Goal: Feedback & Contribution: Submit feedback/report problem

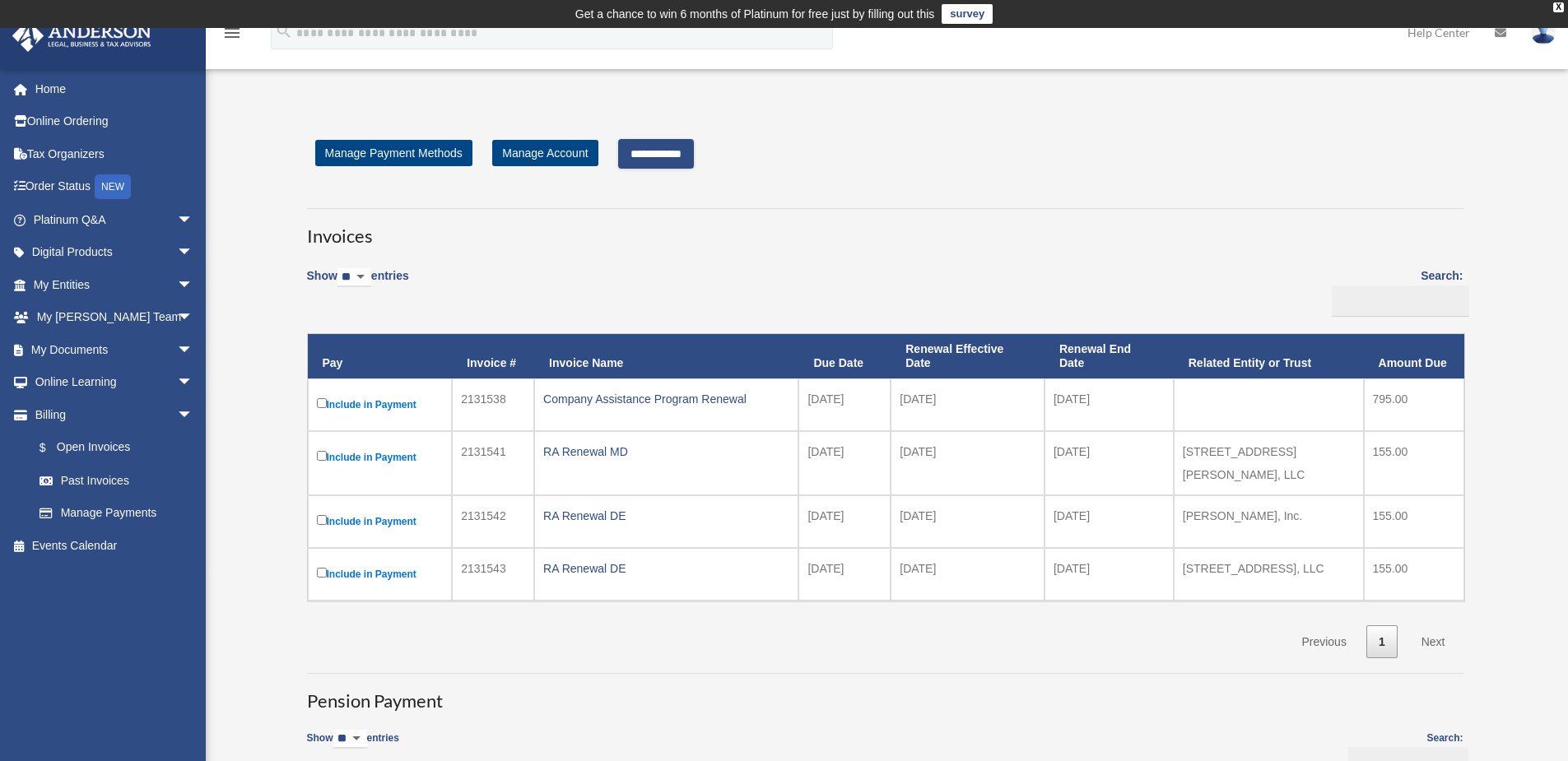
click at [1435, 625] on link "Next" at bounding box center [1433, 641] width 49 height 34
click at [1443, 628] on link "Next" at bounding box center [1433, 641] width 49 height 34
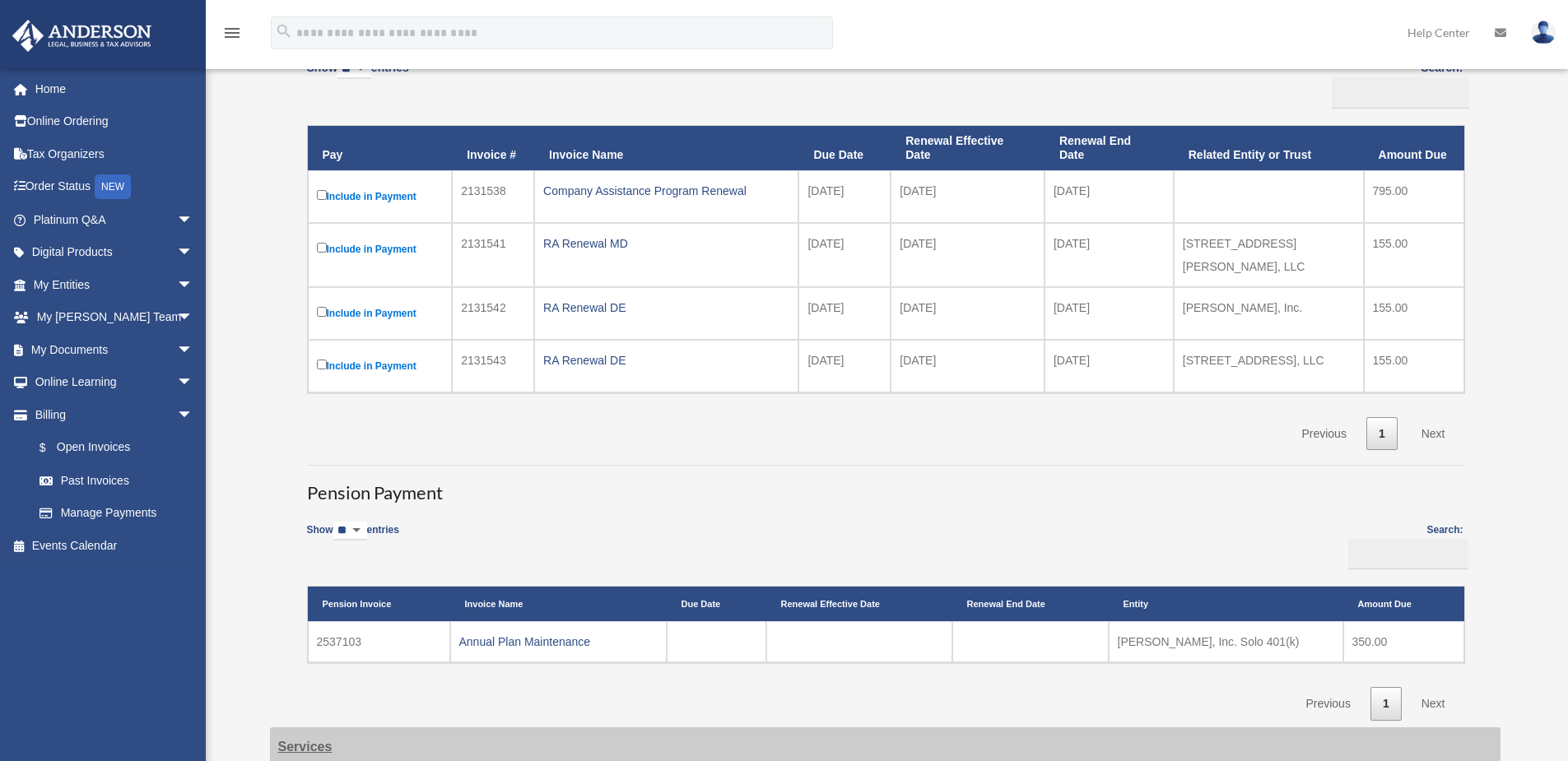
scroll to position [59, 0]
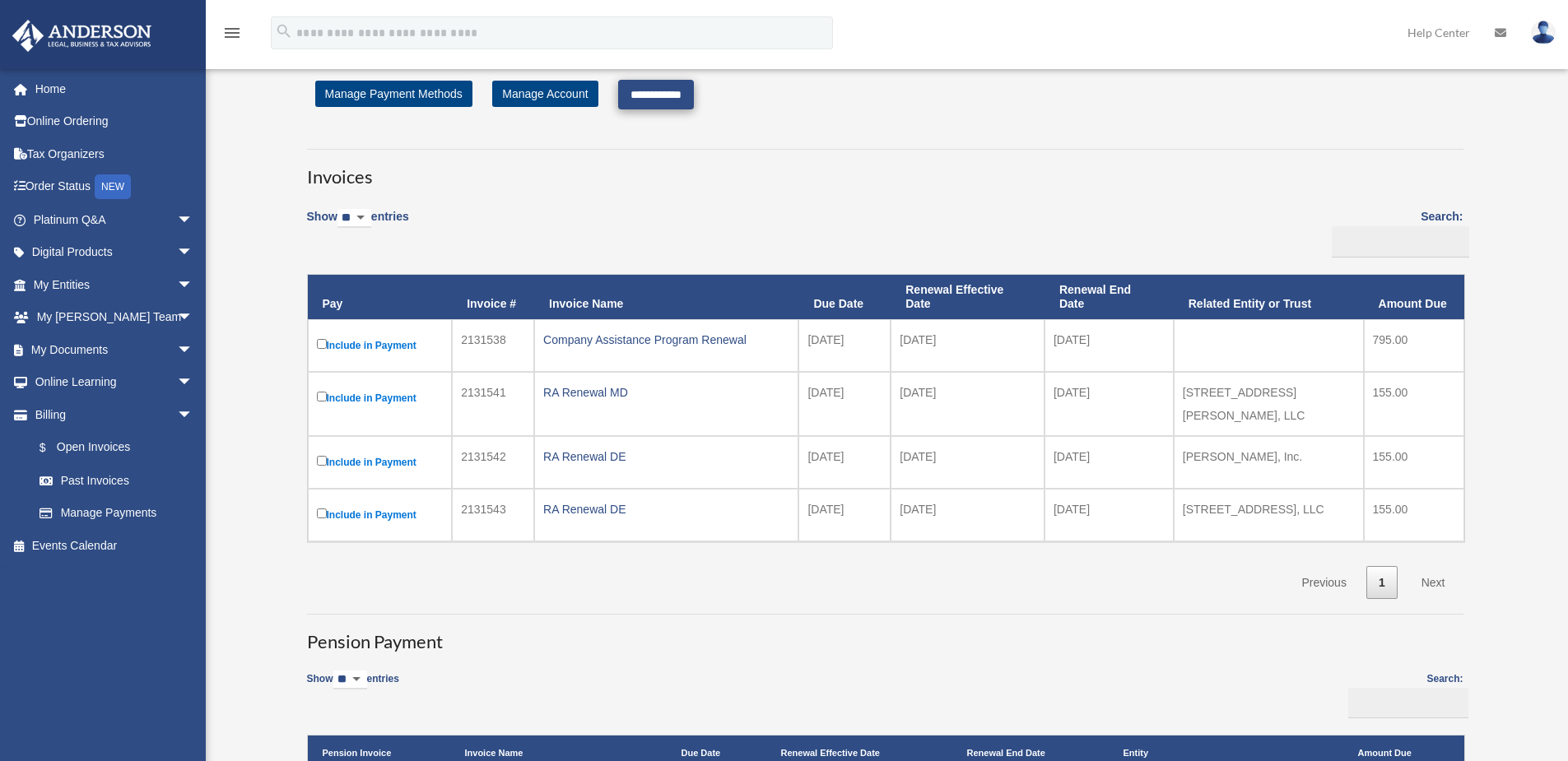
click at [687, 95] on input "**********" at bounding box center [656, 94] width 76 height 30
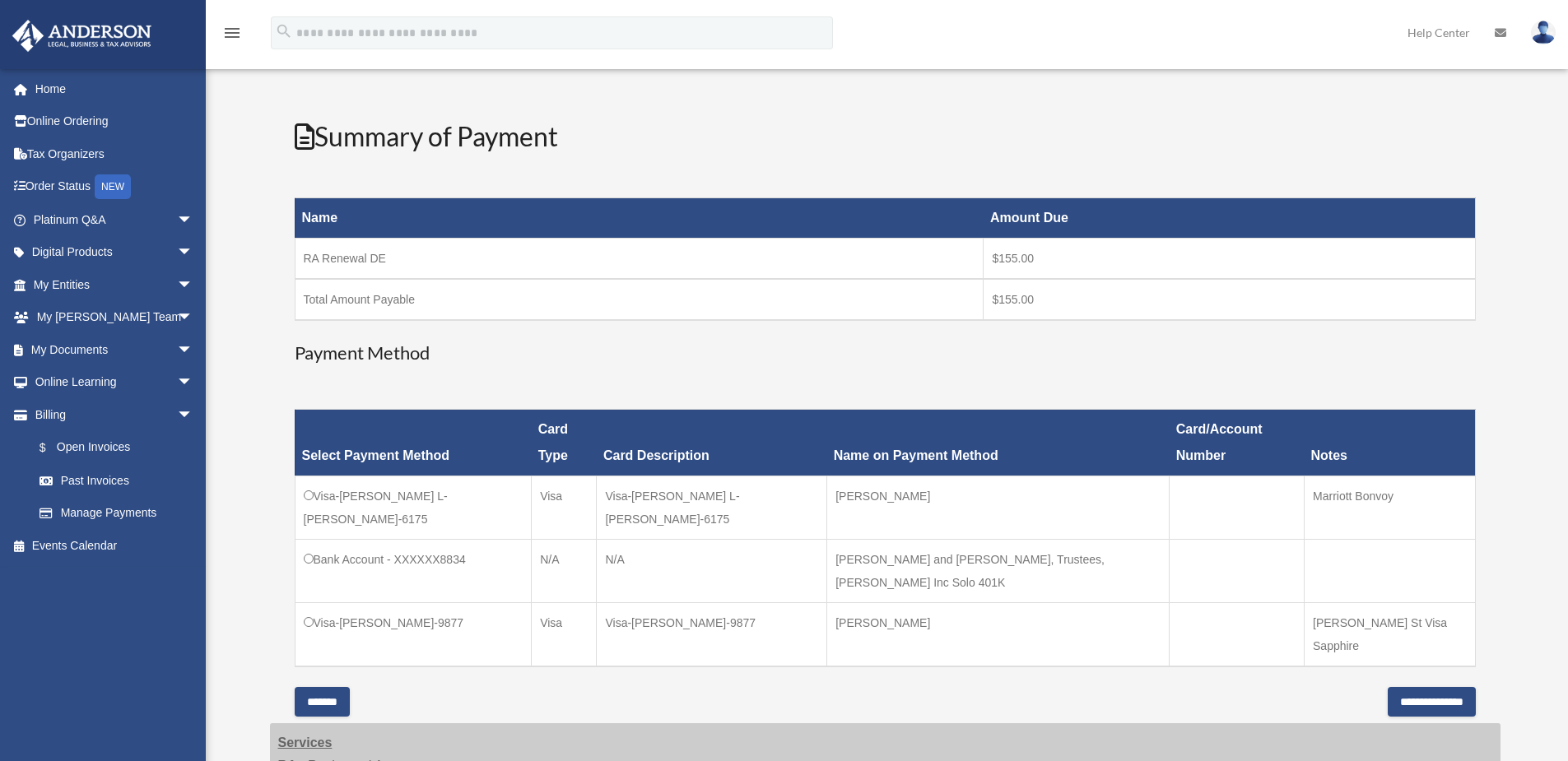
scroll to position [234, 0]
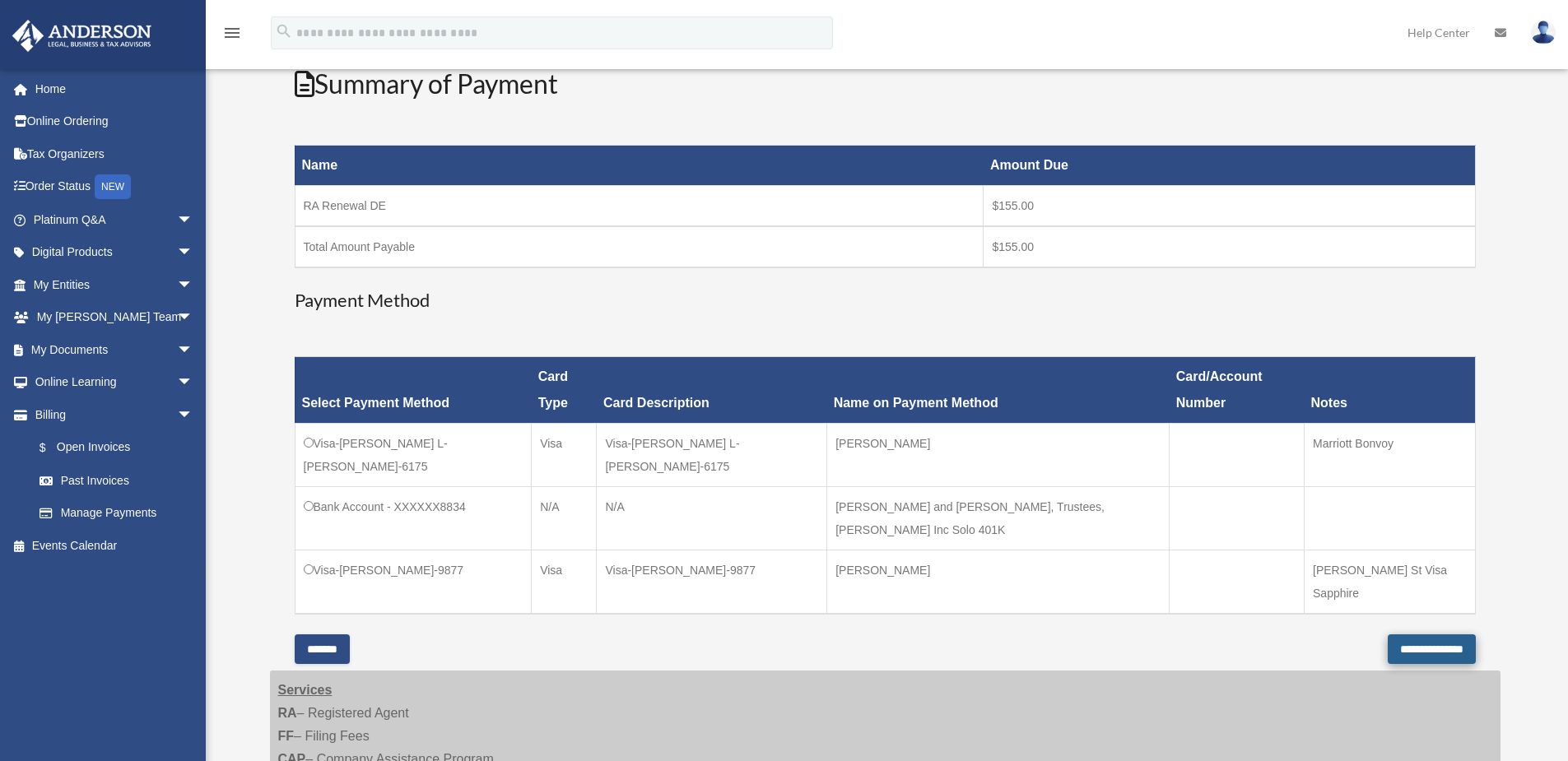
click at [1410, 634] on input "**********" at bounding box center [1432, 649] width 88 height 30
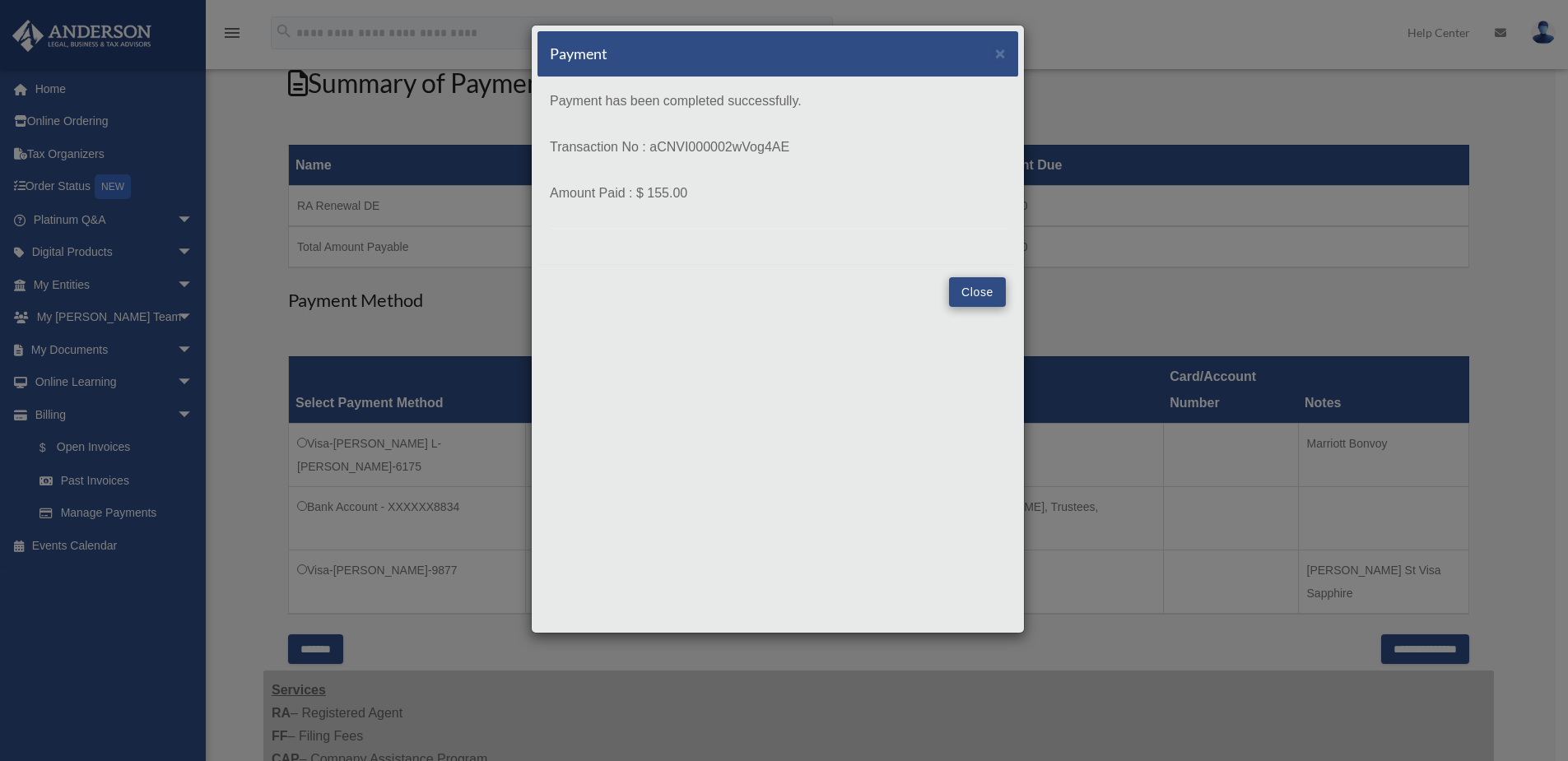
click at [991, 290] on button "Close" at bounding box center [977, 292] width 57 height 30
click at [991, 290] on h3 "Payment Method" at bounding box center [879, 300] width 1181 height 26
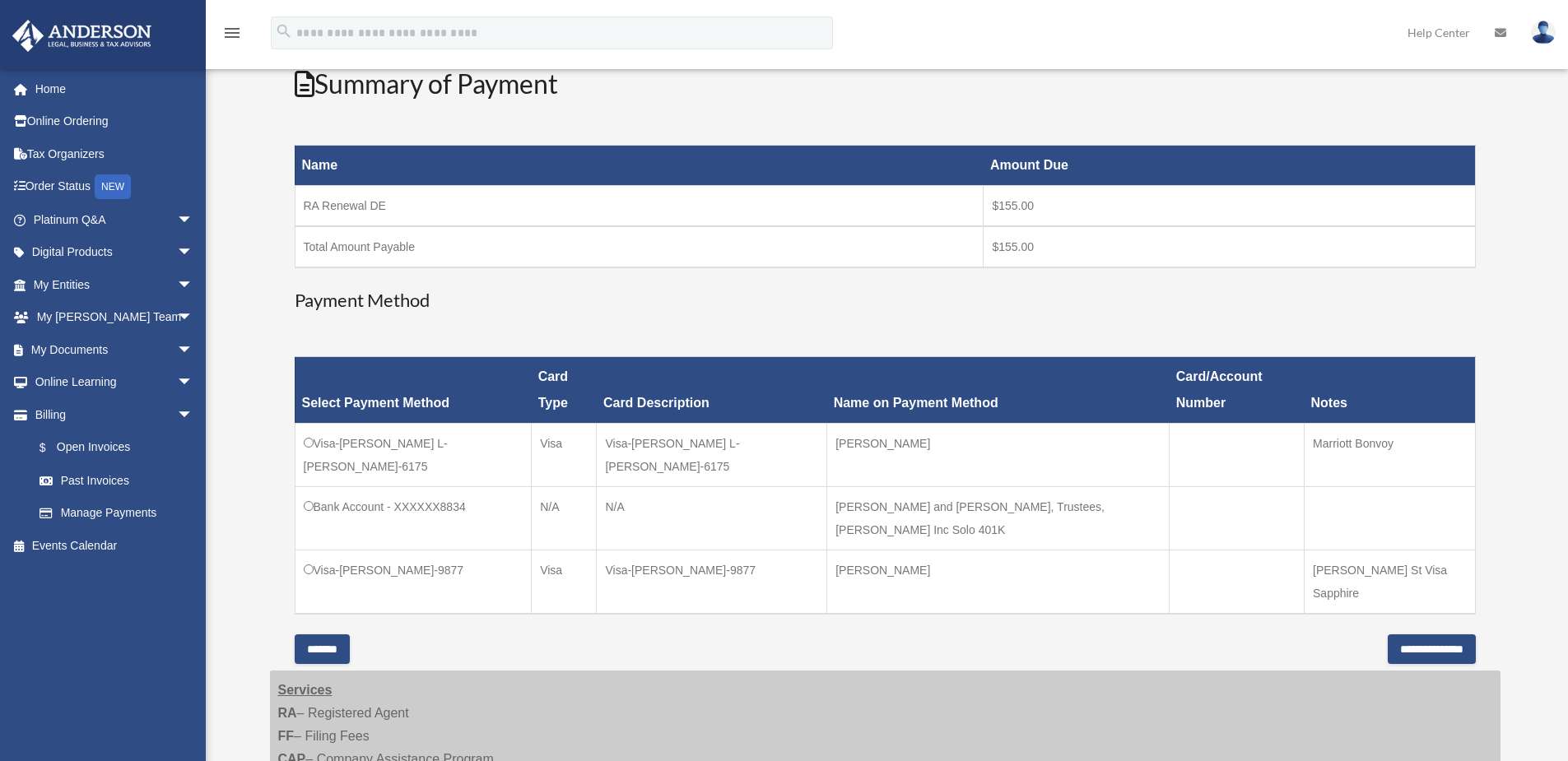
click at [986, 291] on h3 "Payment Method" at bounding box center [885, 300] width 1181 height 26
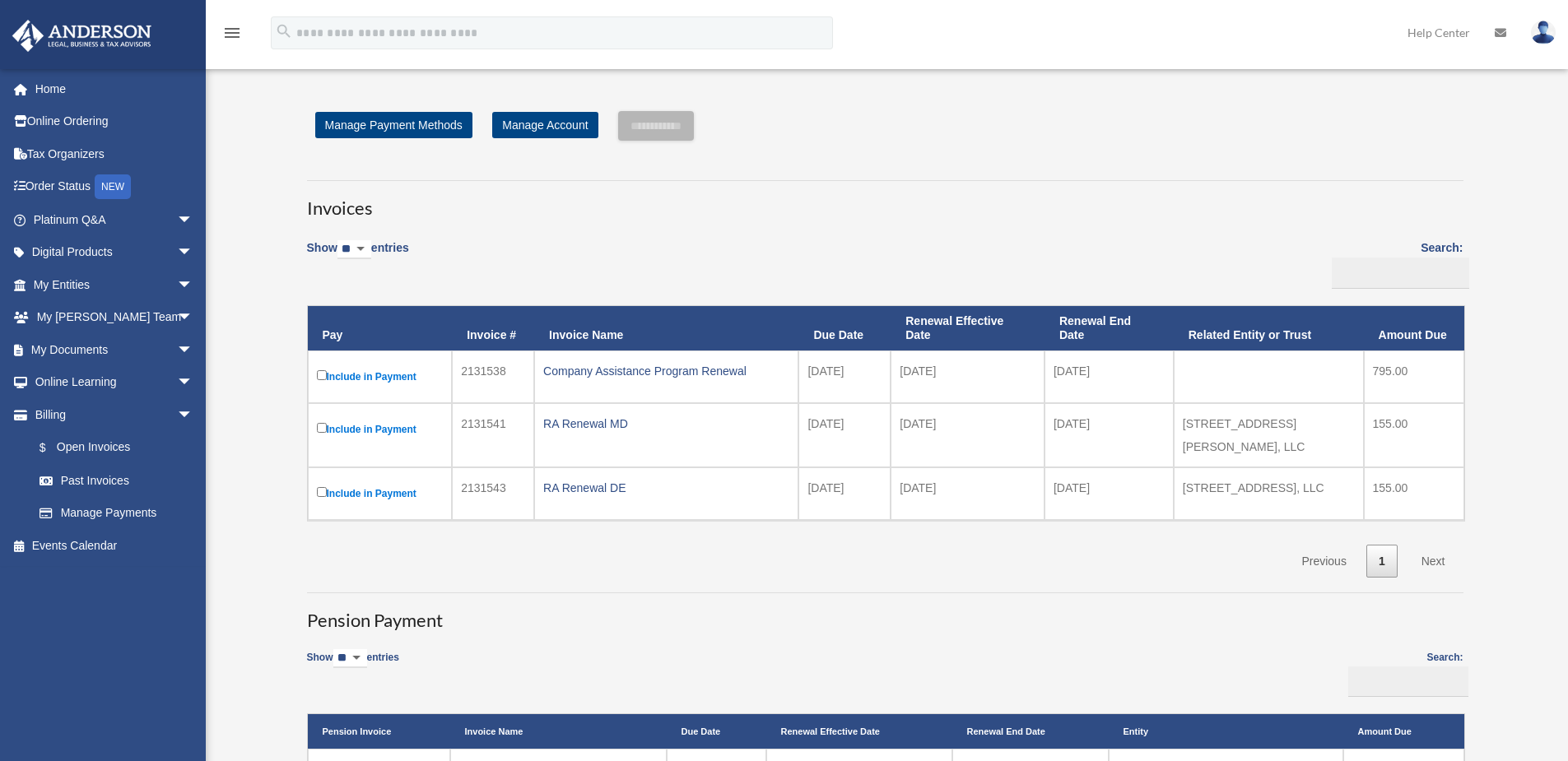
scroll to position [234, 0]
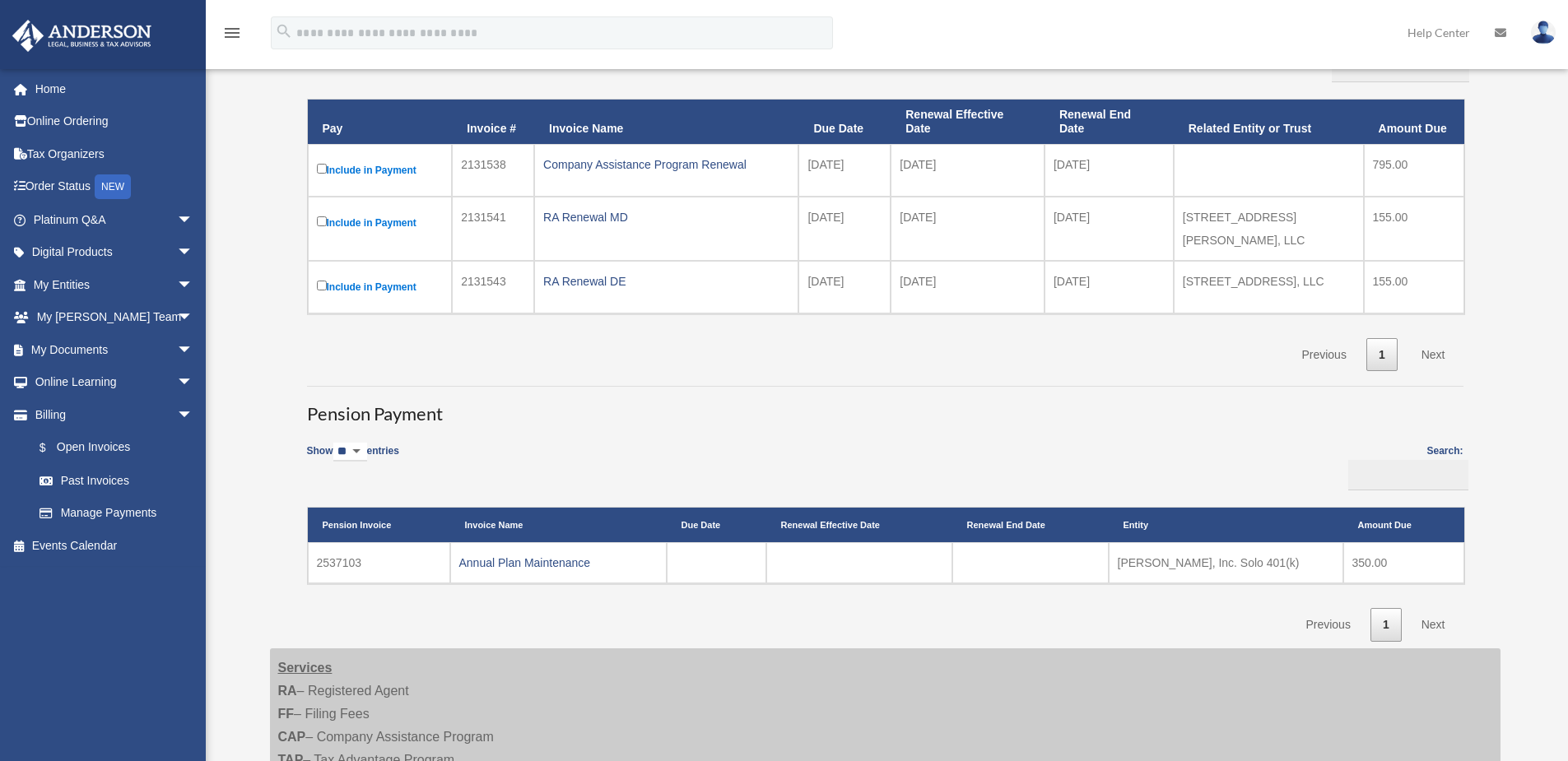
click at [351, 164] on label "Include in Payment" at bounding box center [380, 170] width 127 height 20
click at [614, 159] on div "Company Assistance Program Renewal" at bounding box center [666, 164] width 246 height 23
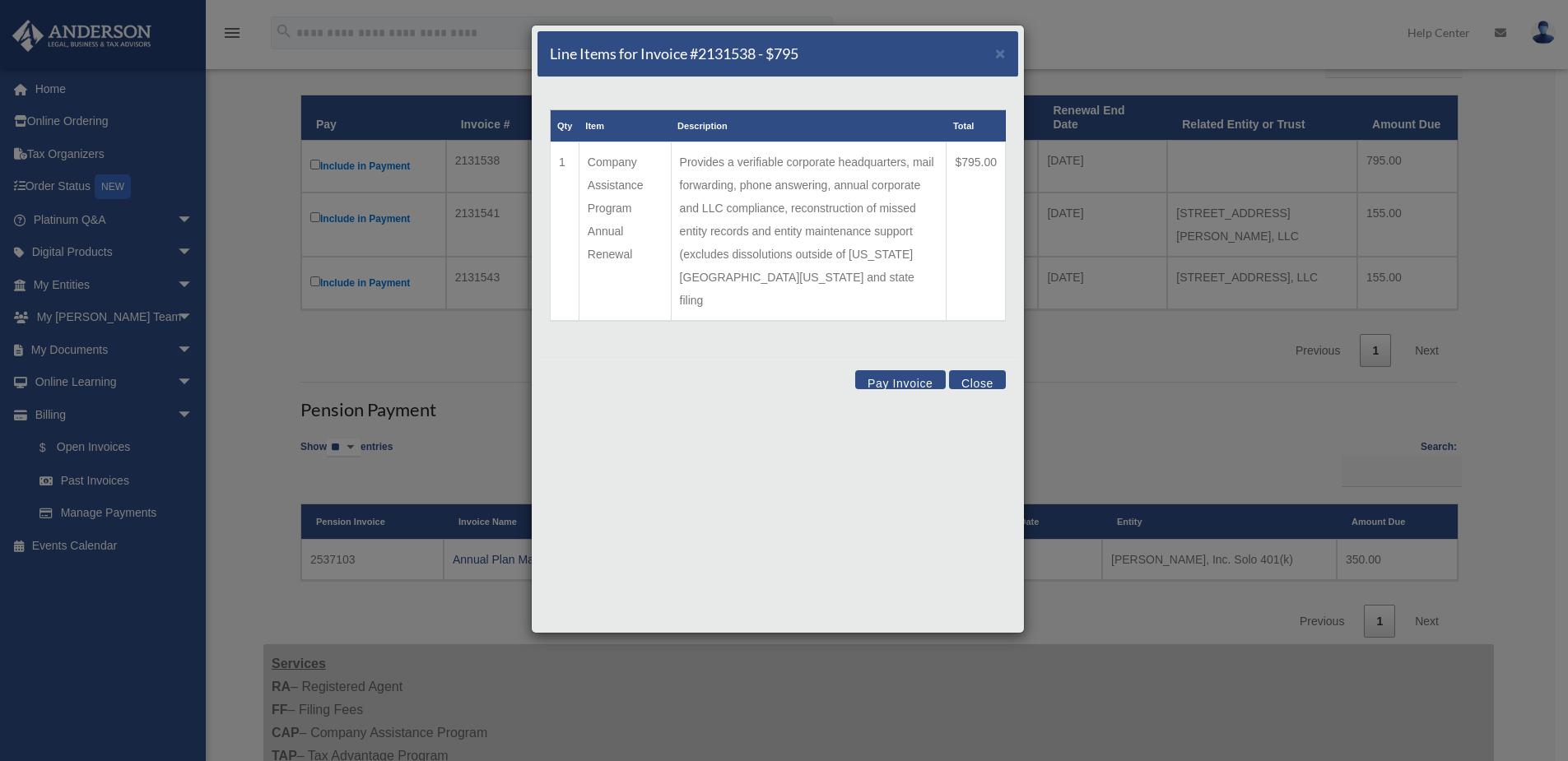
scroll to position [241, 0]
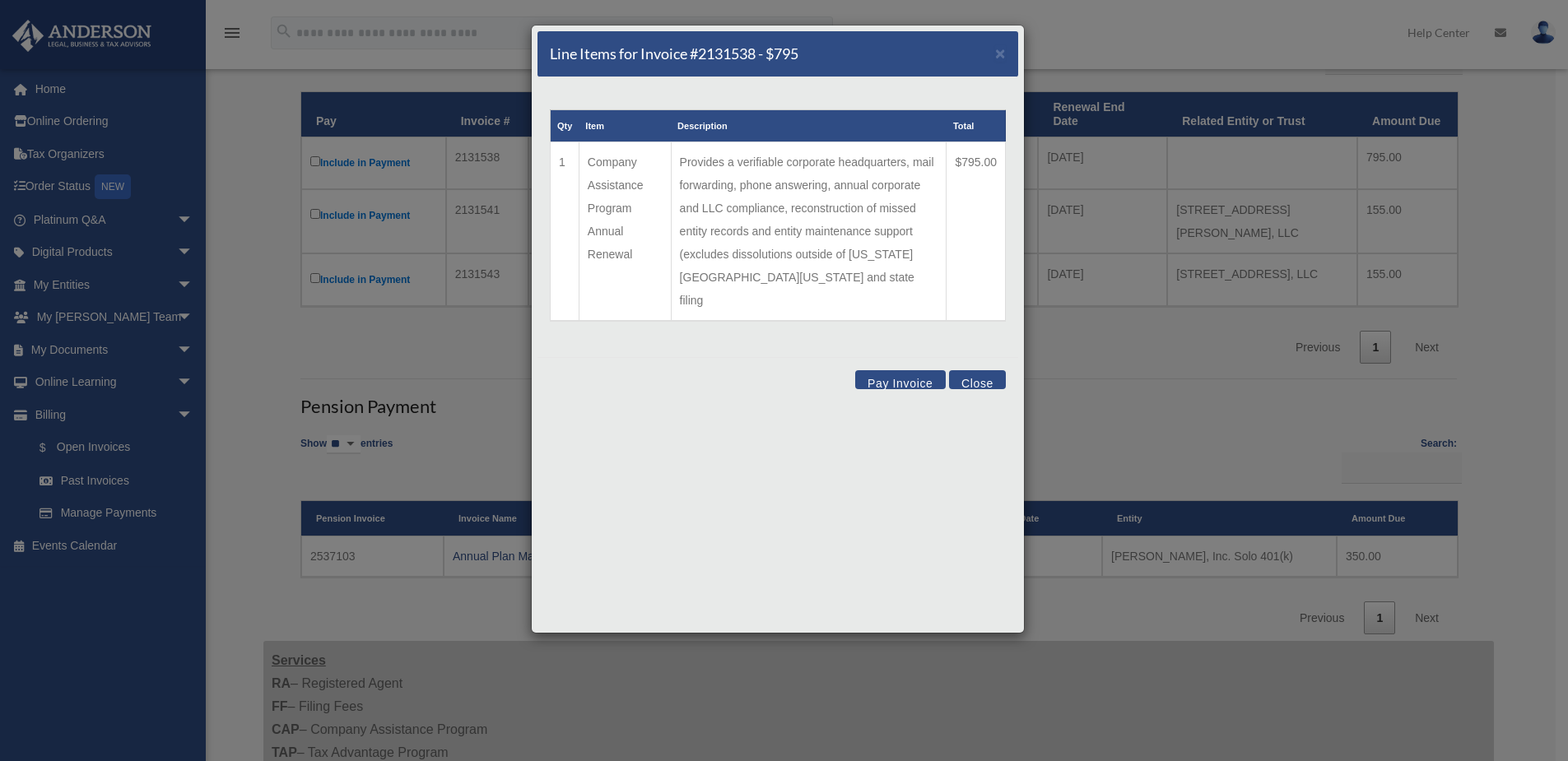
click at [977, 370] on button "Close" at bounding box center [977, 380] width 57 height 19
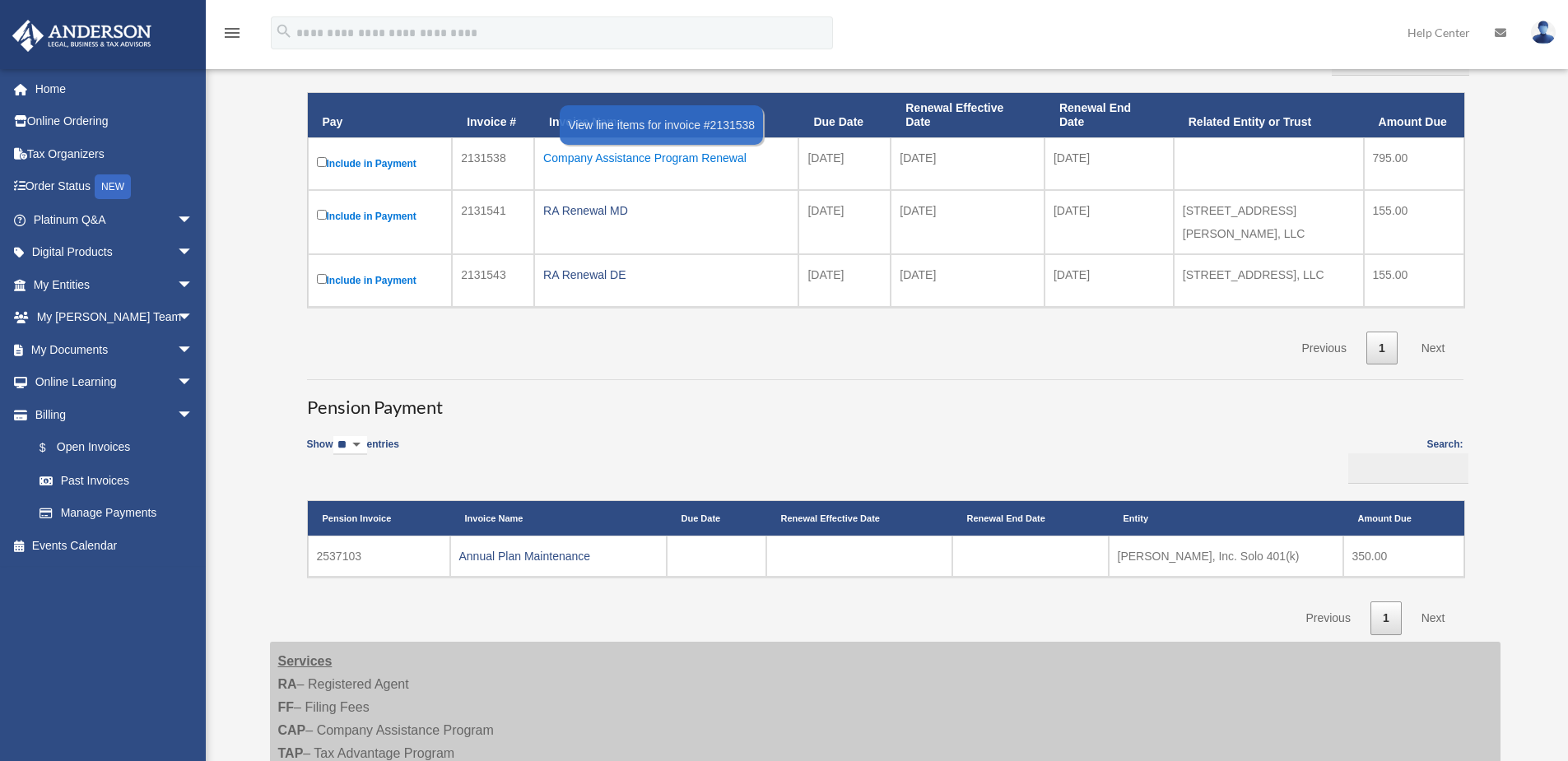
click at [619, 155] on div "Company Assistance Program Renewal" at bounding box center [666, 158] width 246 height 23
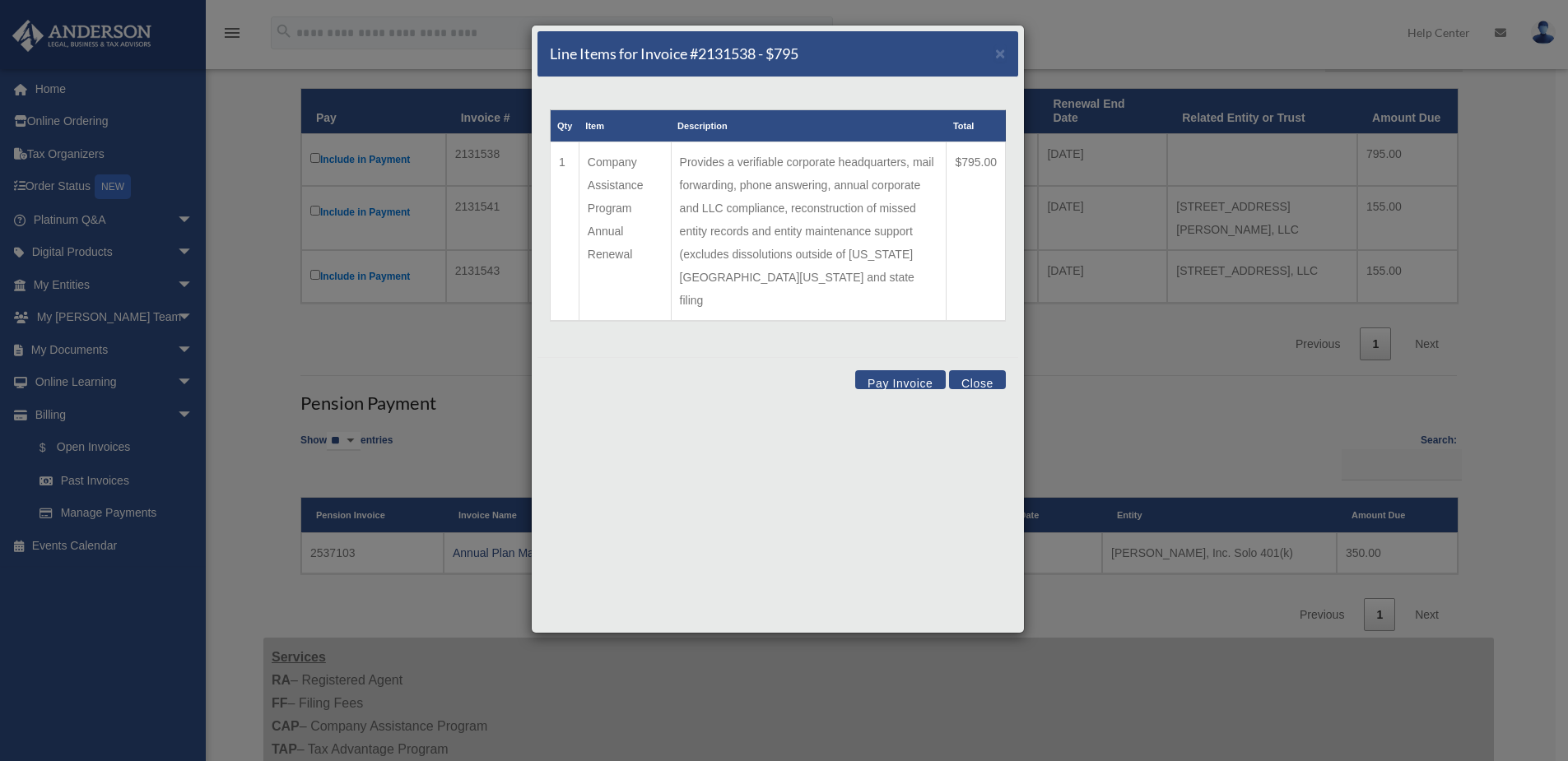
scroll to position [248, 0]
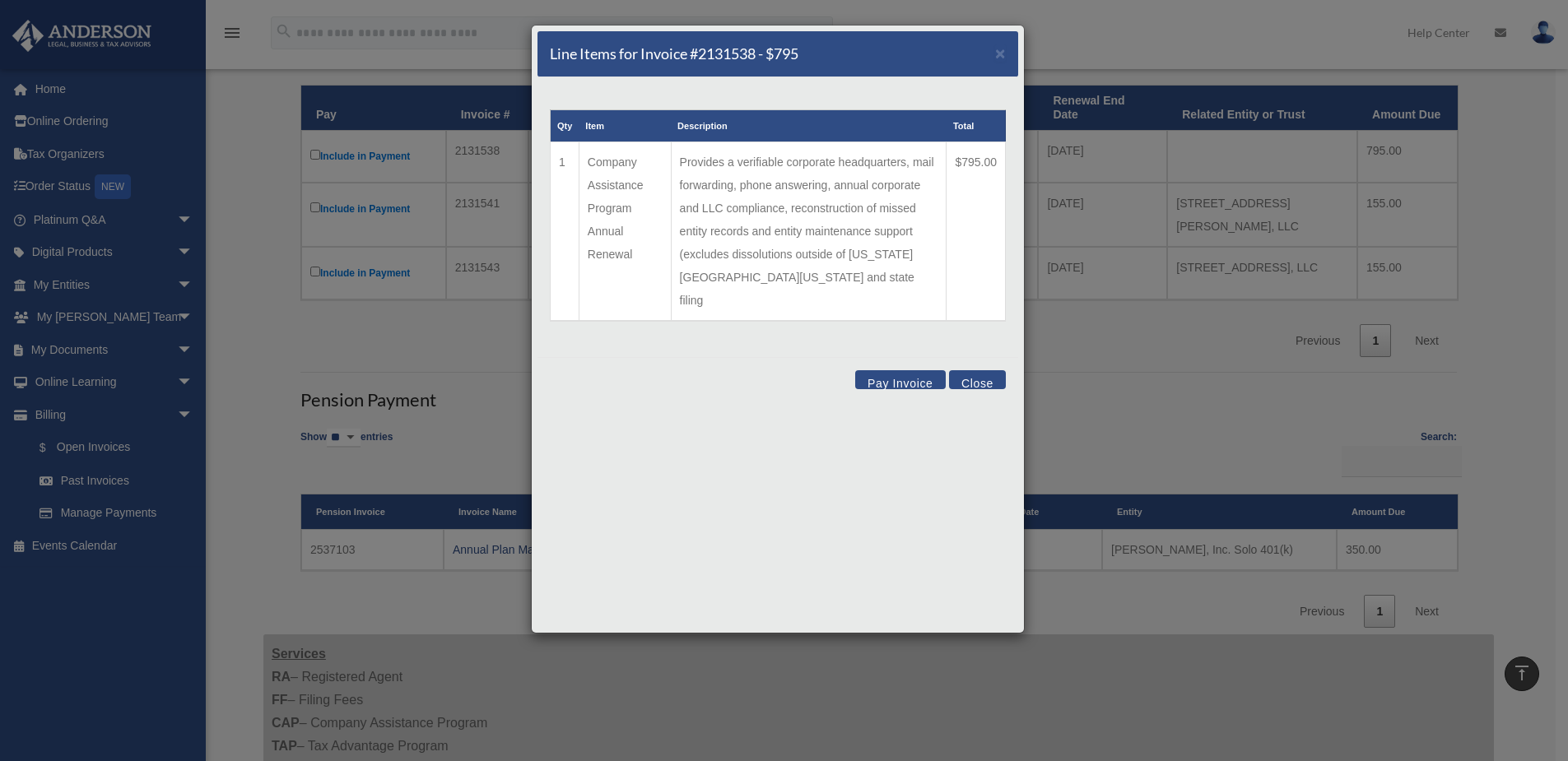
click at [979, 370] on button "Close" at bounding box center [977, 380] width 57 height 19
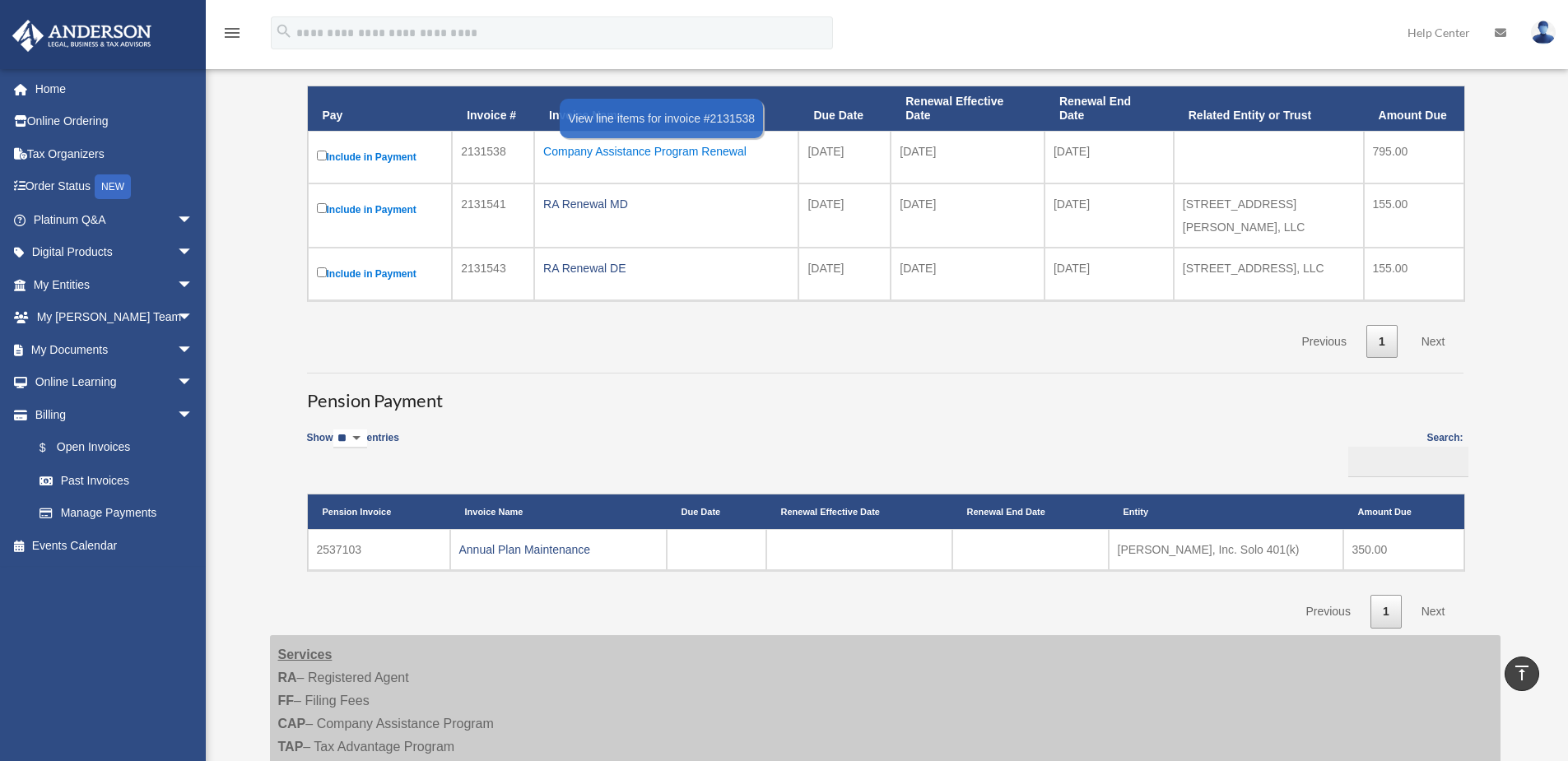
click at [649, 153] on div "Company Assistance Program Renewal" at bounding box center [666, 152] width 246 height 23
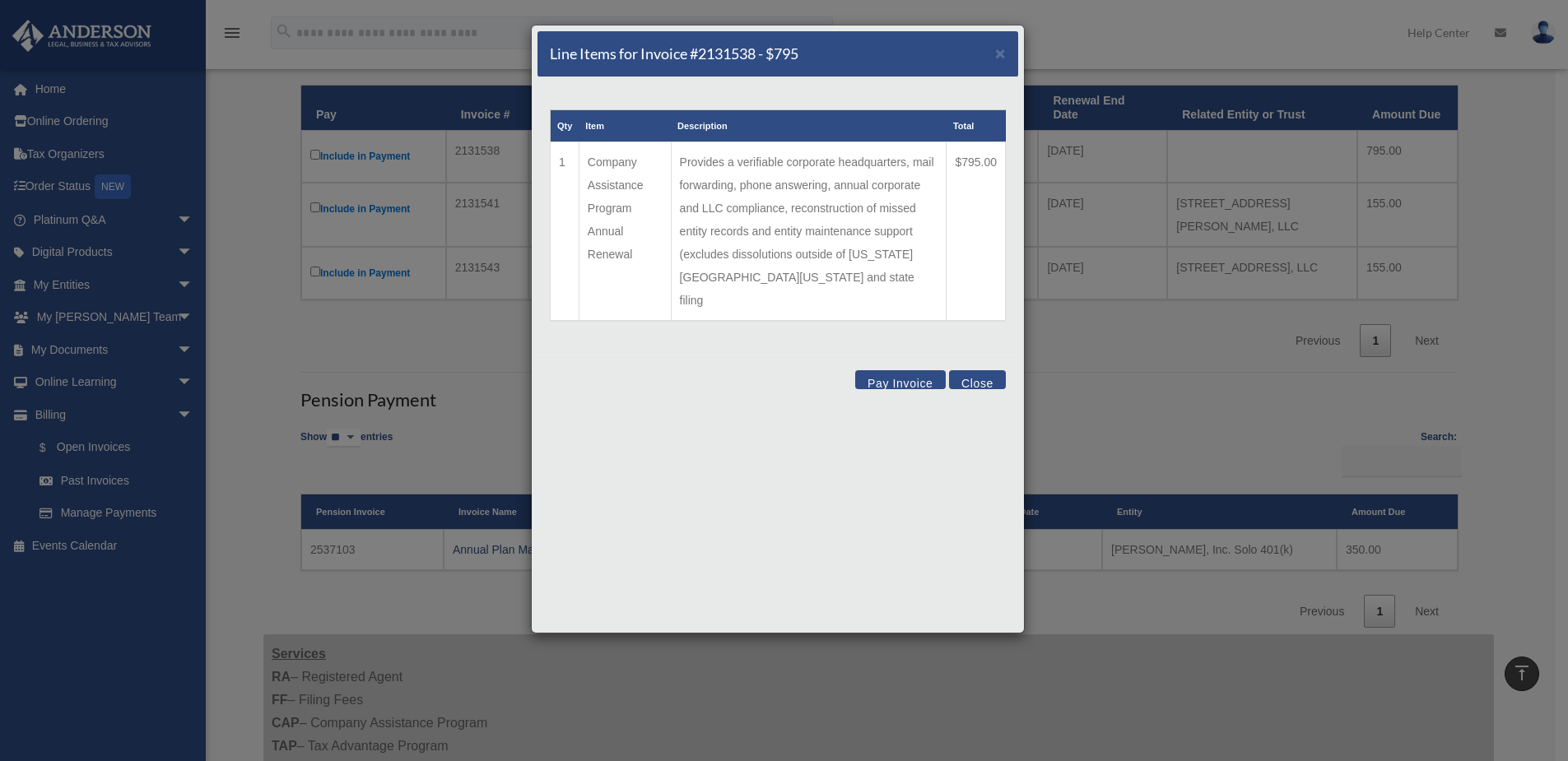
click at [990, 370] on button "Close" at bounding box center [977, 380] width 57 height 19
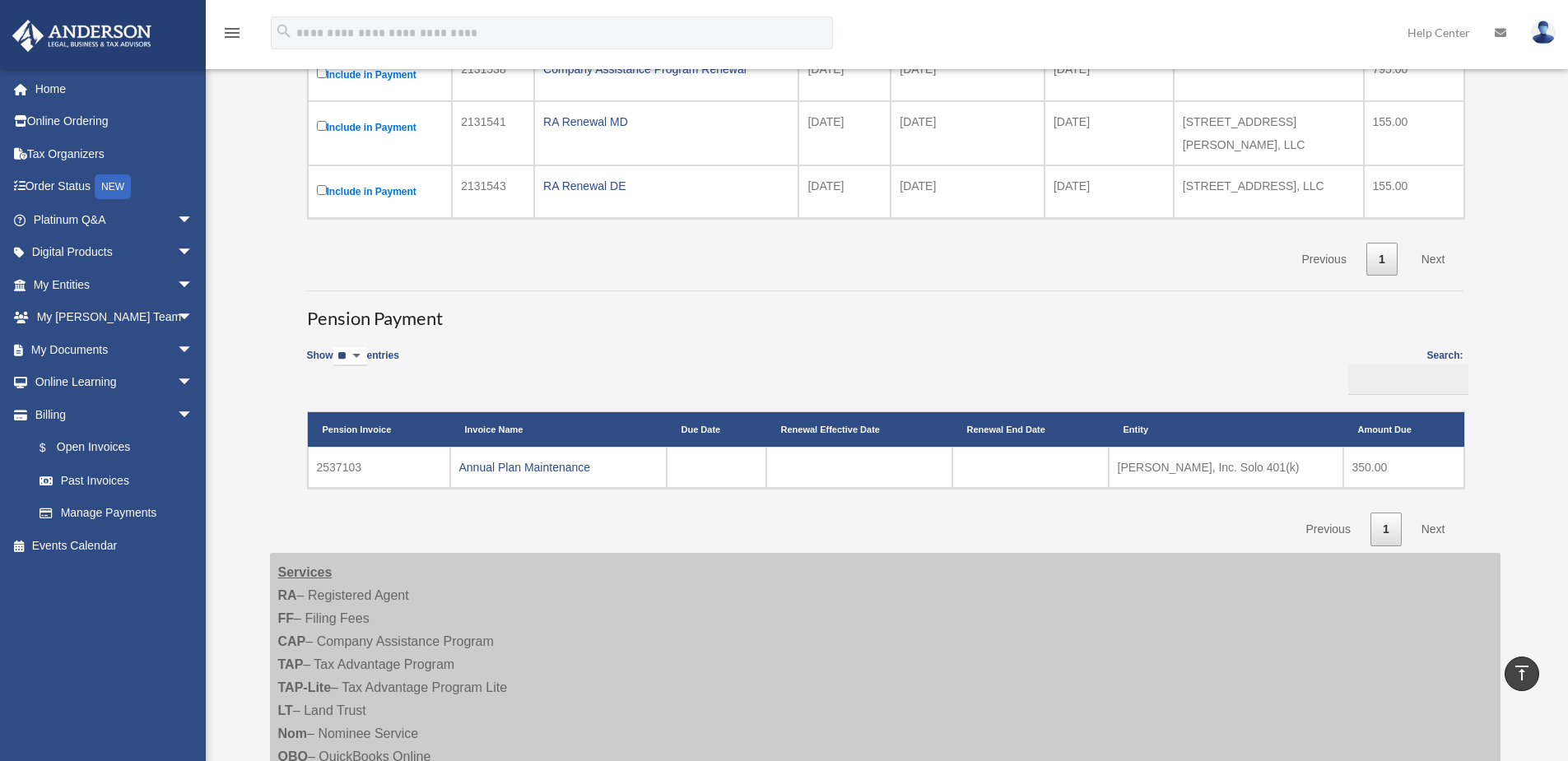
scroll to position [17, 0]
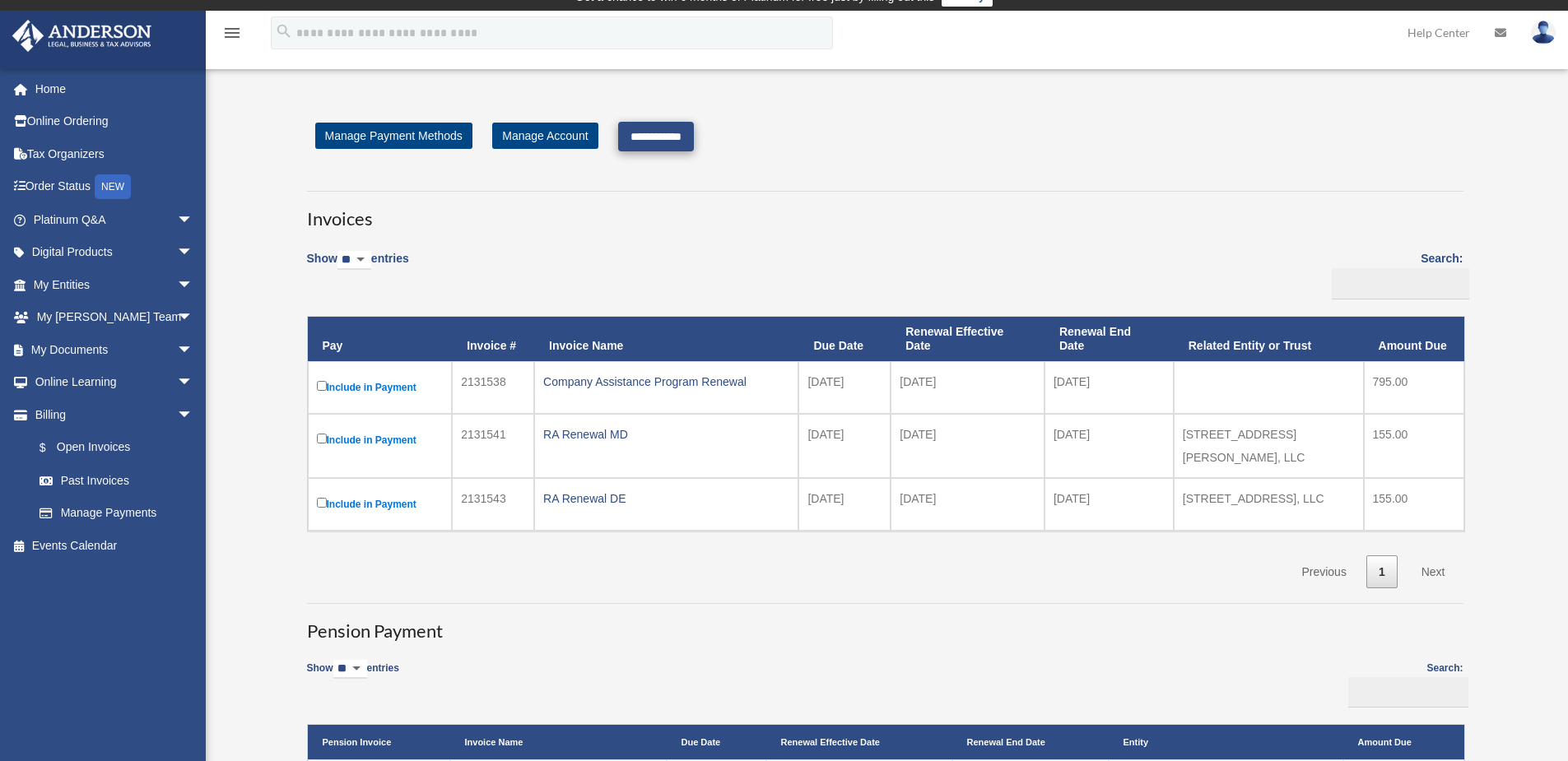
click at [680, 136] on input "**********" at bounding box center [656, 136] width 76 height 30
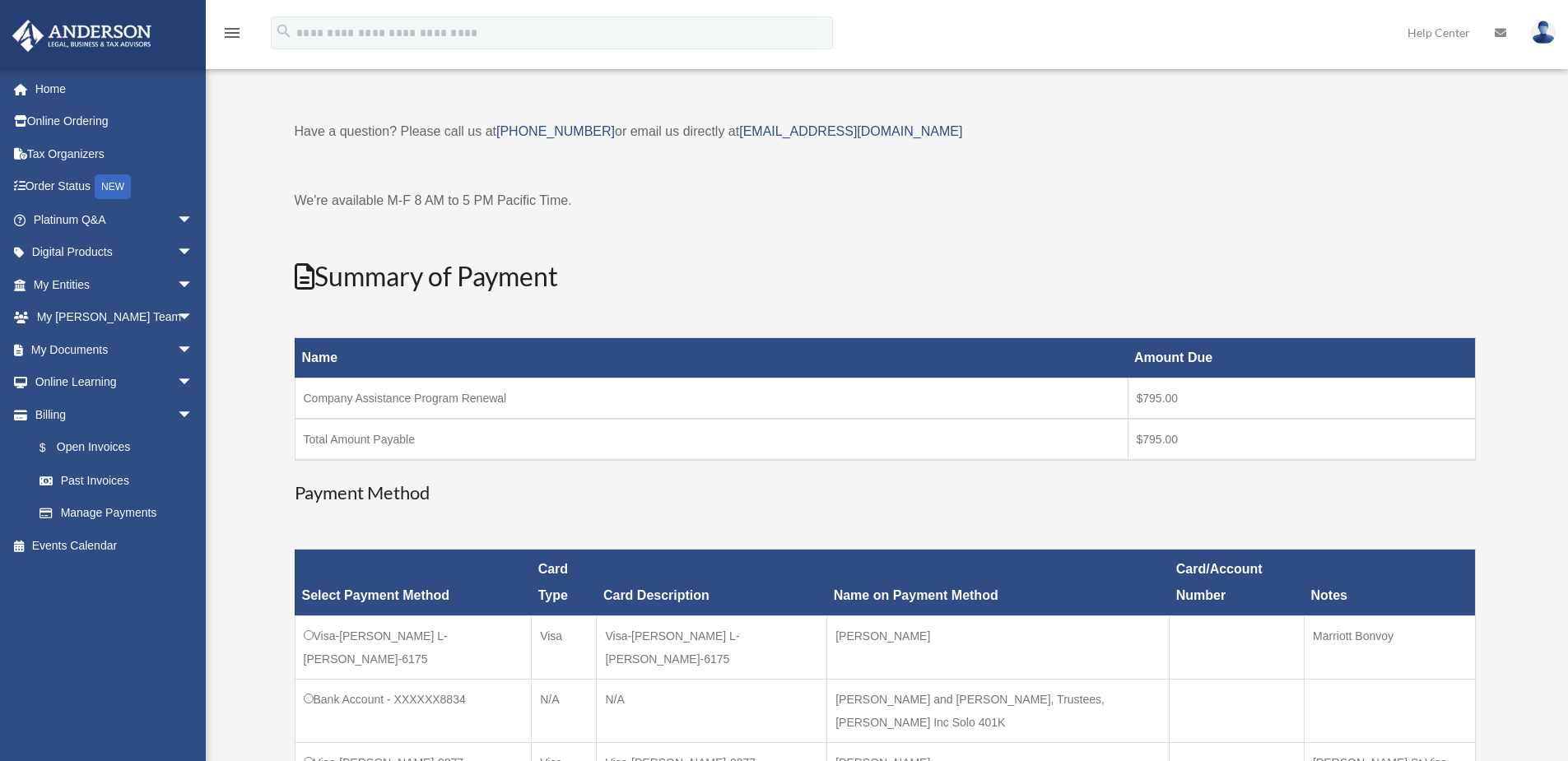
scroll to position [102, 0]
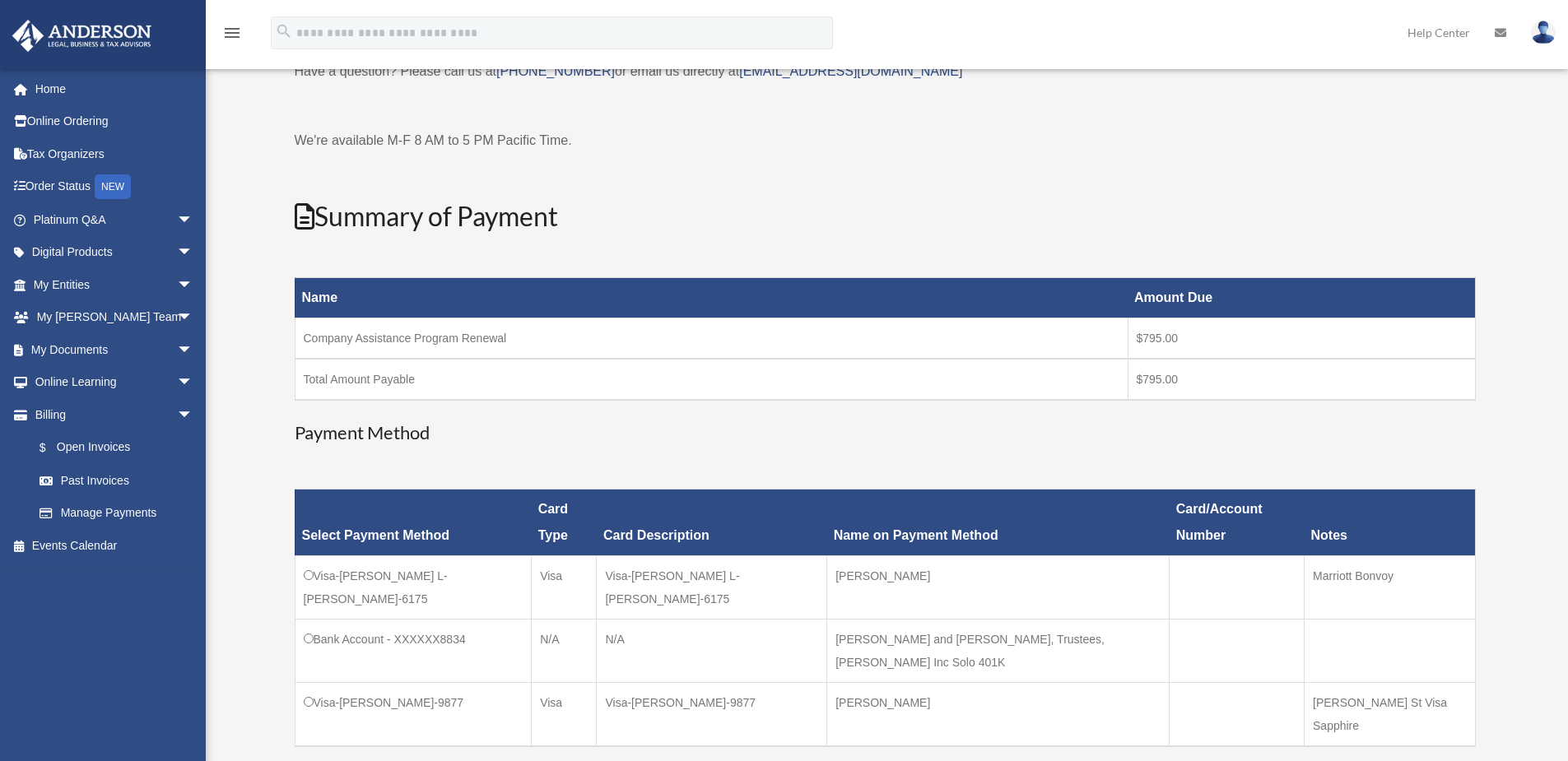
click at [313, 556] on td "Visa-Mina L-Clark-6175" at bounding box center [413, 587] width 237 height 63
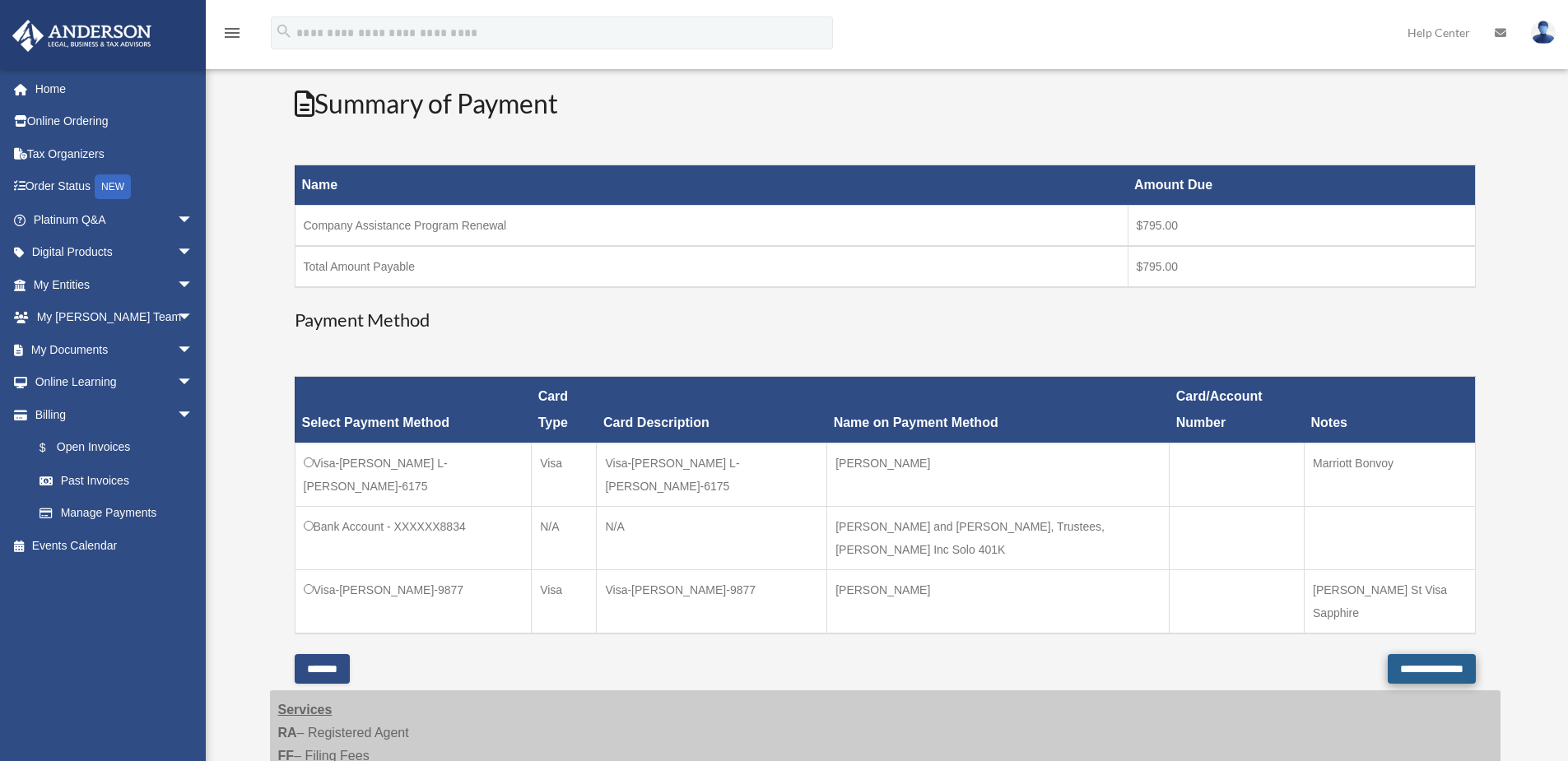
scroll to position [218, 0]
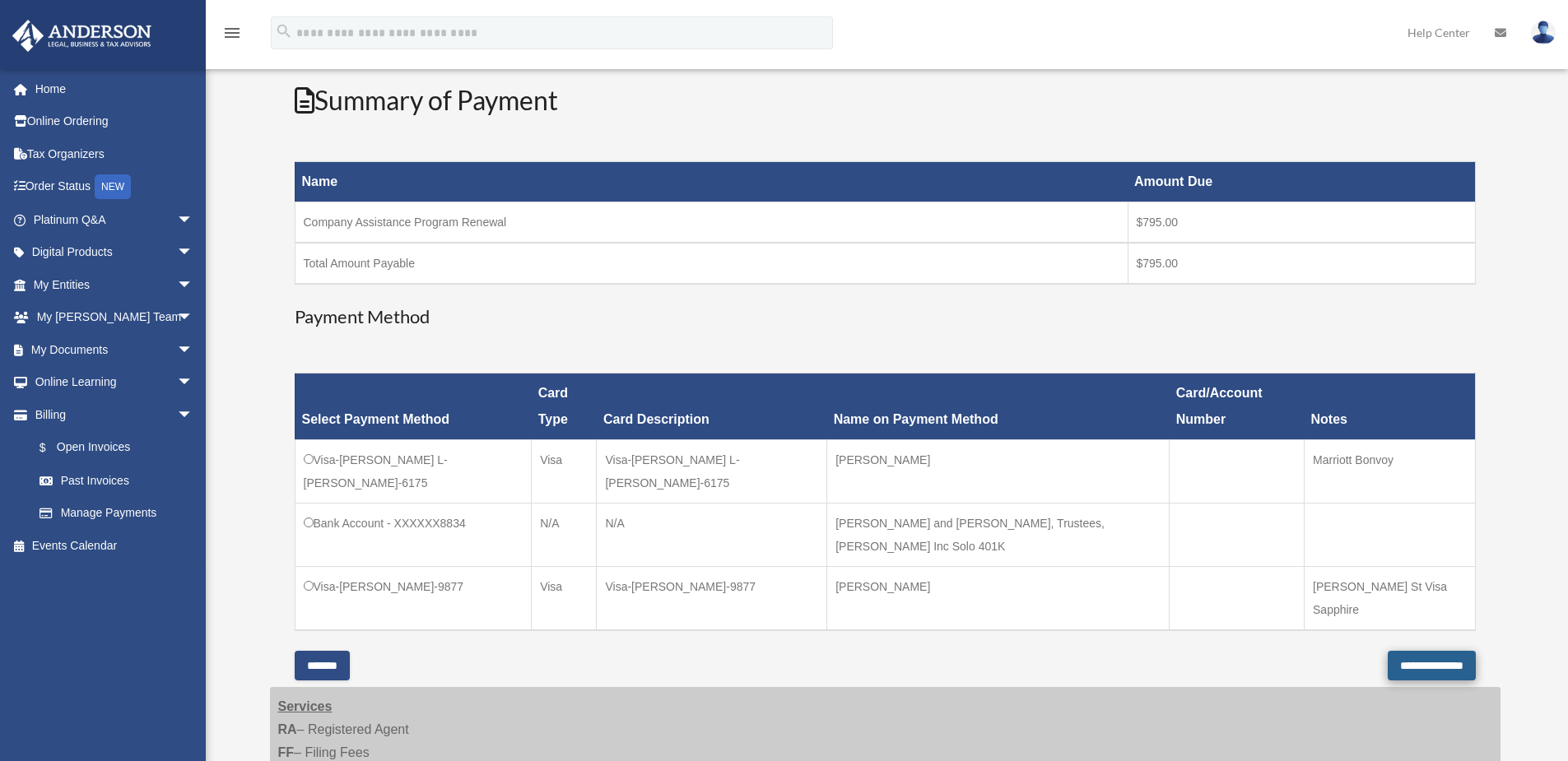
click at [1420, 651] on input "**********" at bounding box center [1432, 665] width 88 height 30
click at [0, 0] on div "Payment × Close" at bounding box center [0, 0] width 0 height 0
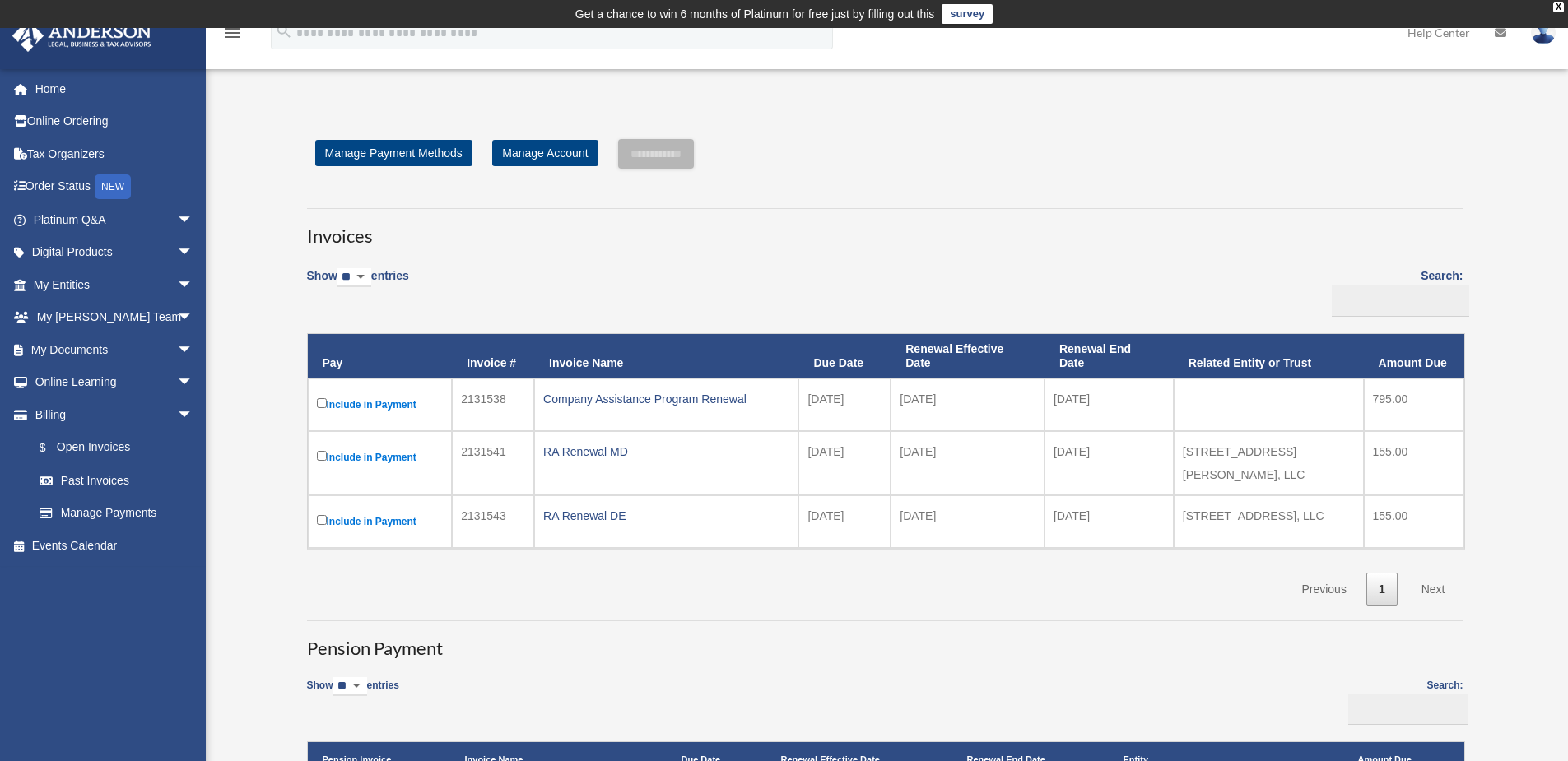
click at [401, 452] on label "Include in Payment" at bounding box center [380, 457] width 127 height 20
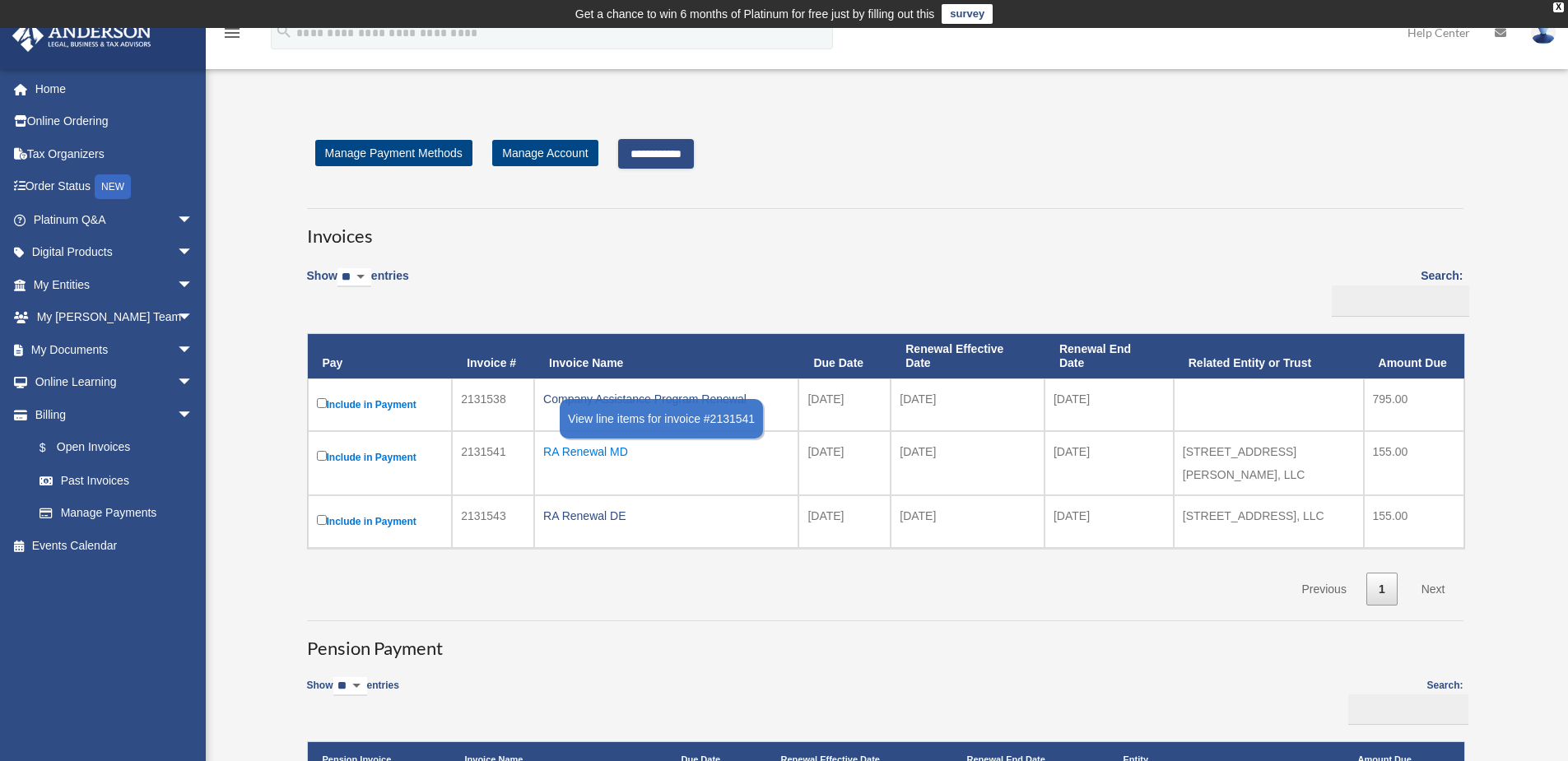
click at [573, 445] on div "RA Renewal MD" at bounding box center [666, 452] width 246 height 23
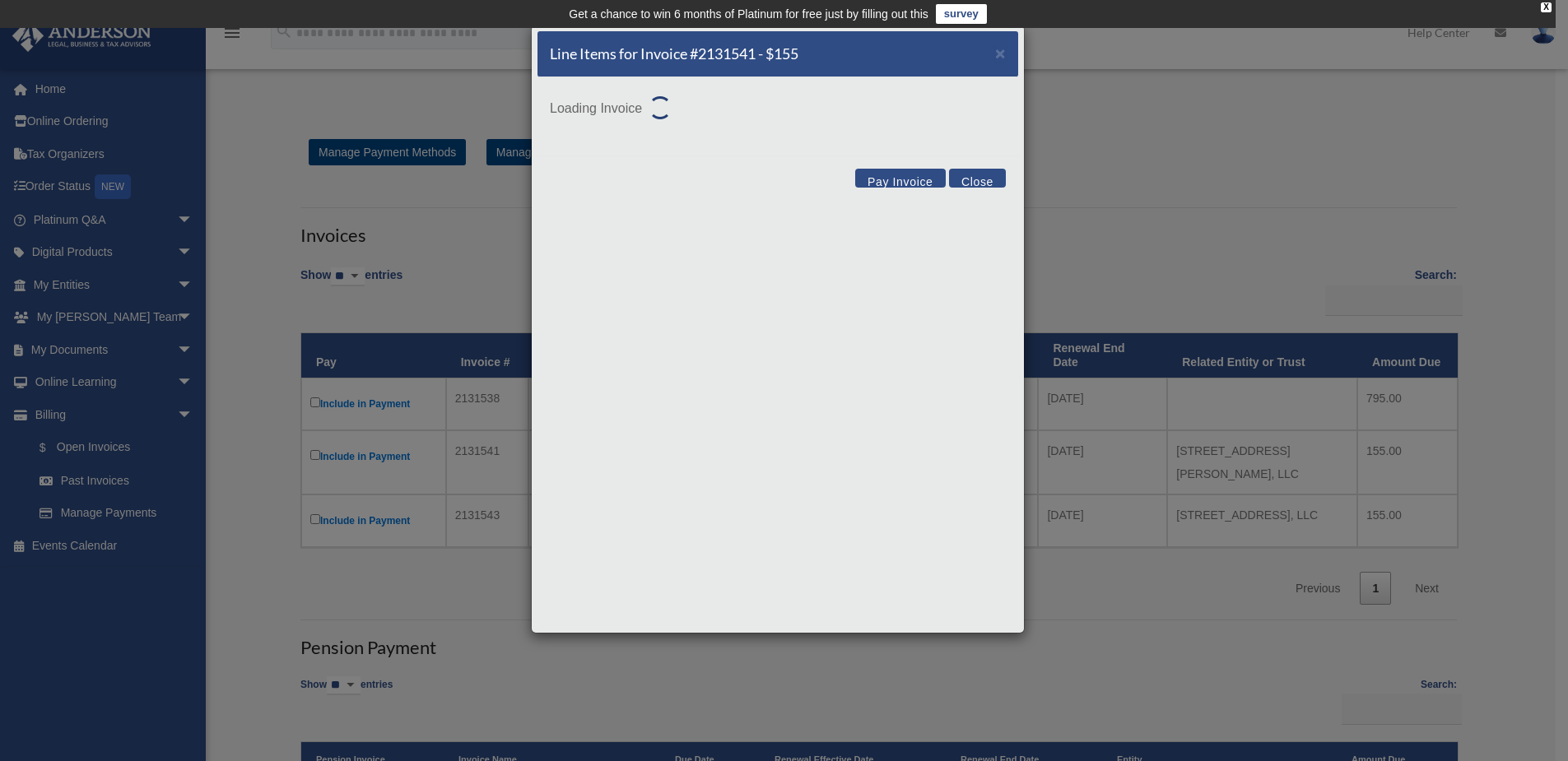
click at [573, 445] on div "Line Items for Invoice #2131541 - $155 × Loading Invoice Pay Invoice Close" at bounding box center [778, 329] width 494 height 608
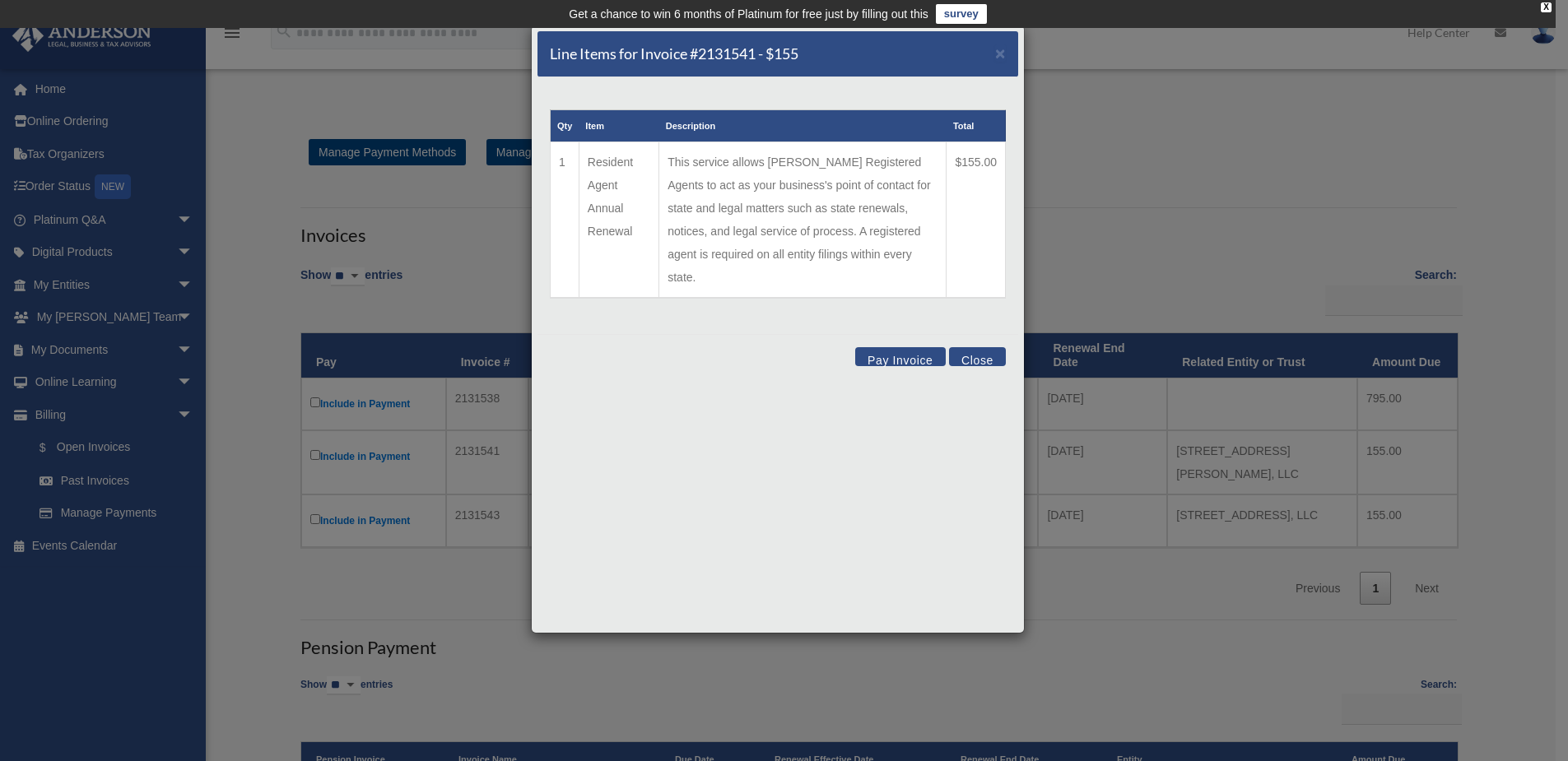
scroll to position [218, 0]
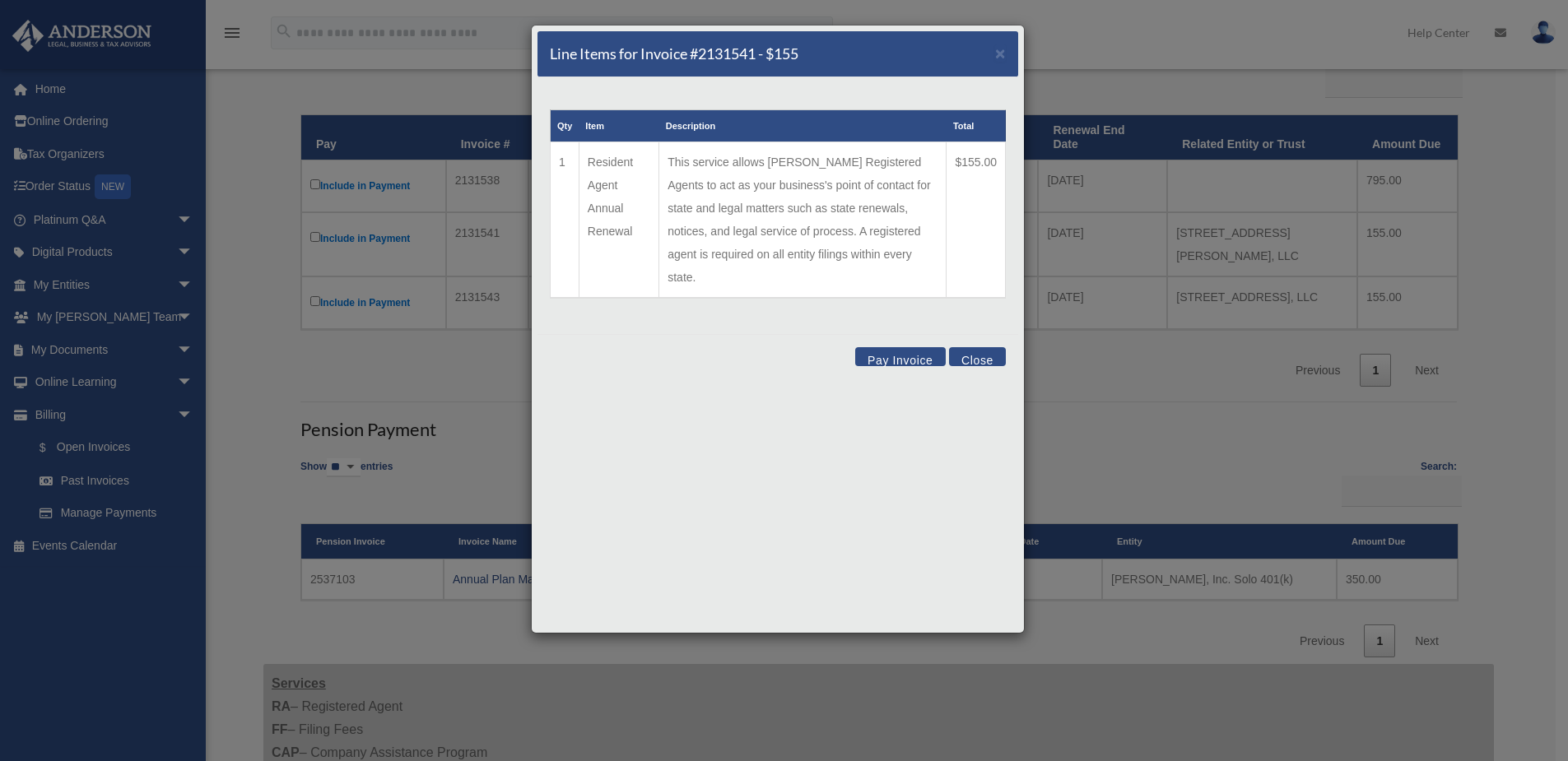
click at [977, 347] on button "Close" at bounding box center [977, 357] width 57 height 19
click at [977, 334] on div "Show ** ** ** *** entries Search: Pay Invoice # Invoice Name Due Date Renewal E…" at bounding box center [879, 212] width 1156 height 348
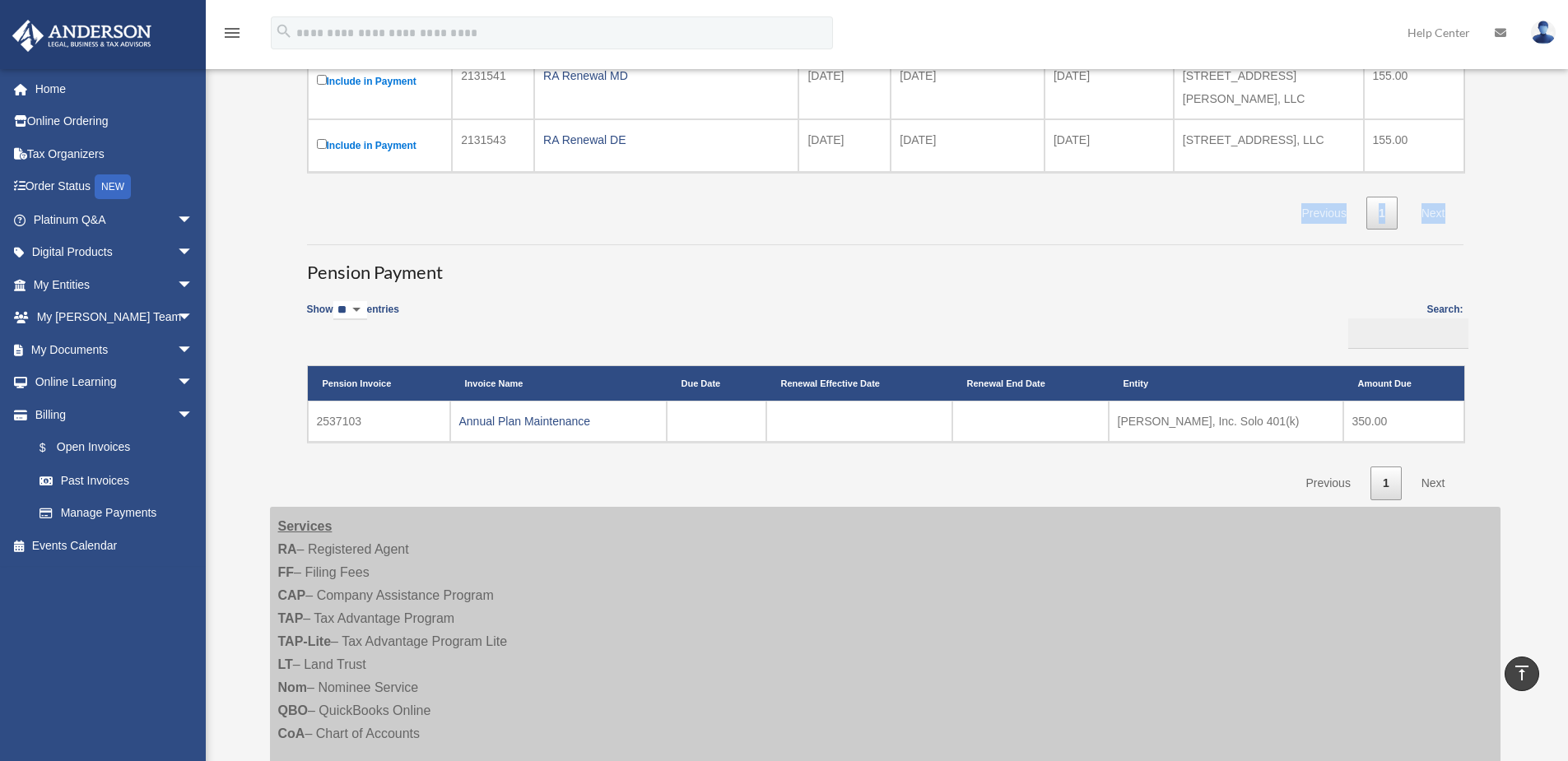
scroll to position [42, 0]
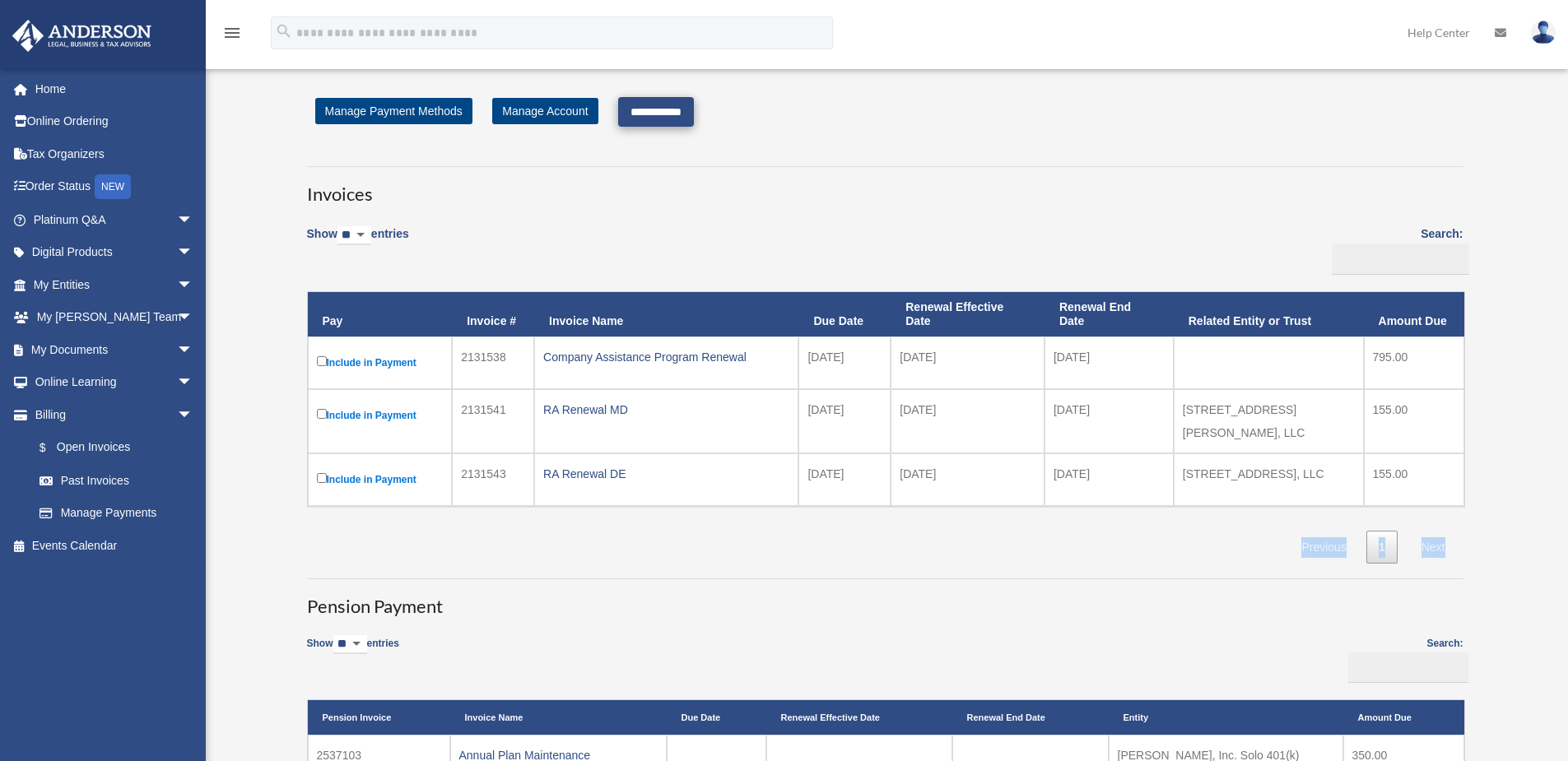
click at [677, 112] on input "**********" at bounding box center [656, 111] width 76 height 30
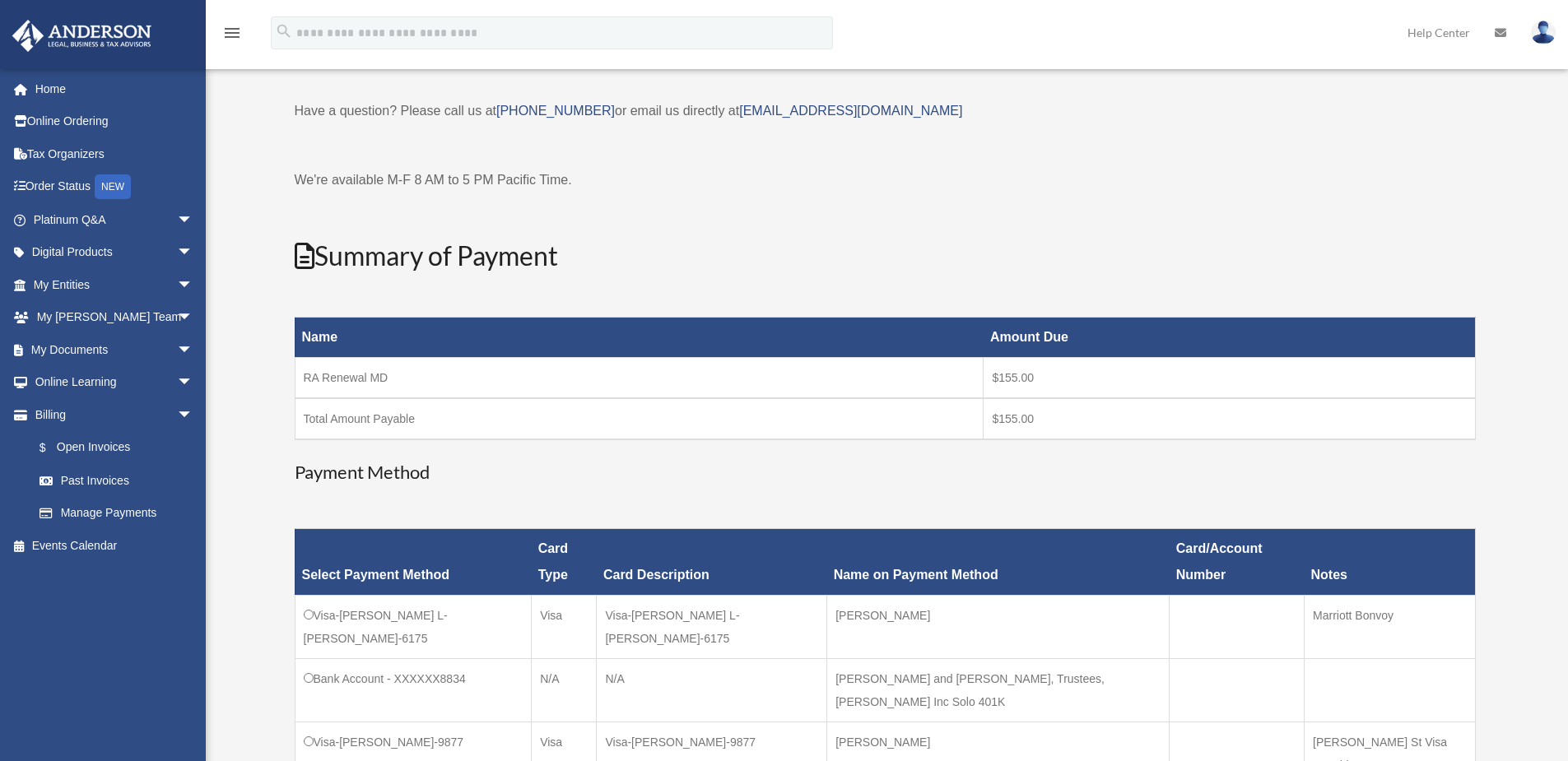
scroll to position [91, 0]
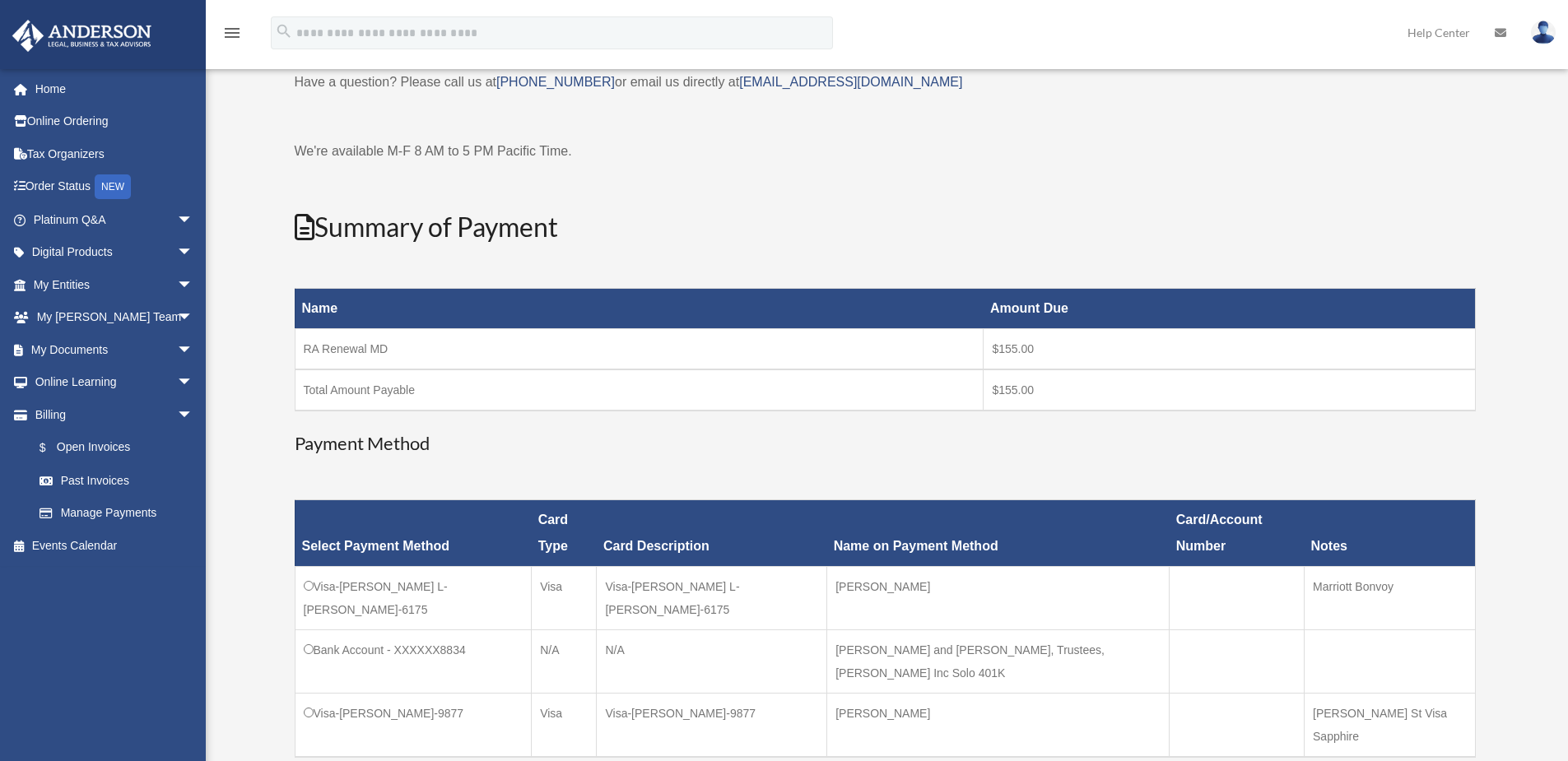
click at [323, 694] on td "Visa-[PERSON_NAME]-9877" at bounding box center [413, 725] width 237 height 64
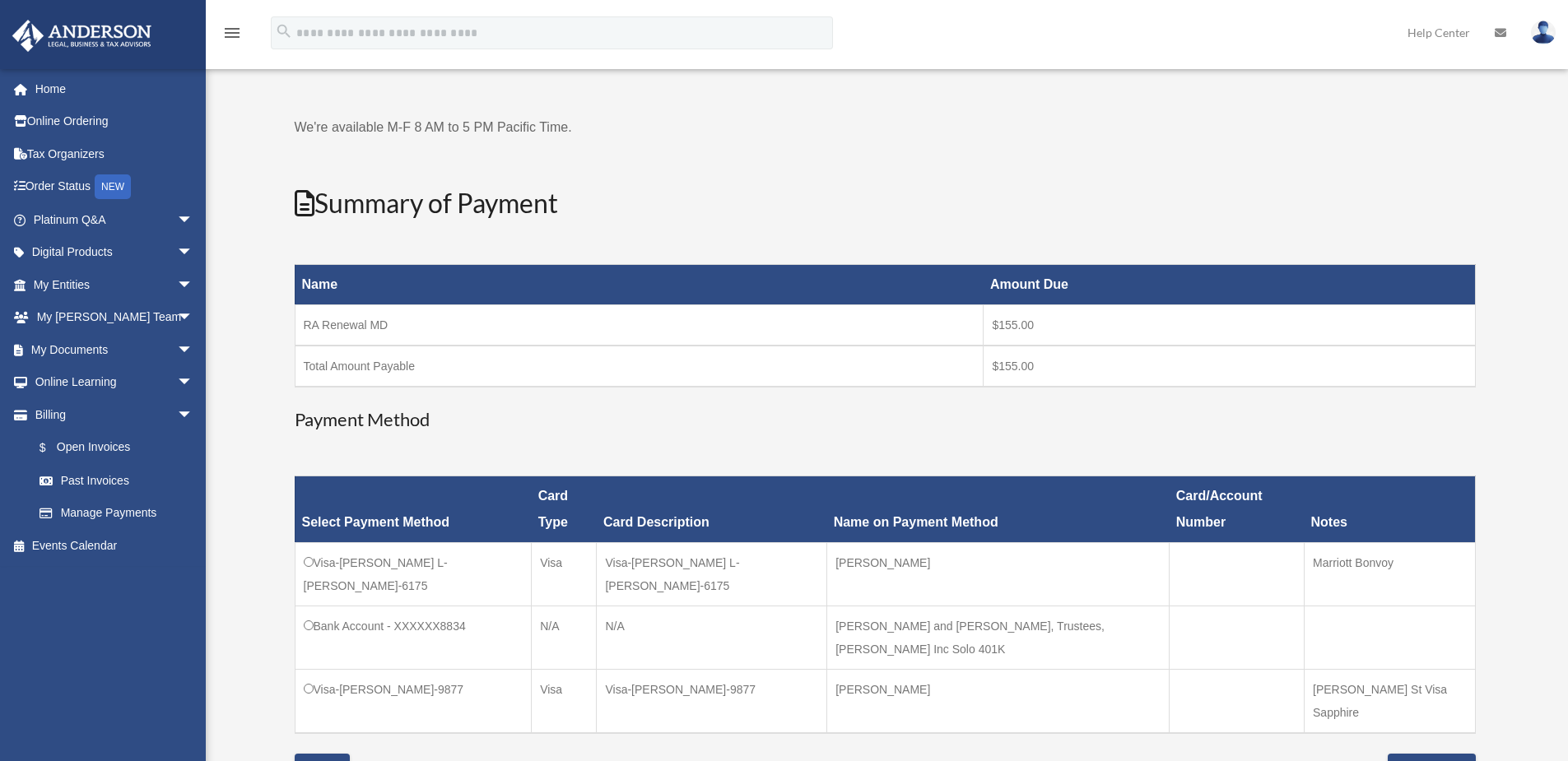
scroll to position [146, 0]
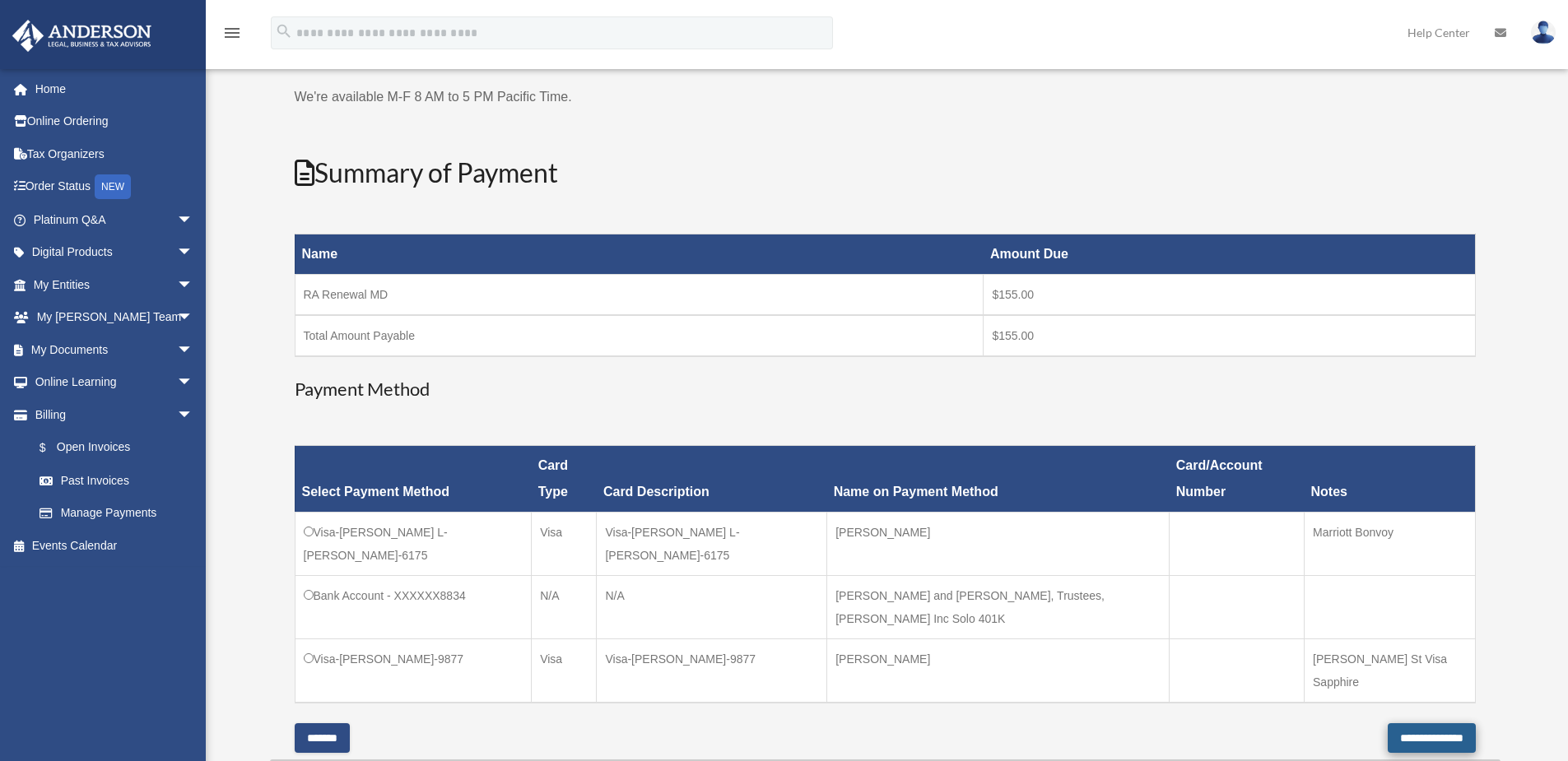
click at [1414, 723] on input "**********" at bounding box center [1432, 737] width 88 height 30
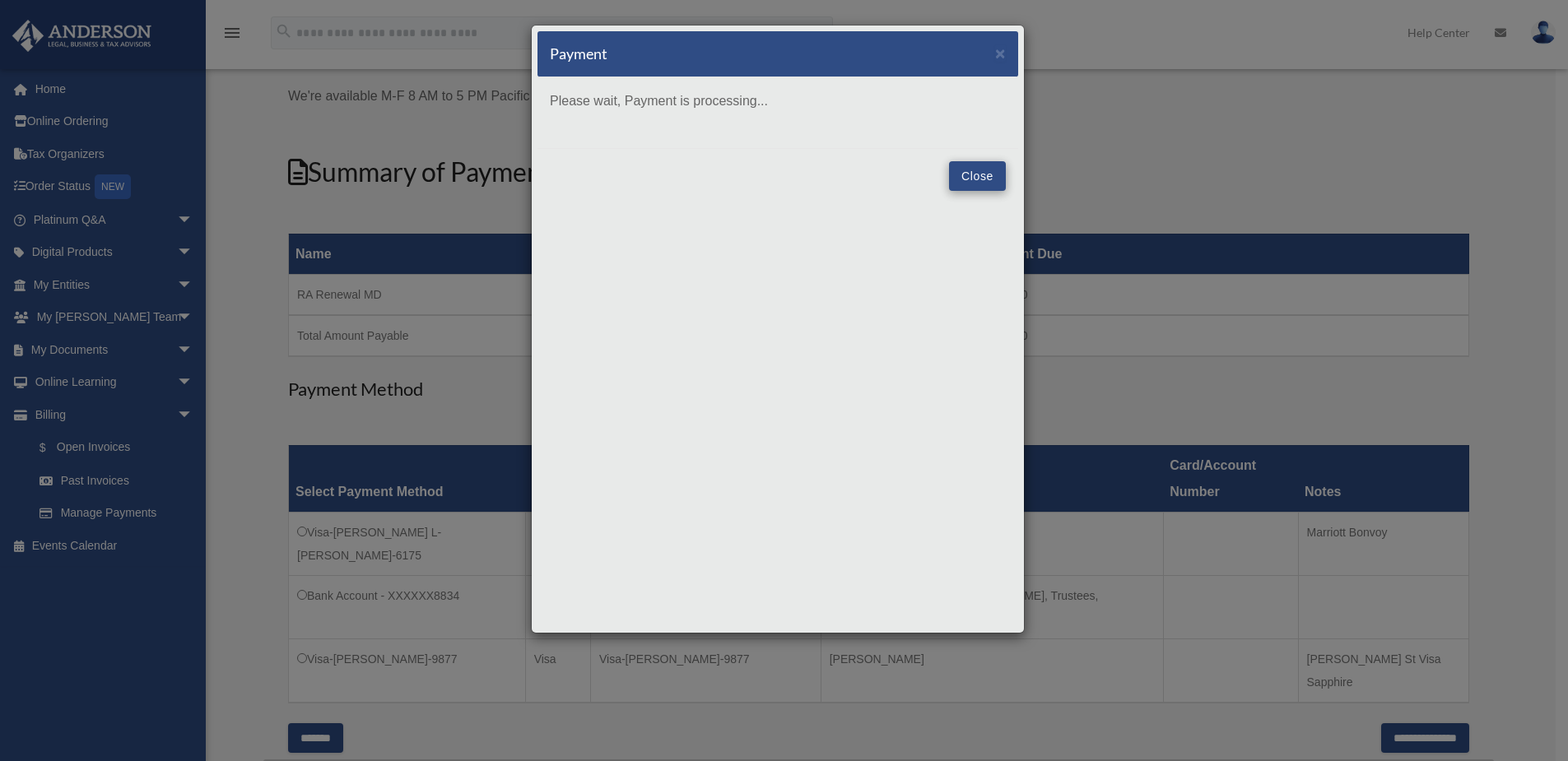
click at [976, 179] on button "Close" at bounding box center [977, 176] width 57 height 30
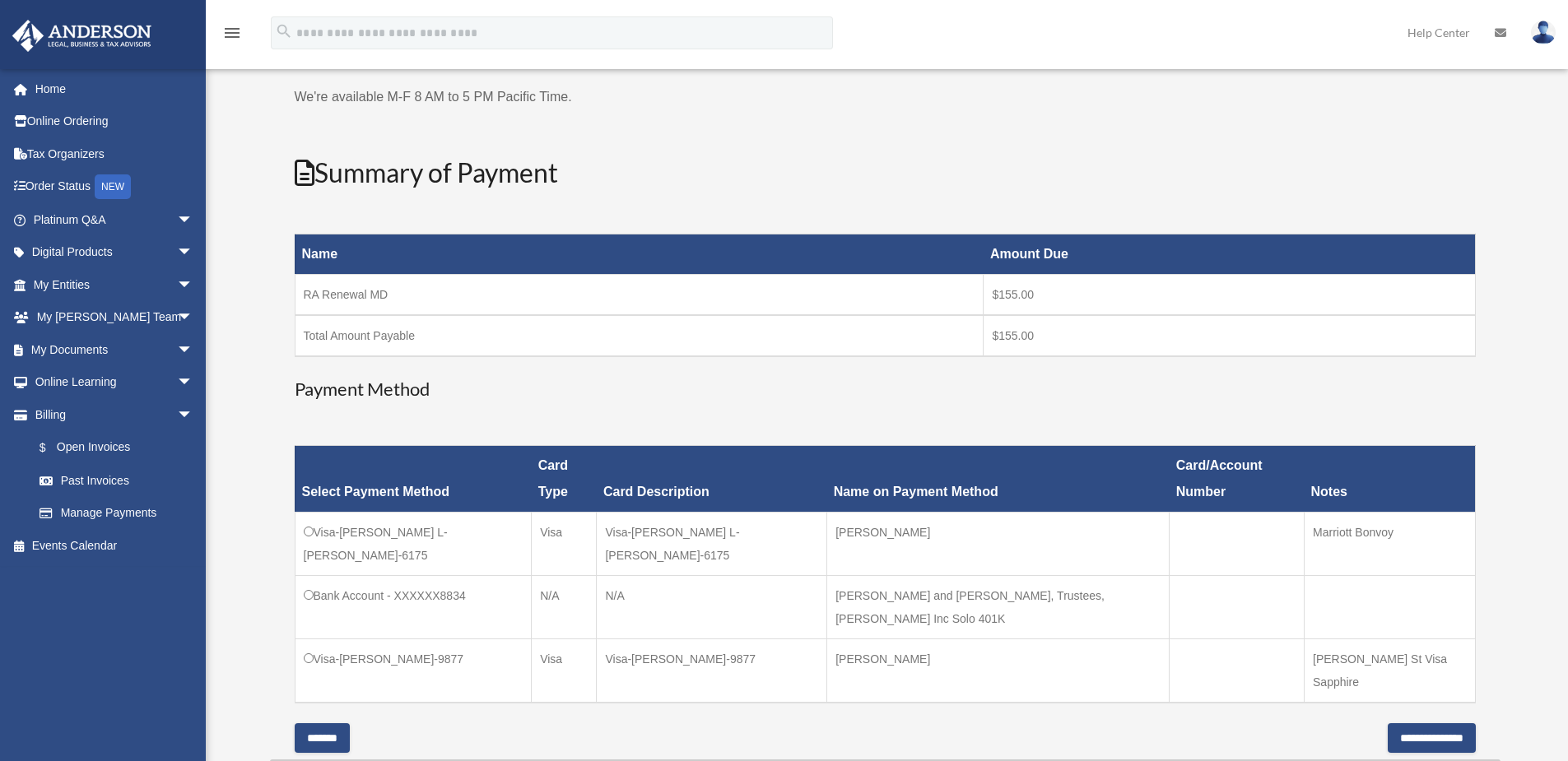
click at [1401, 723] on input "**********" at bounding box center [1432, 737] width 88 height 30
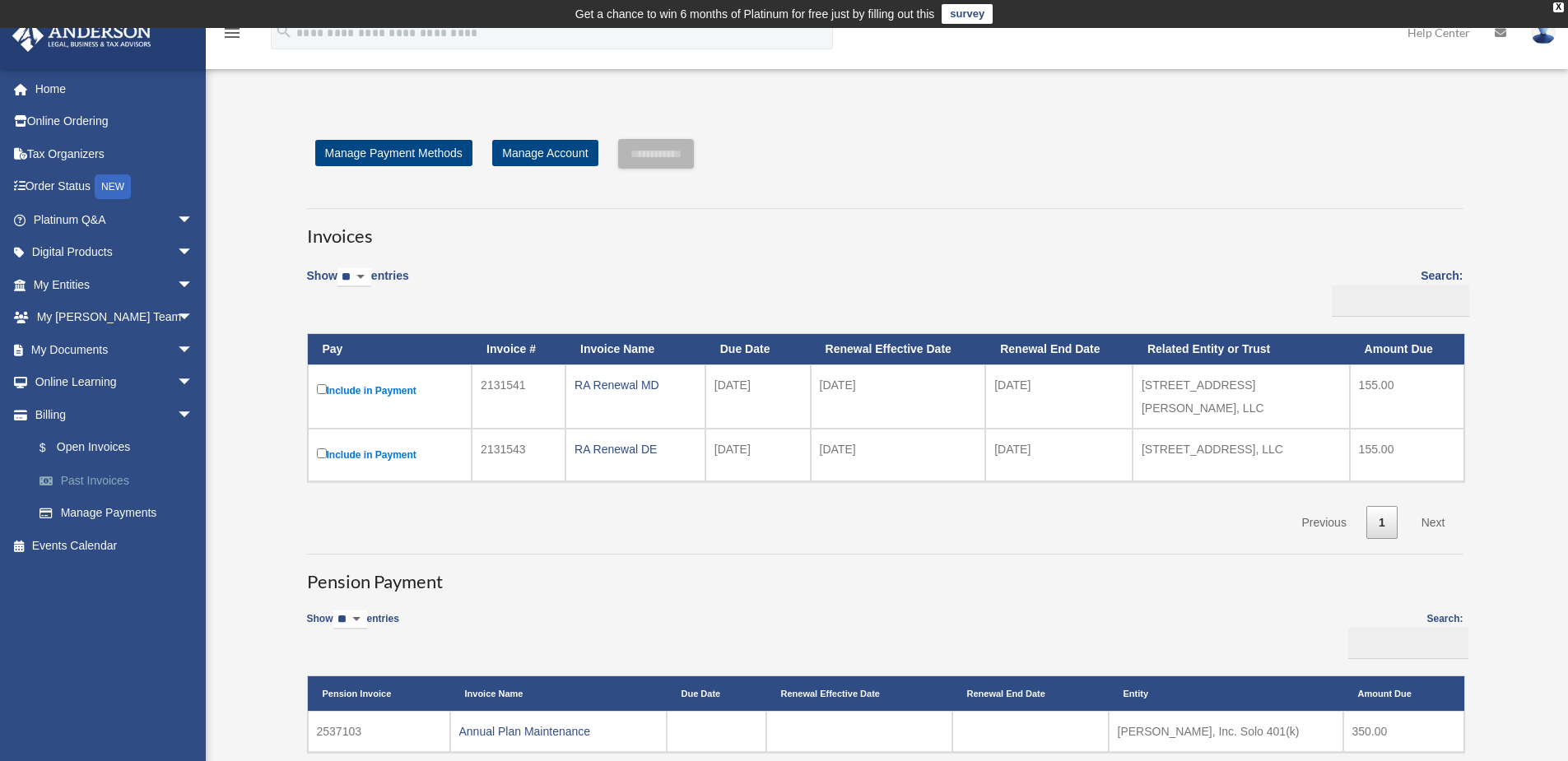
click at [94, 471] on link "Past Invoices" at bounding box center [120, 480] width 195 height 33
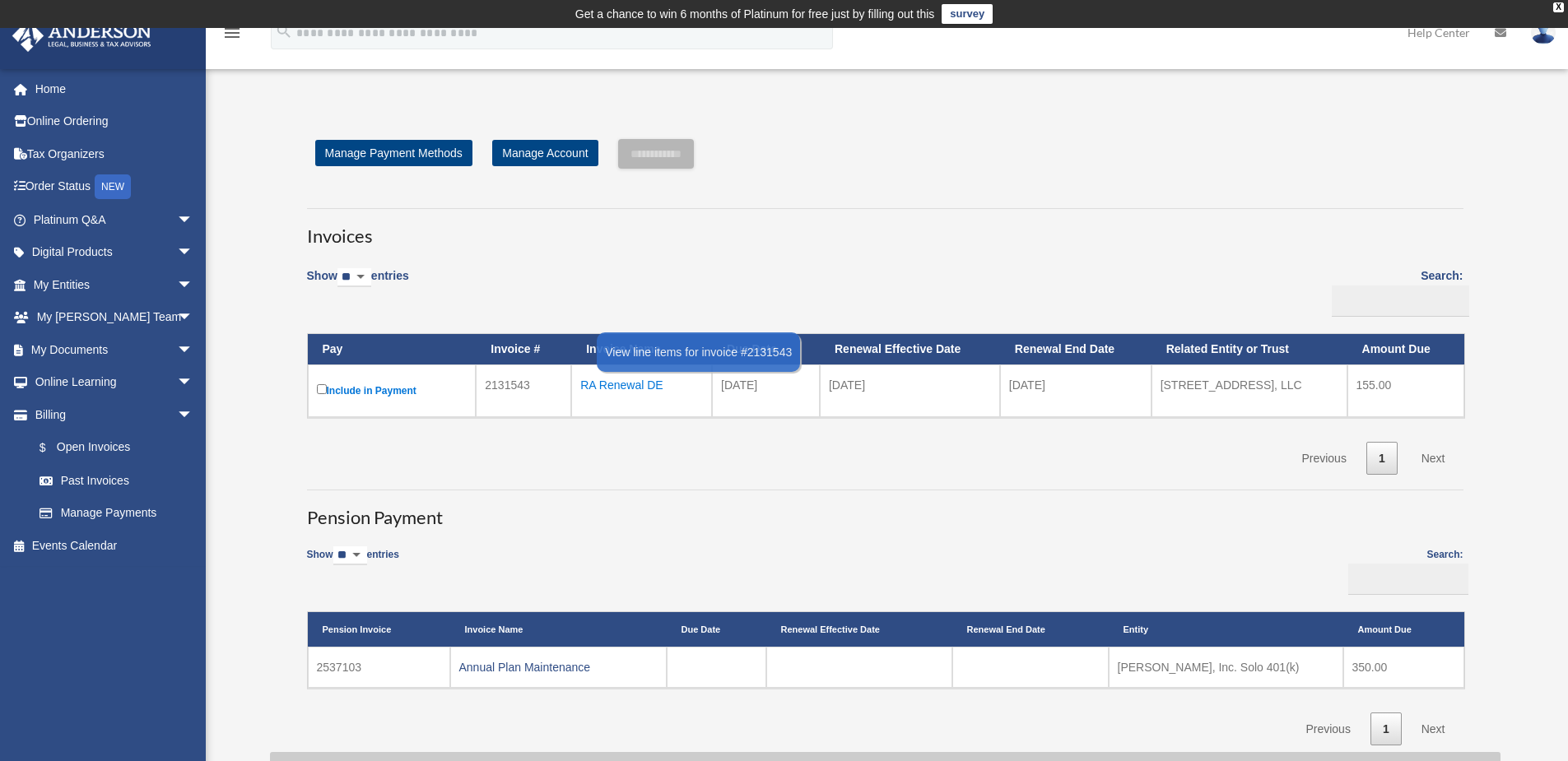
click at [623, 382] on div "RA Renewal DE" at bounding box center [641, 385] width 123 height 23
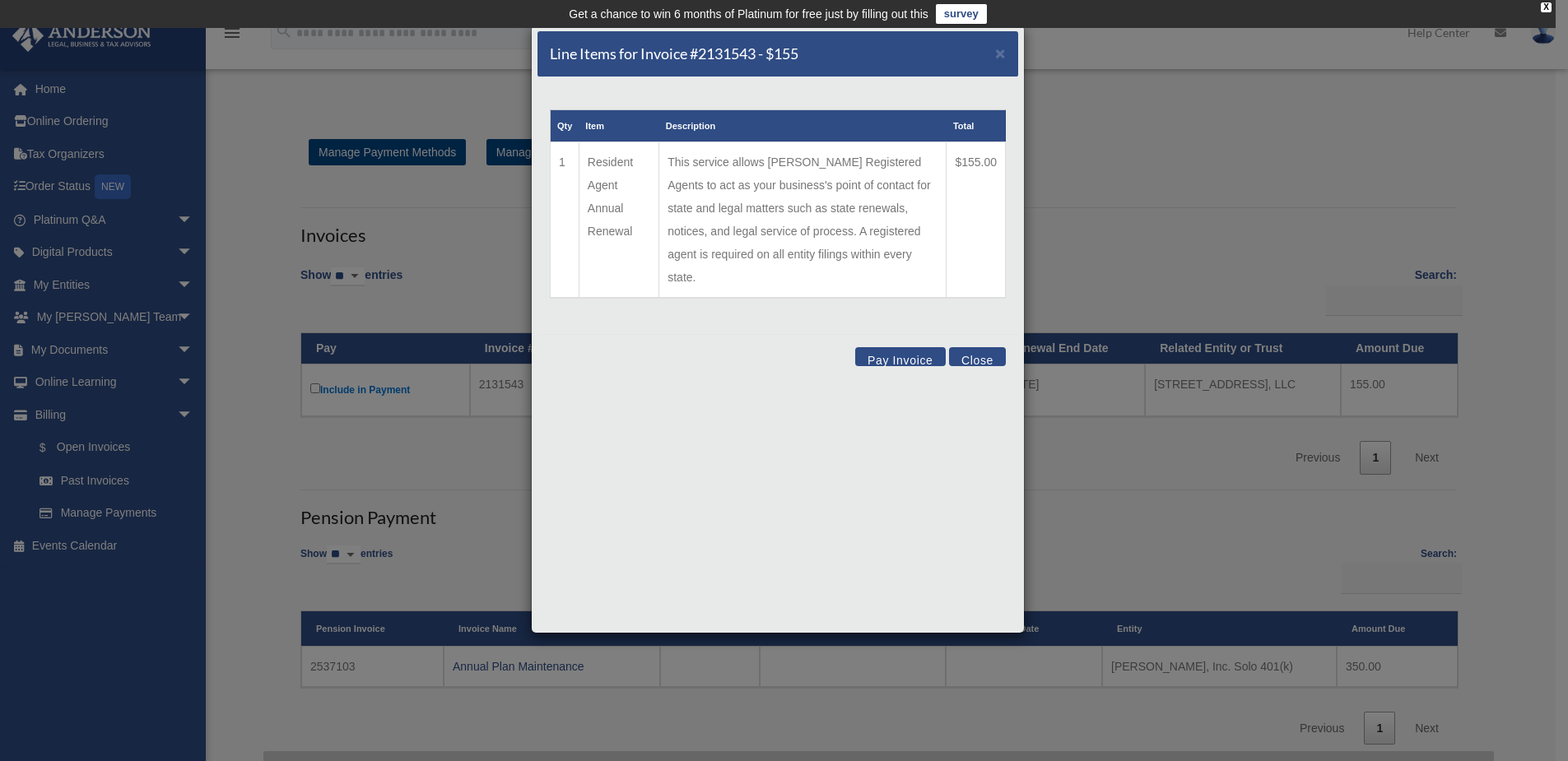
click at [988, 347] on button "Close" at bounding box center [977, 357] width 57 height 19
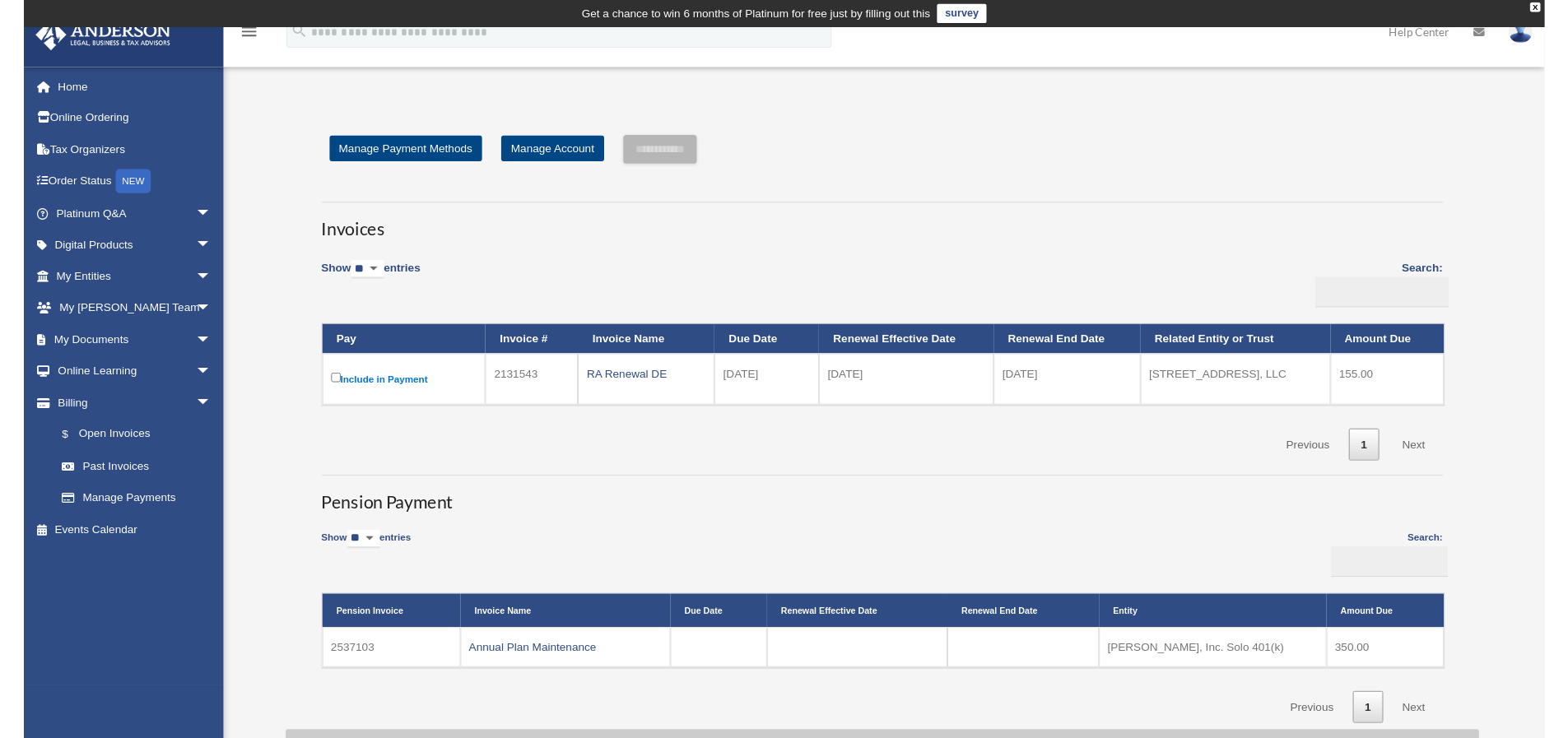
scroll to position [18, 0]
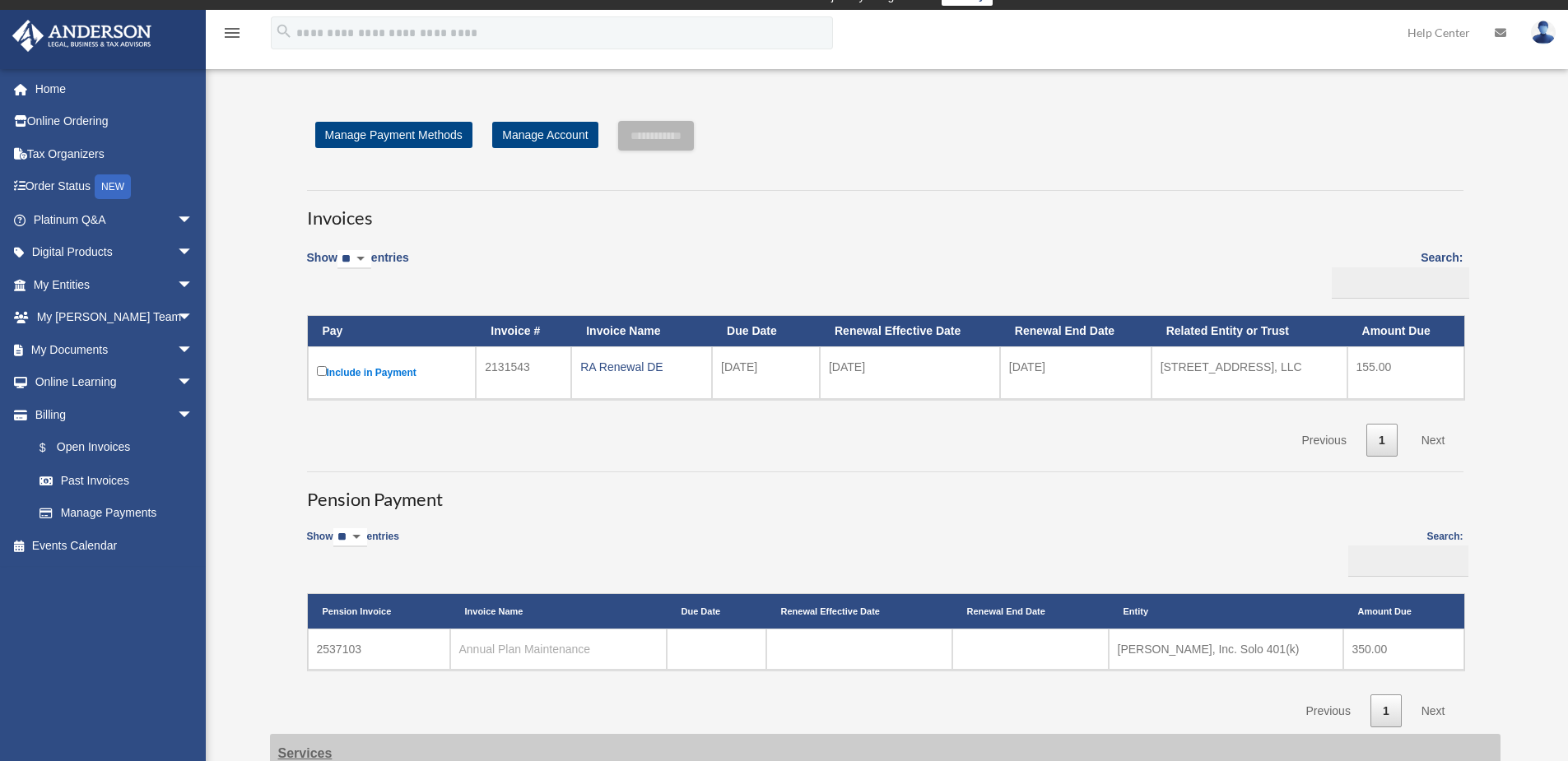
click at [503, 643] on link "Annual Plan Maintenance" at bounding box center [524, 649] width 132 height 13
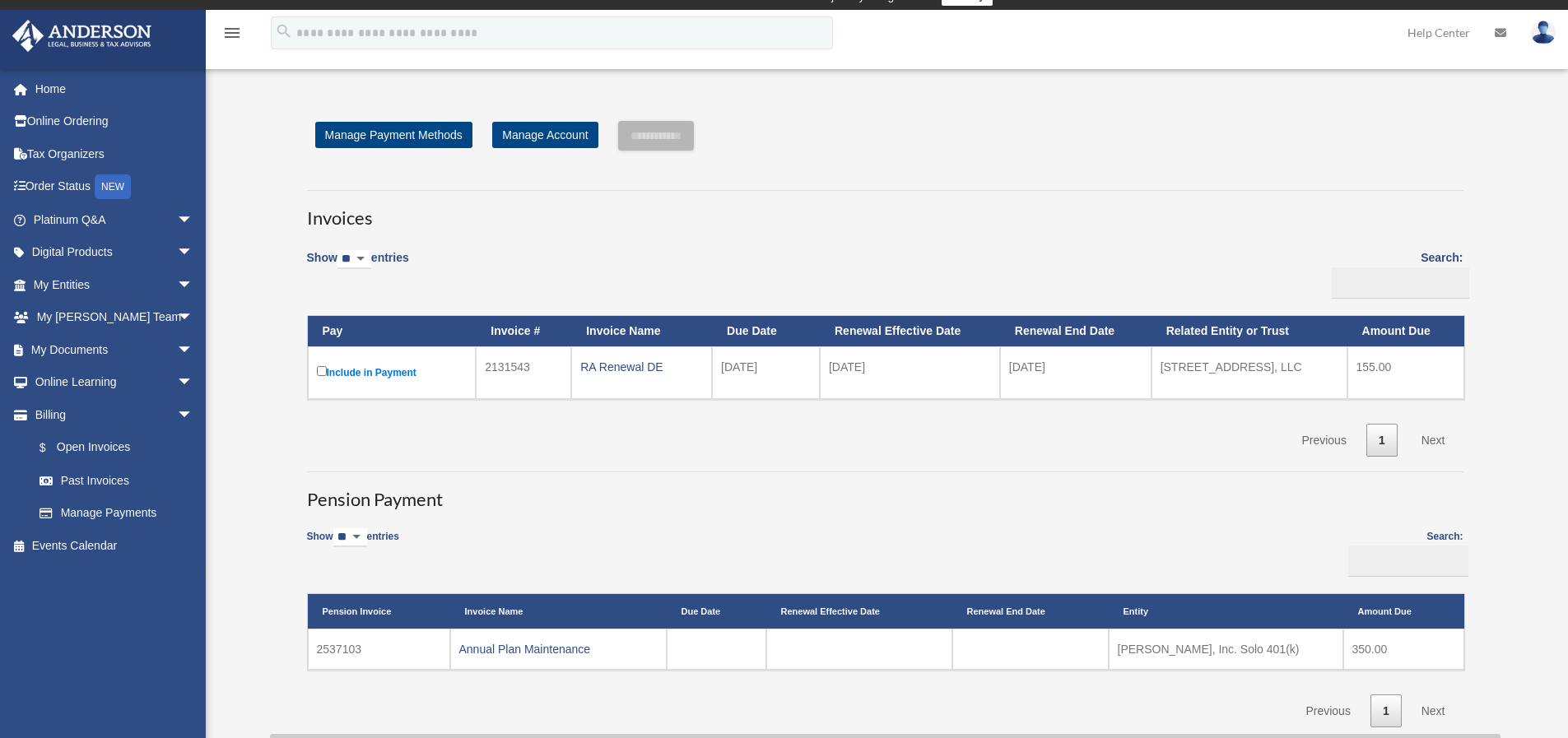
click at [374, 651] on td "2537103" at bounding box center [379, 649] width 142 height 41
drag, startPoint x: 362, startPoint y: 648, endPoint x: 314, endPoint y: 647, distance: 48.0
click at [314, 647] on td "2537103" at bounding box center [379, 649] width 142 height 41
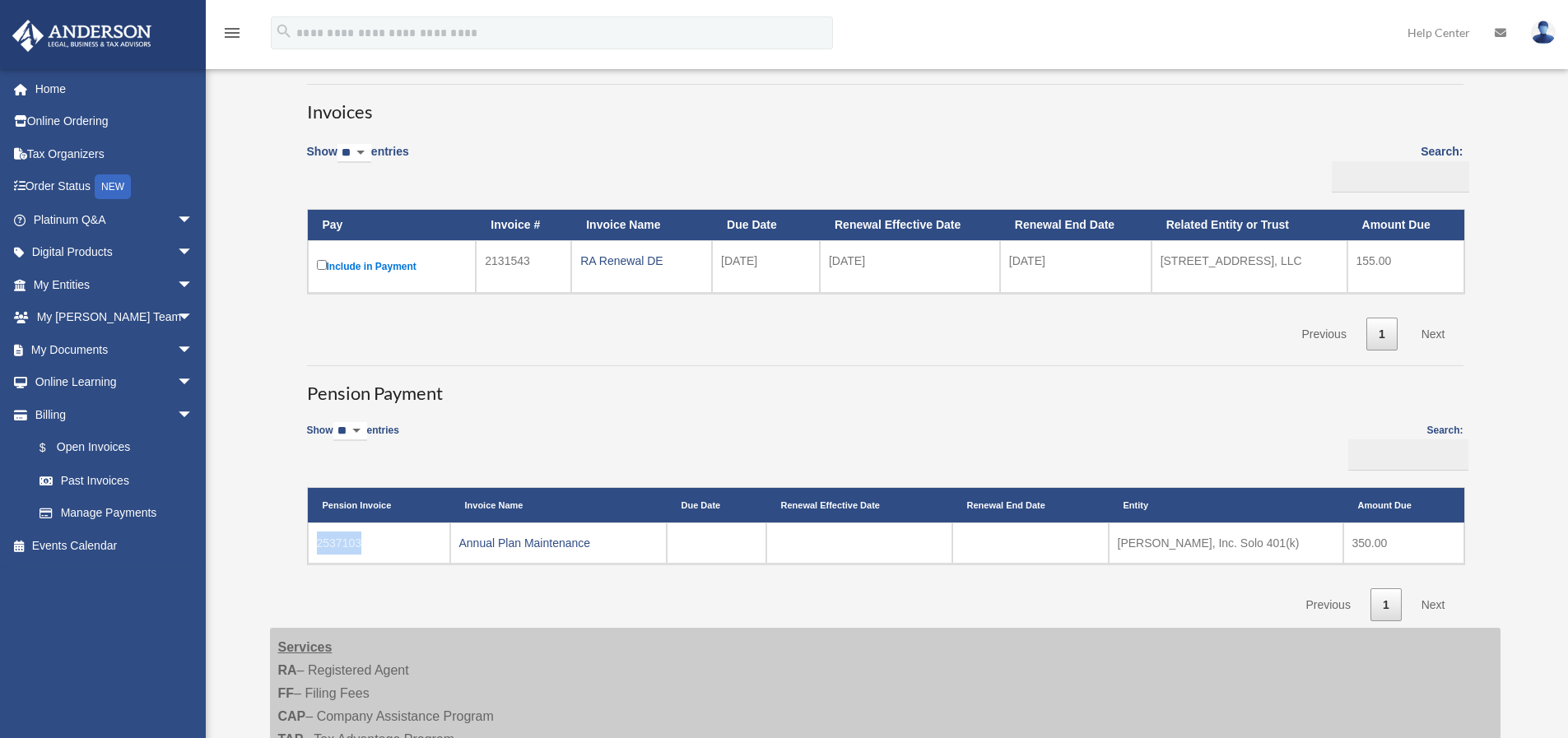
scroll to position [214, 0]
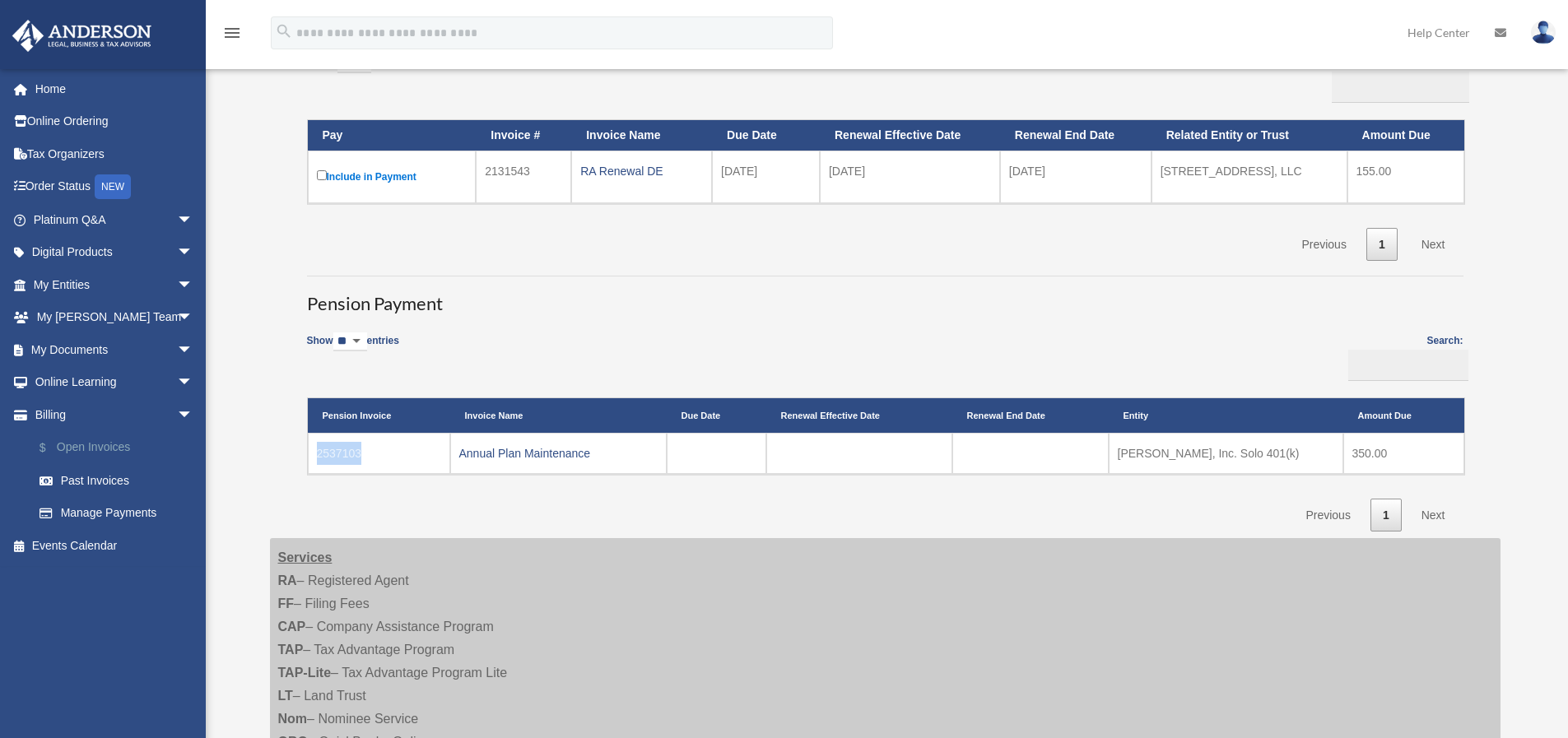
click at [86, 439] on link "$ Open Invoices" at bounding box center [120, 447] width 195 height 34
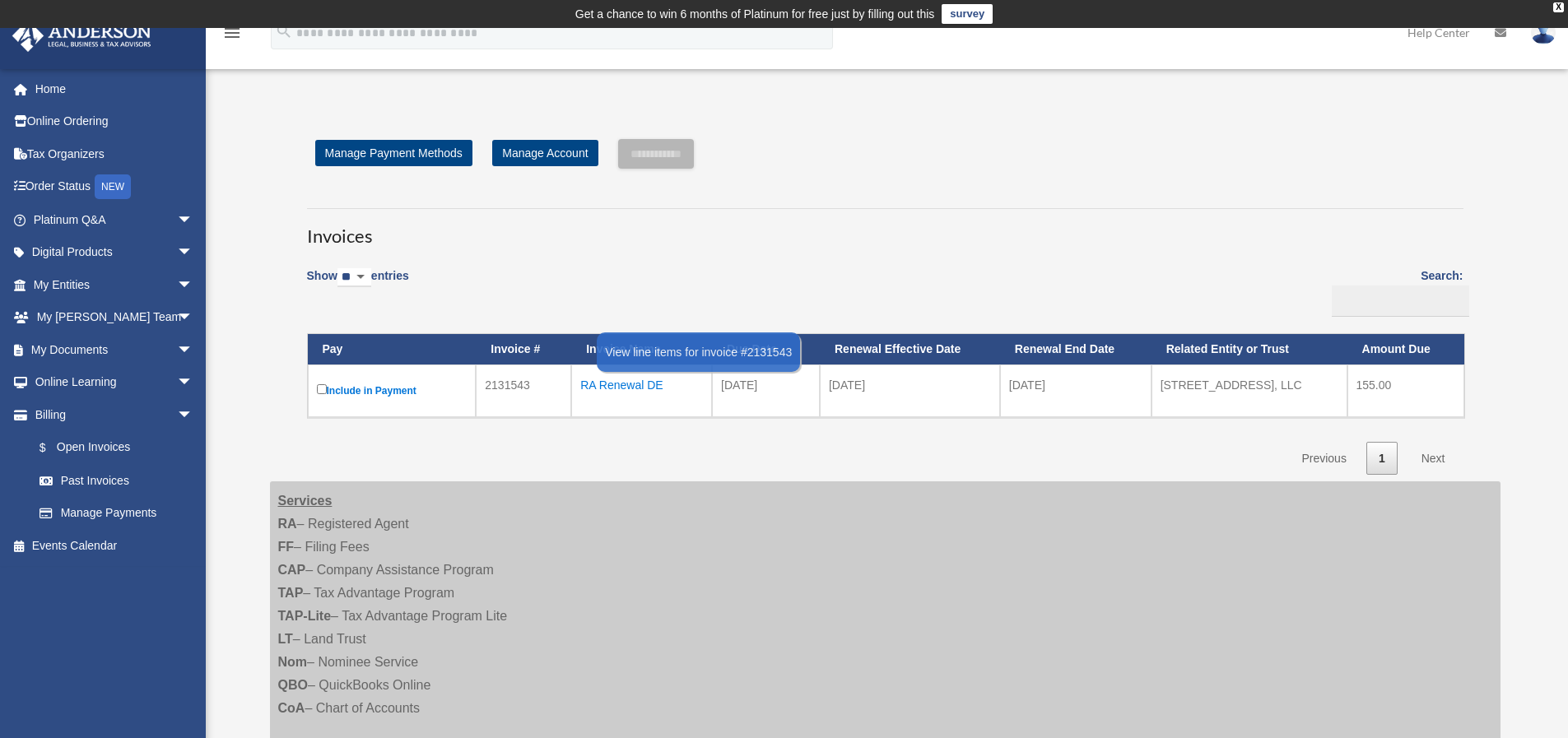
click at [632, 380] on div "RA Renewal DE" at bounding box center [641, 385] width 123 height 23
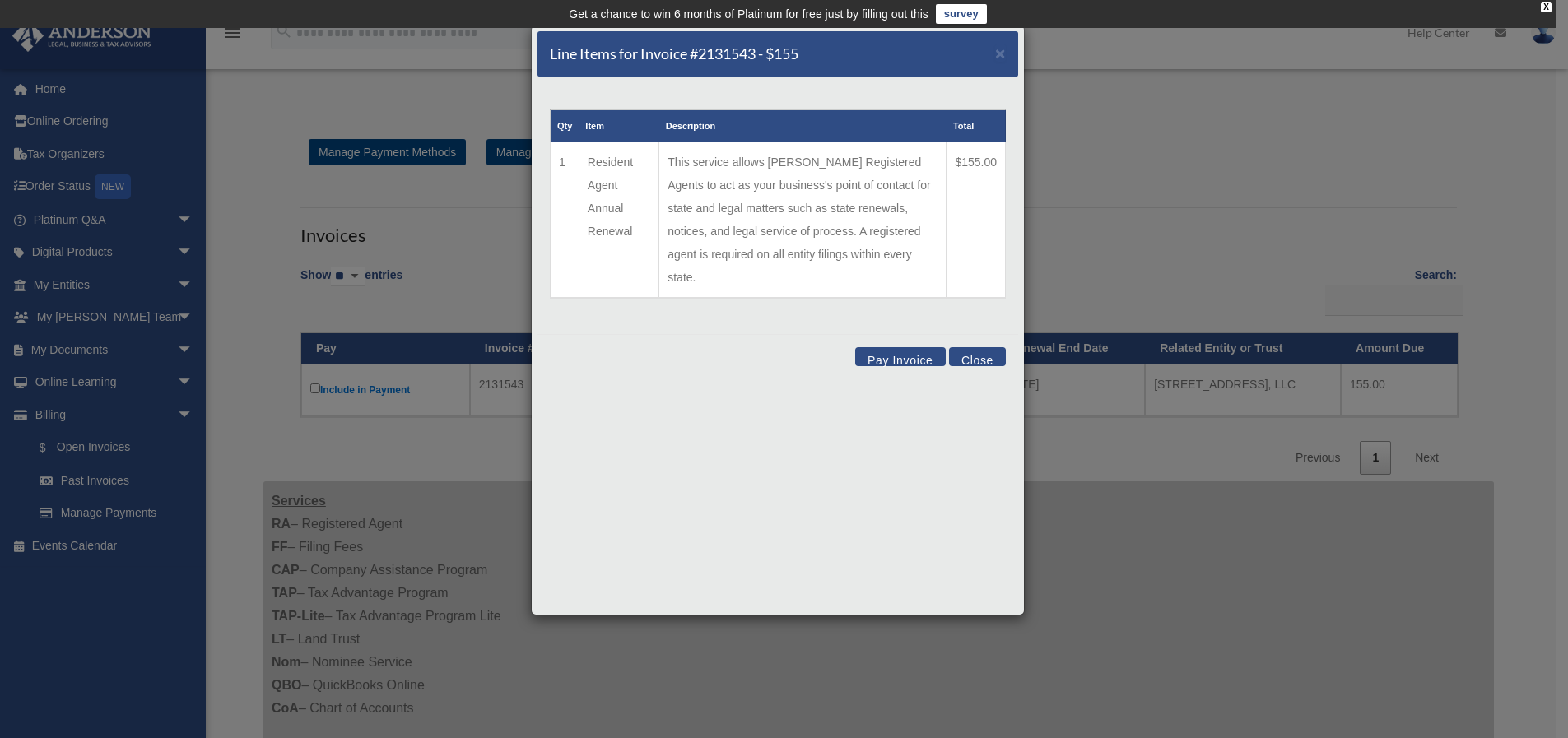
click at [890, 347] on button "Pay Invoice" at bounding box center [901, 357] width 90 height 19
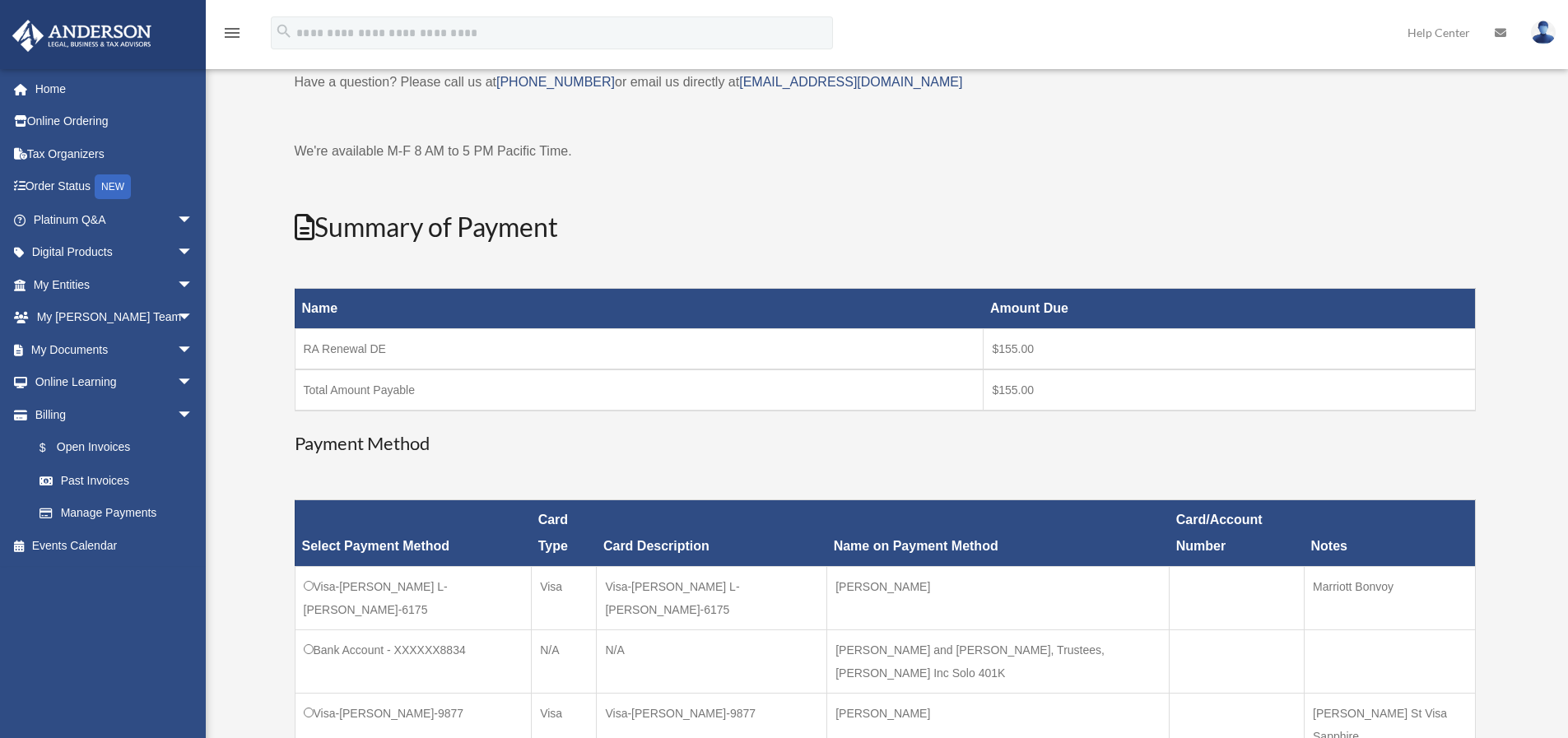
scroll to position [171, 0]
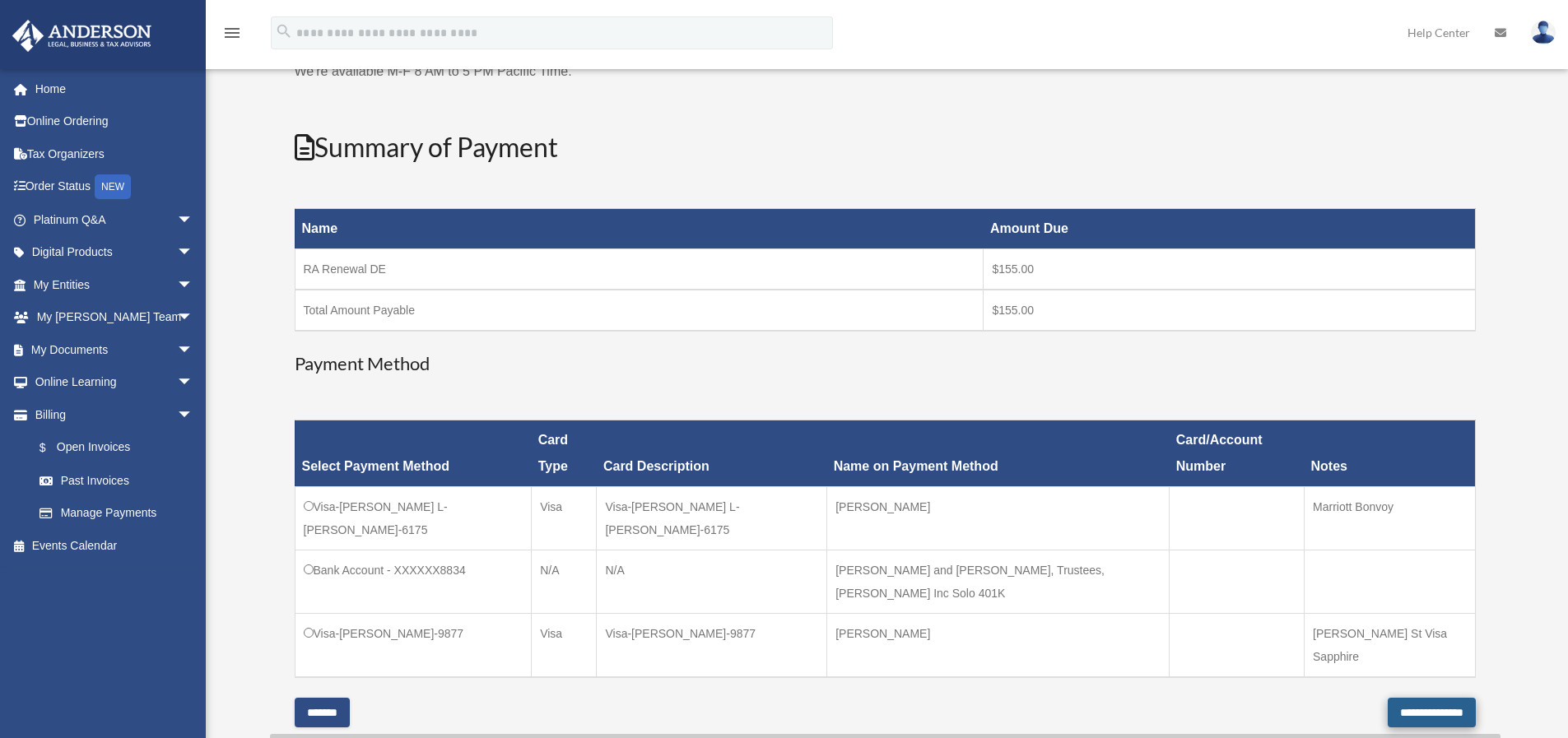
click at [1417, 698] on input "**********" at bounding box center [1432, 712] width 88 height 30
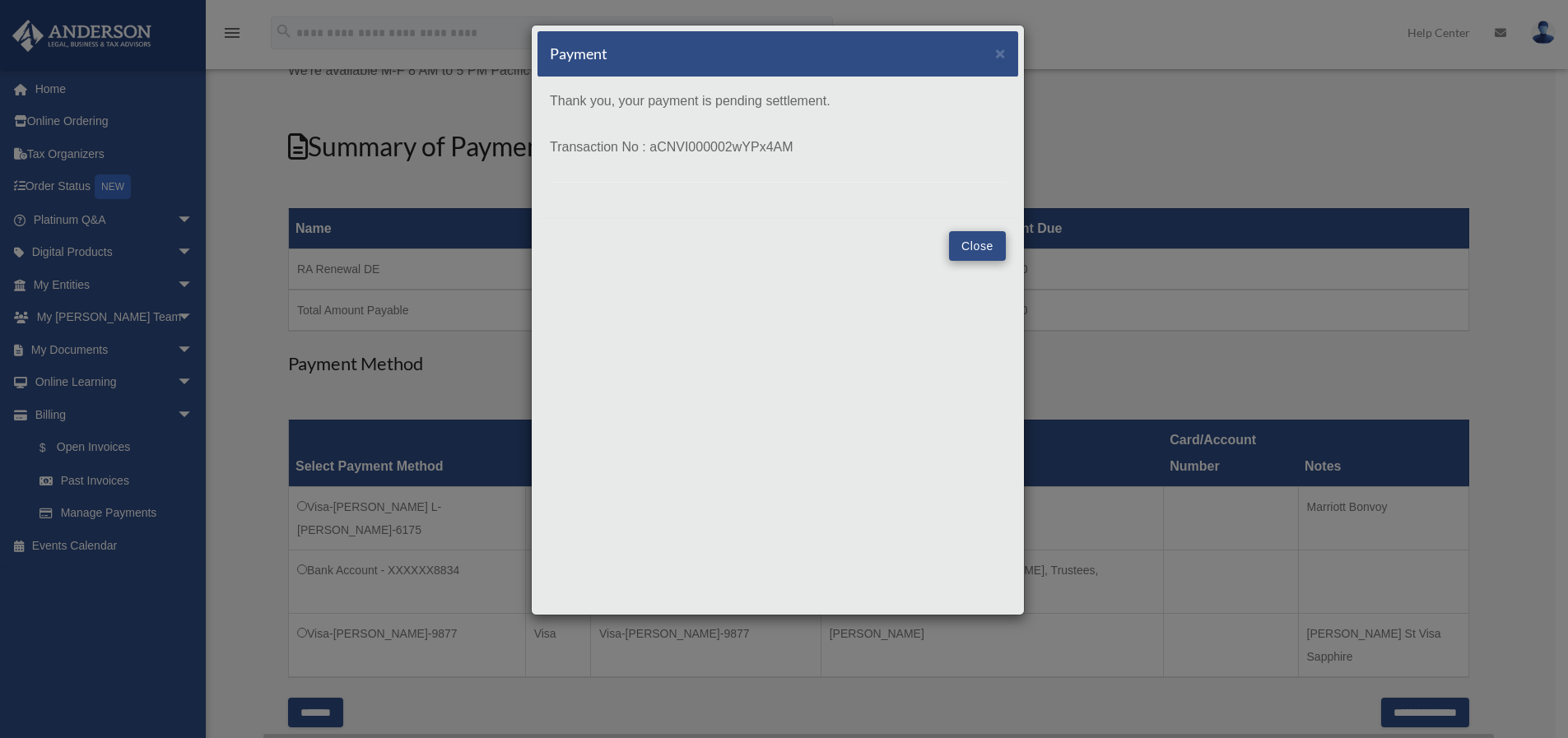
click at [981, 245] on button "Close" at bounding box center [977, 246] width 57 height 30
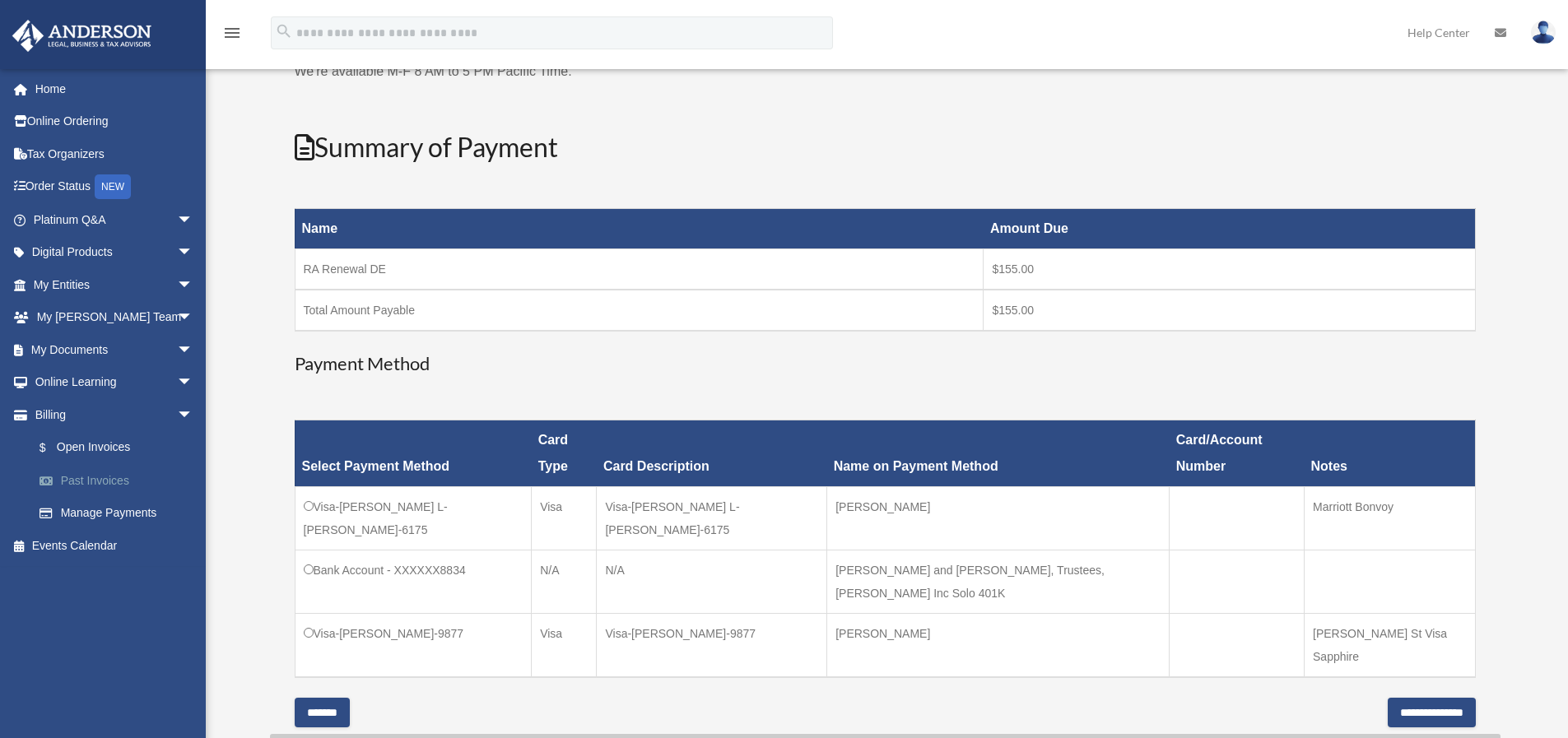
click at [78, 471] on link "Past Invoices" at bounding box center [120, 480] width 195 height 33
click at [78, 472] on link "Past Invoices" at bounding box center [120, 480] width 195 height 33
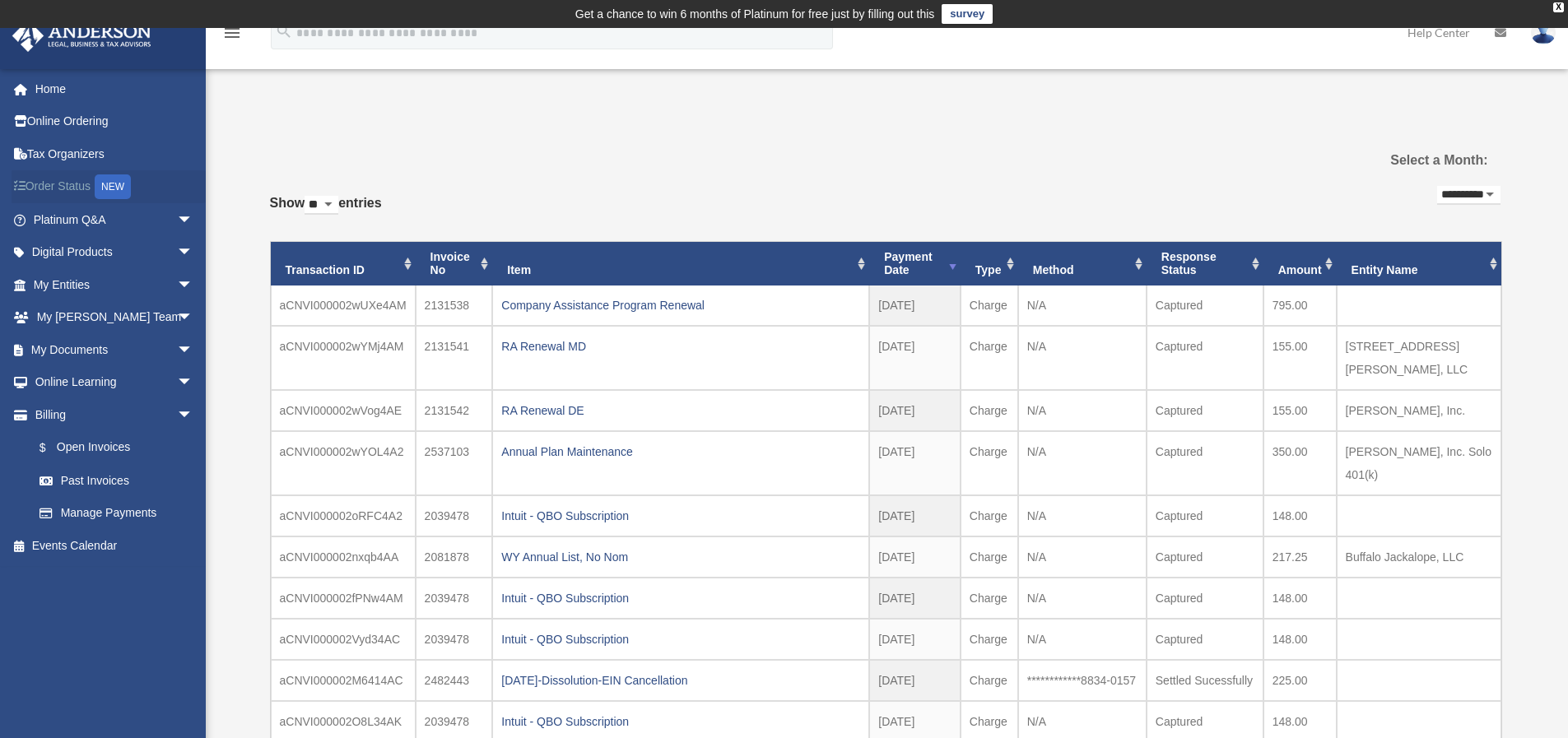
click at [55, 187] on link "Order Status NEW" at bounding box center [114, 186] width 206 height 34
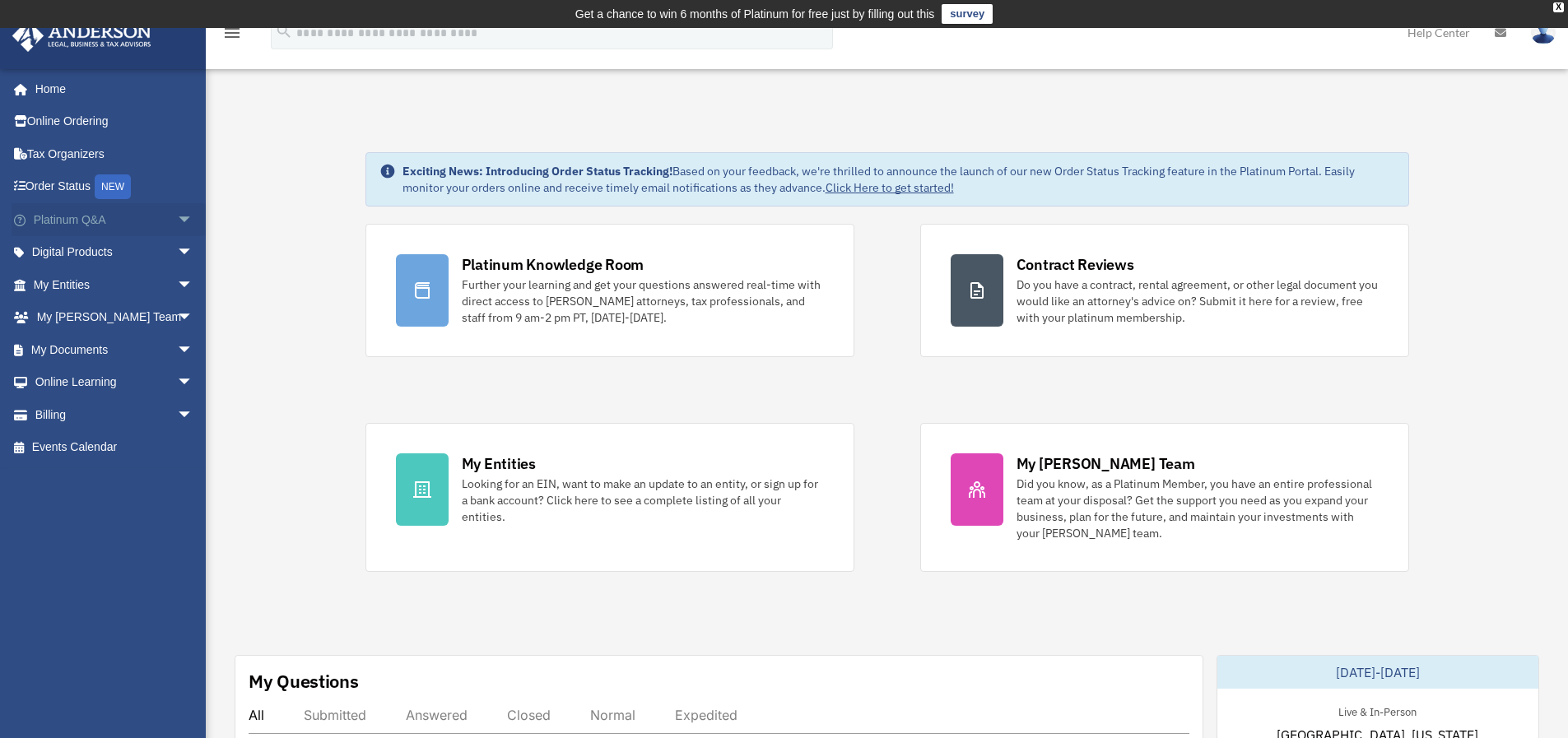
click at [97, 213] on link "Platinum Q&A arrow_drop_down" at bounding box center [114, 220] width 206 height 33
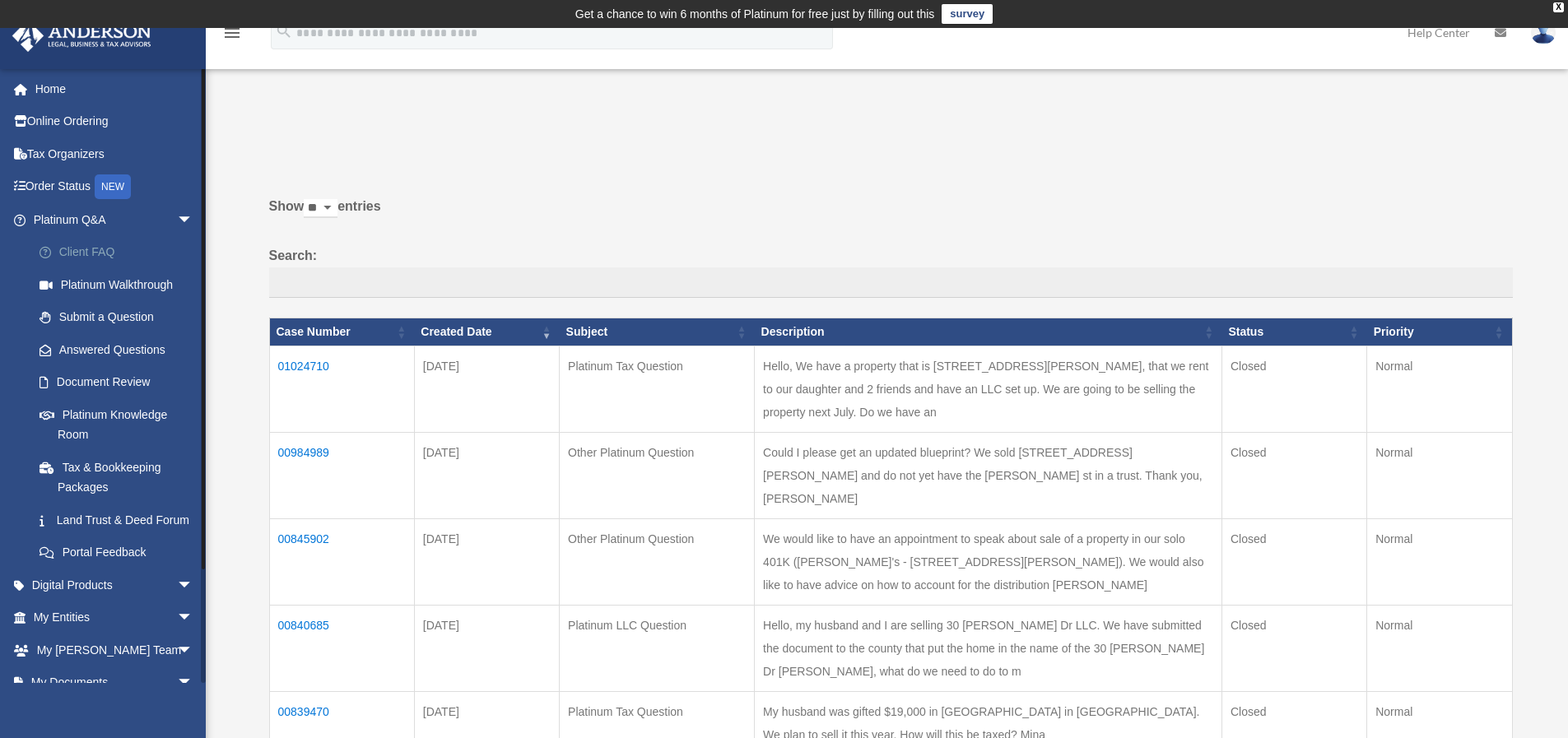
click at [101, 249] on link "Client FAQ" at bounding box center [120, 252] width 195 height 33
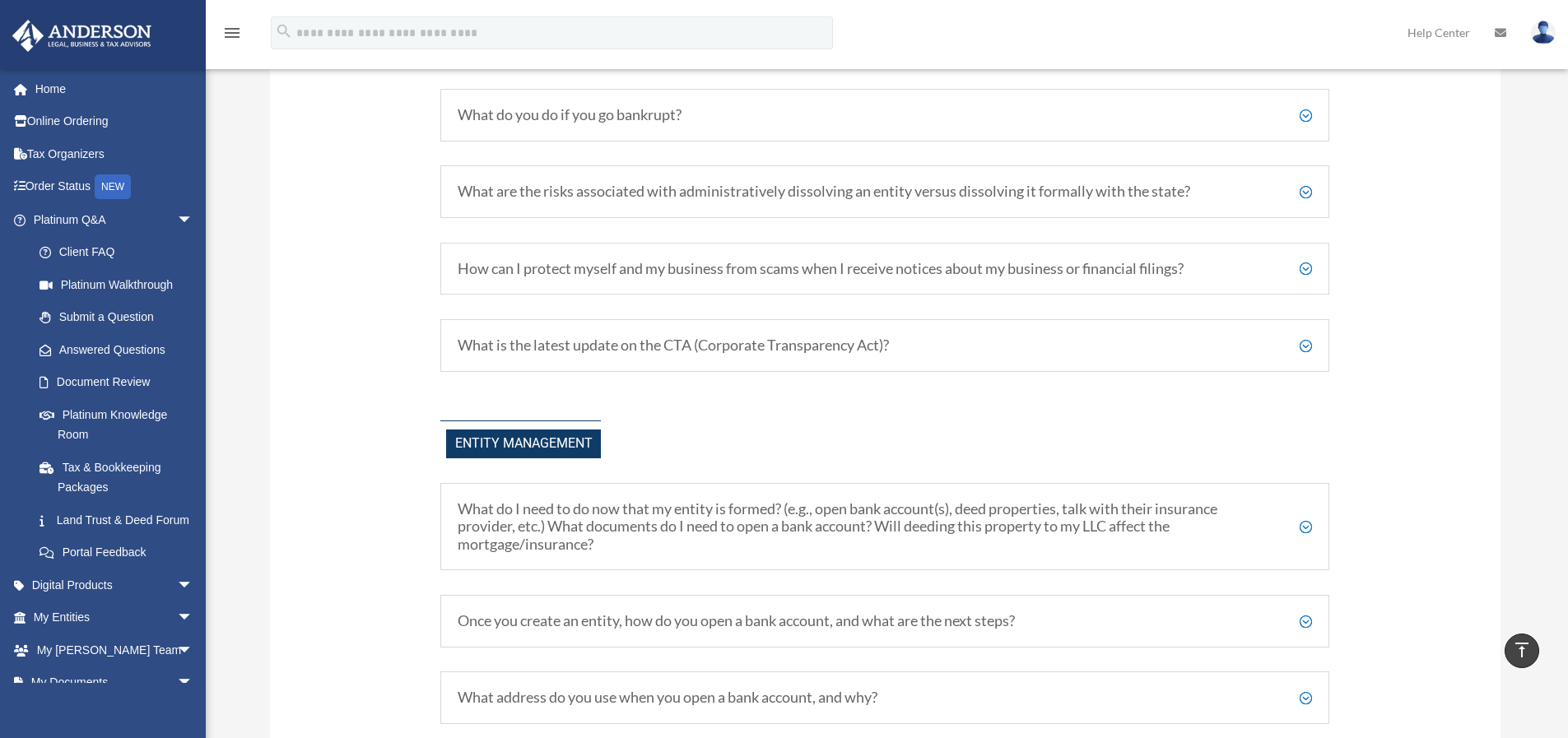
scroll to position [1766, 0]
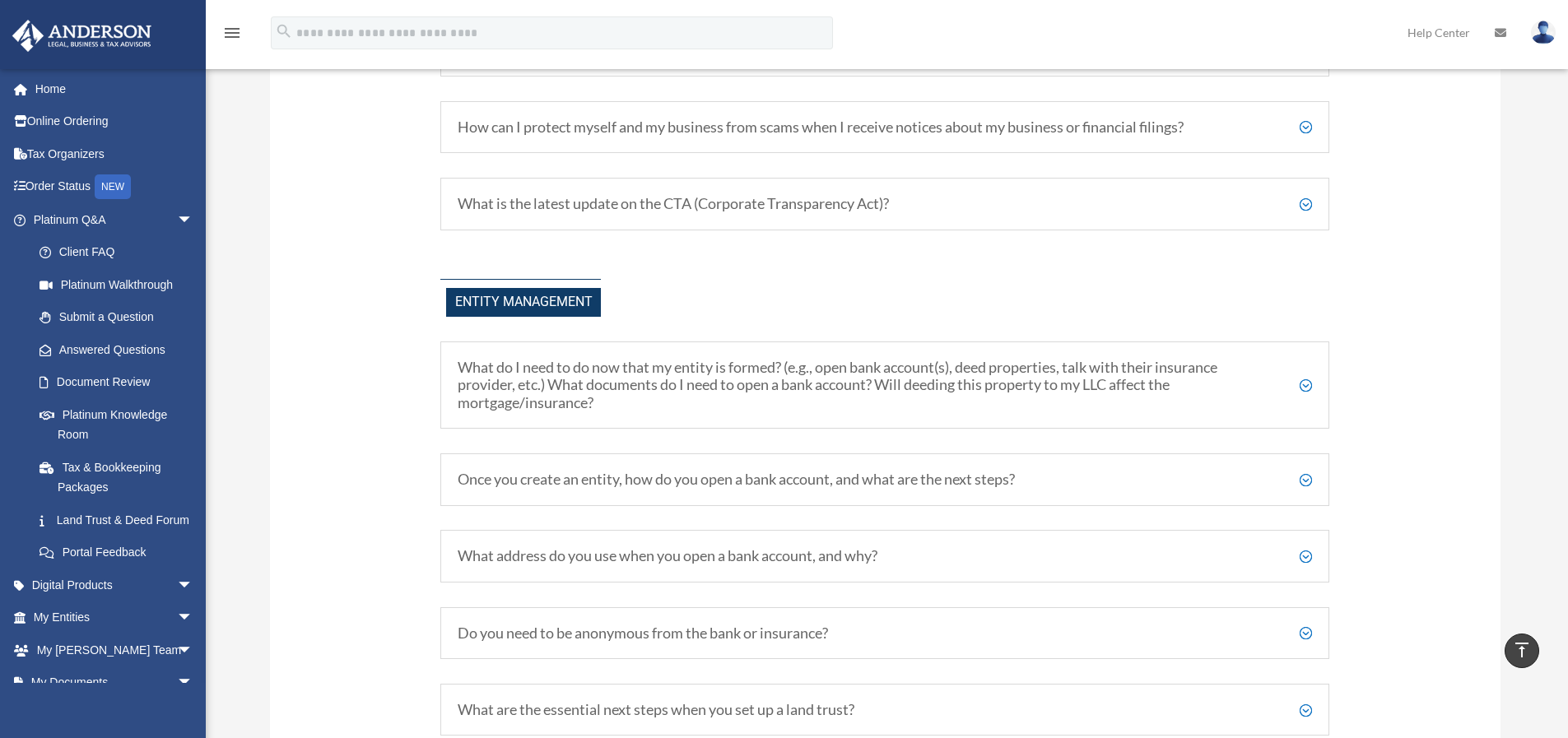
click at [1302, 195] on h5 "What is the latest update on the CTA (Corporate Transparency Act)?" at bounding box center [885, 203] width 855 height 18
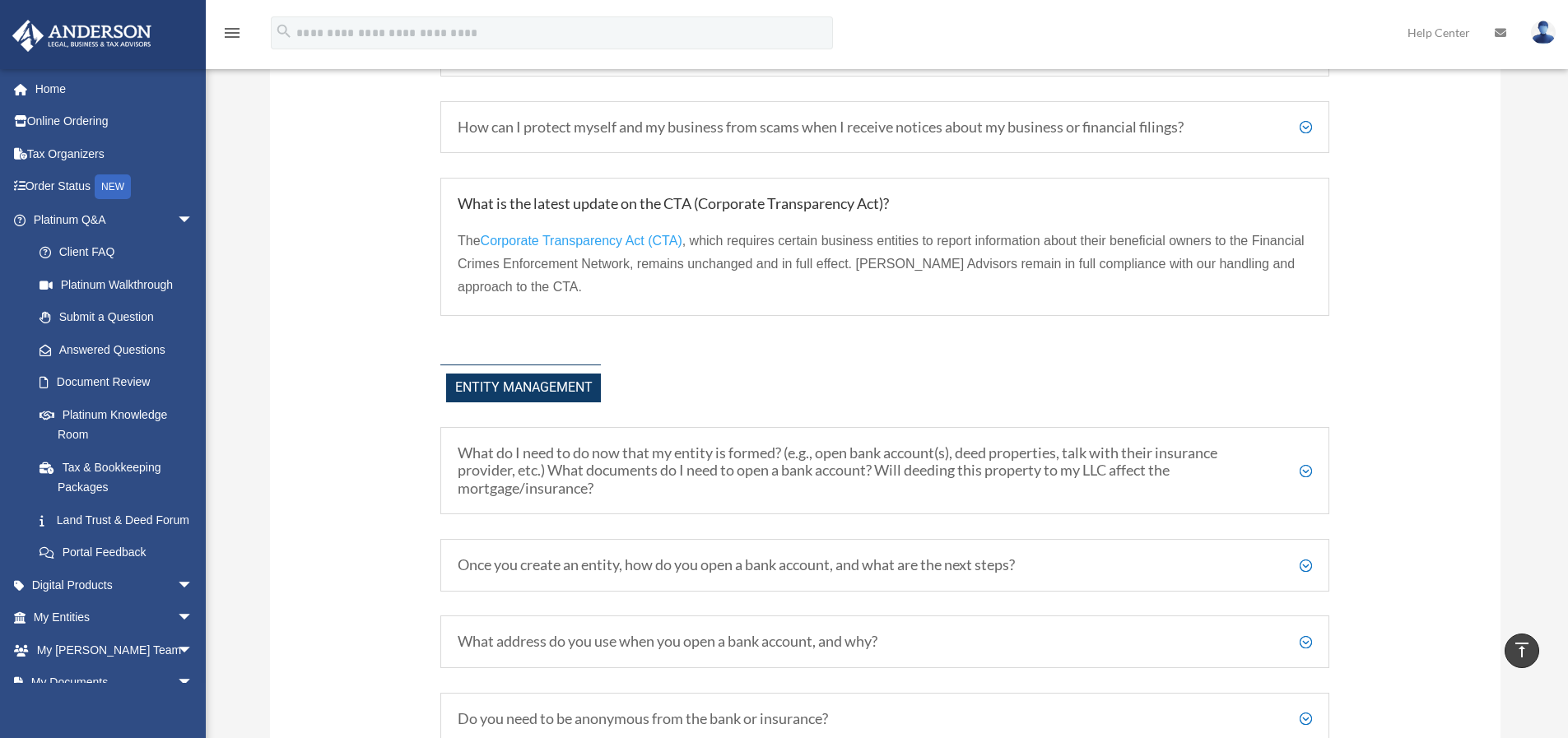
click at [580, 233] on span "Corporate Transparency Act (CTA)" at bounding box center [582, 240] width 202 height 14
click at [101, 316] on link "Submit a Question" at bounding box center [120, 318] width 195 height 33
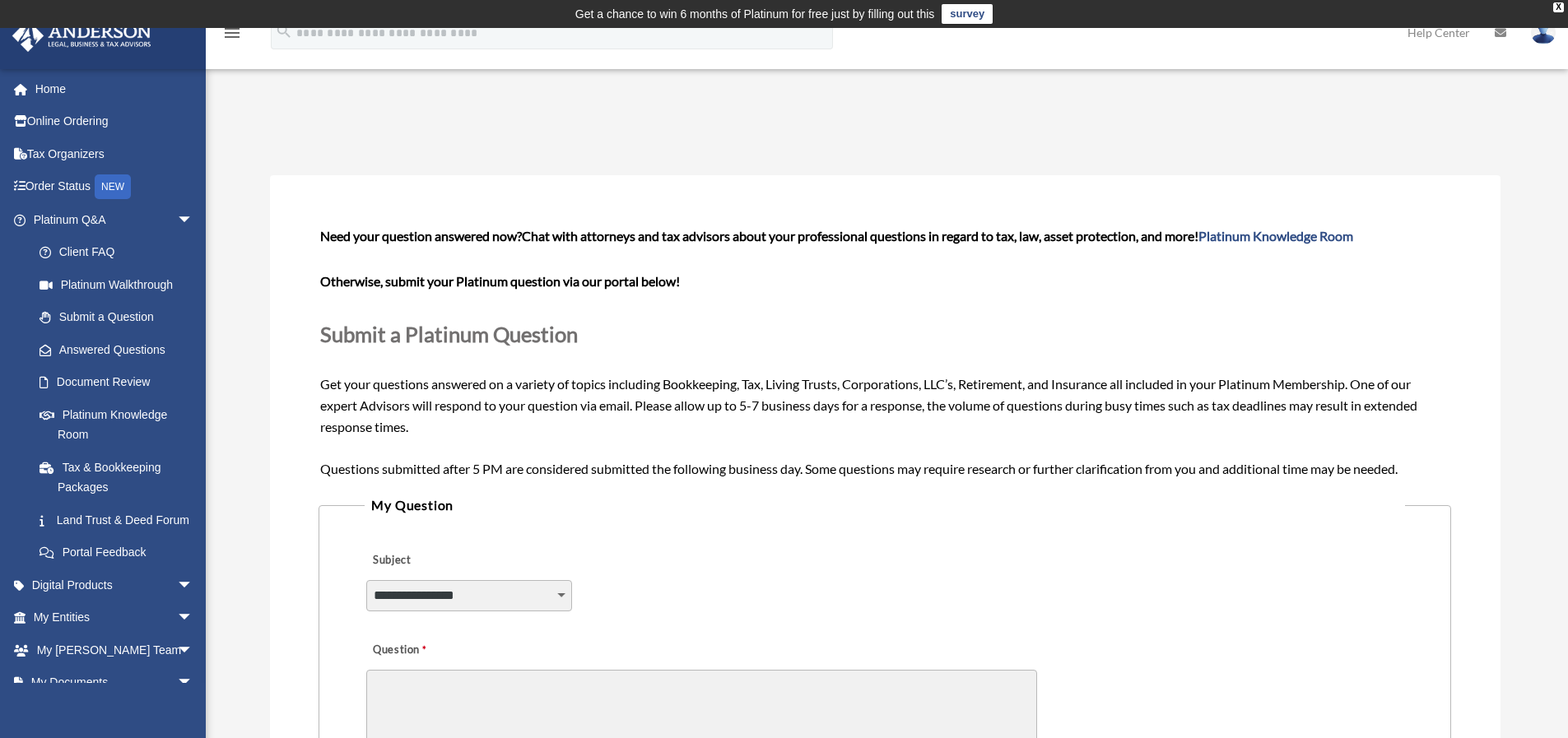
scroll to position [212, 0]
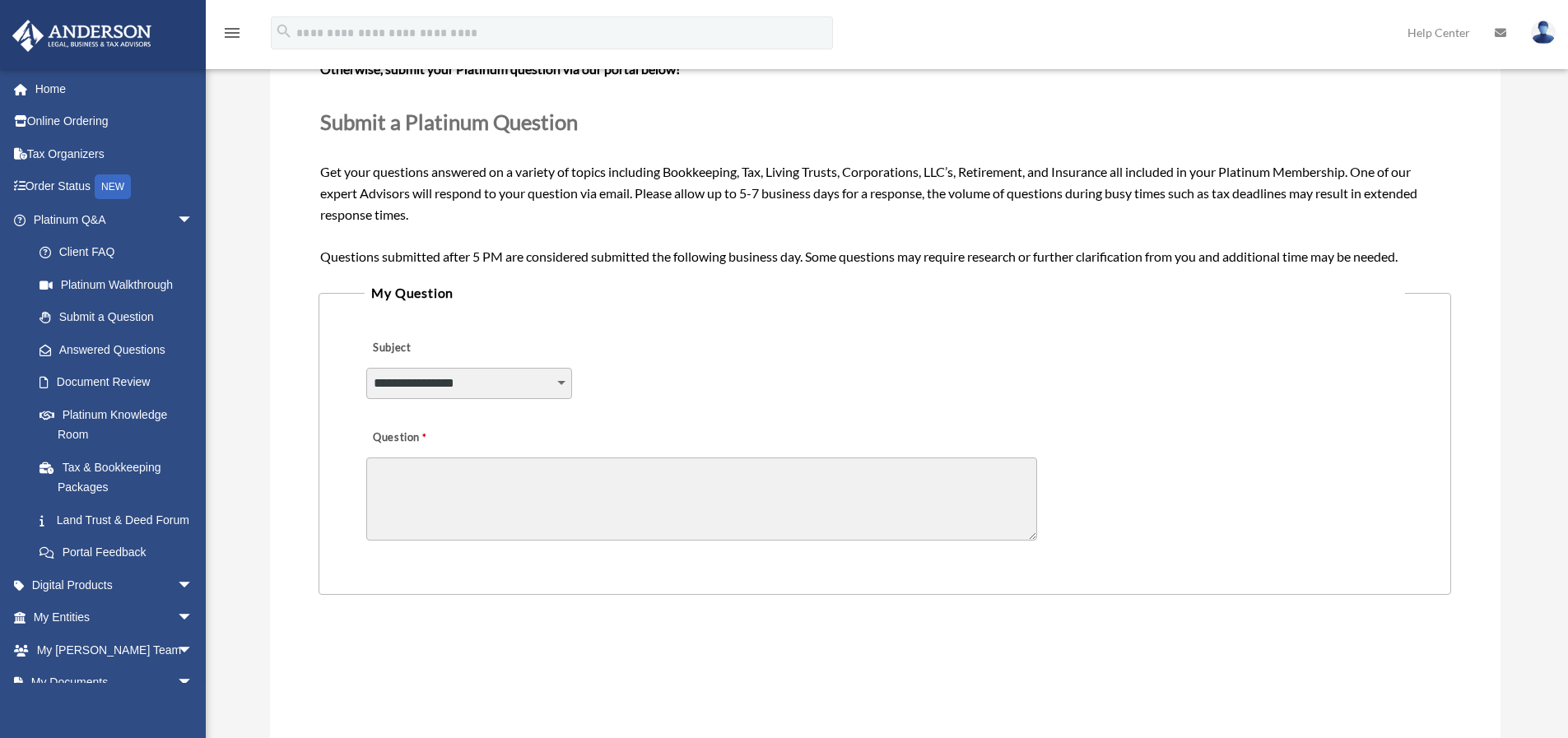
select select "******"
click at [496, 477] on textarea "Question" at bounding box center [701, 499] width 671 height 83
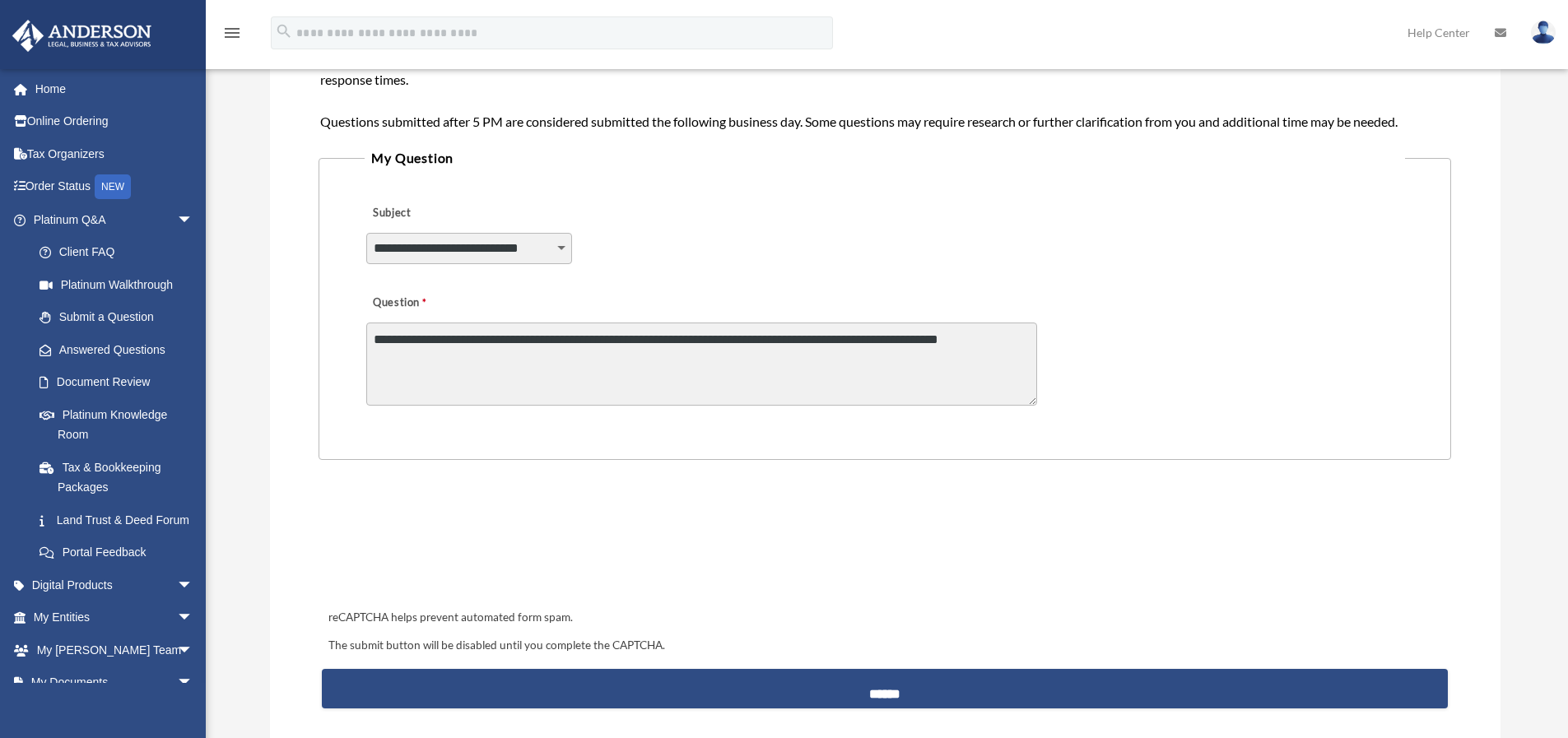
scroll to position [493, 0]
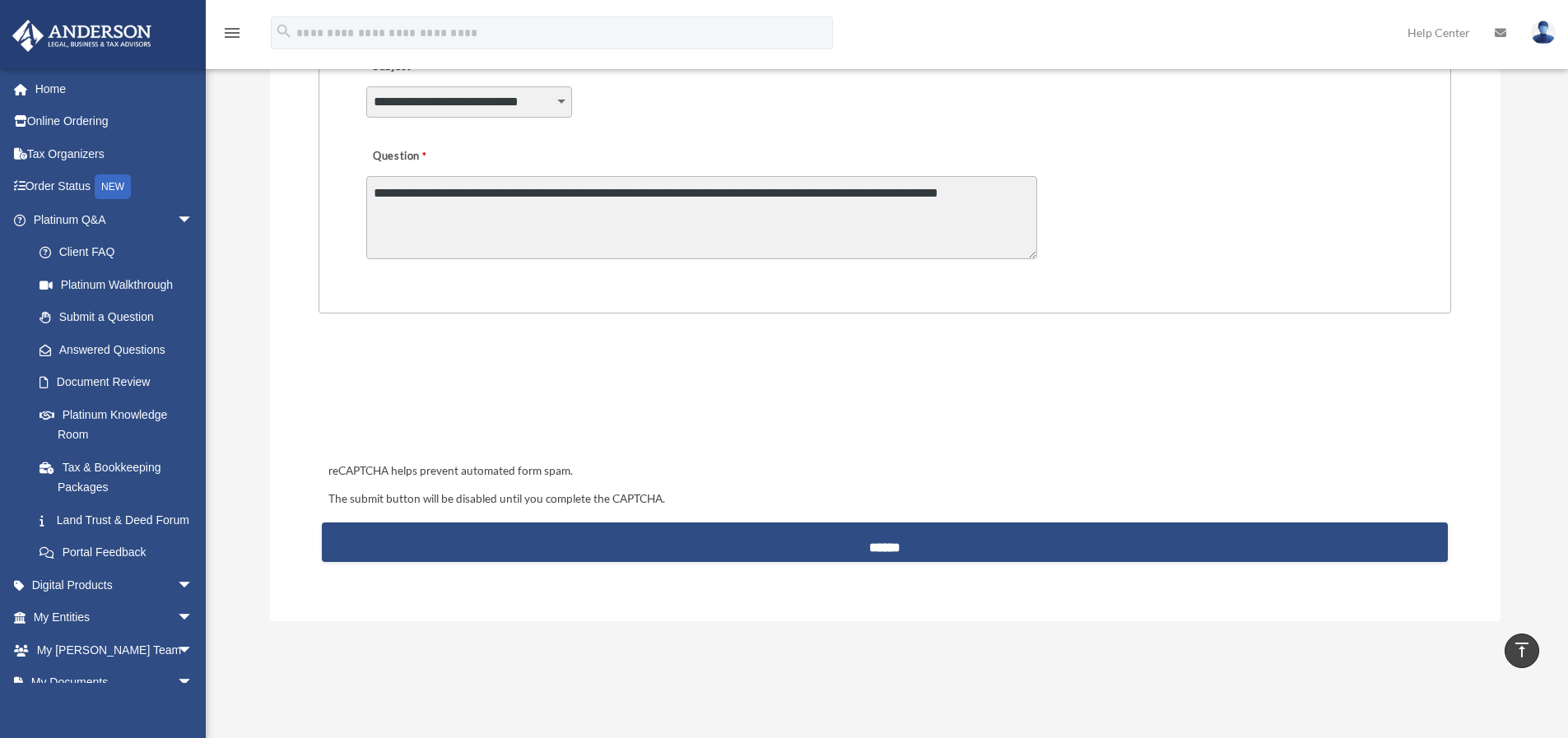
type textarea "**********"
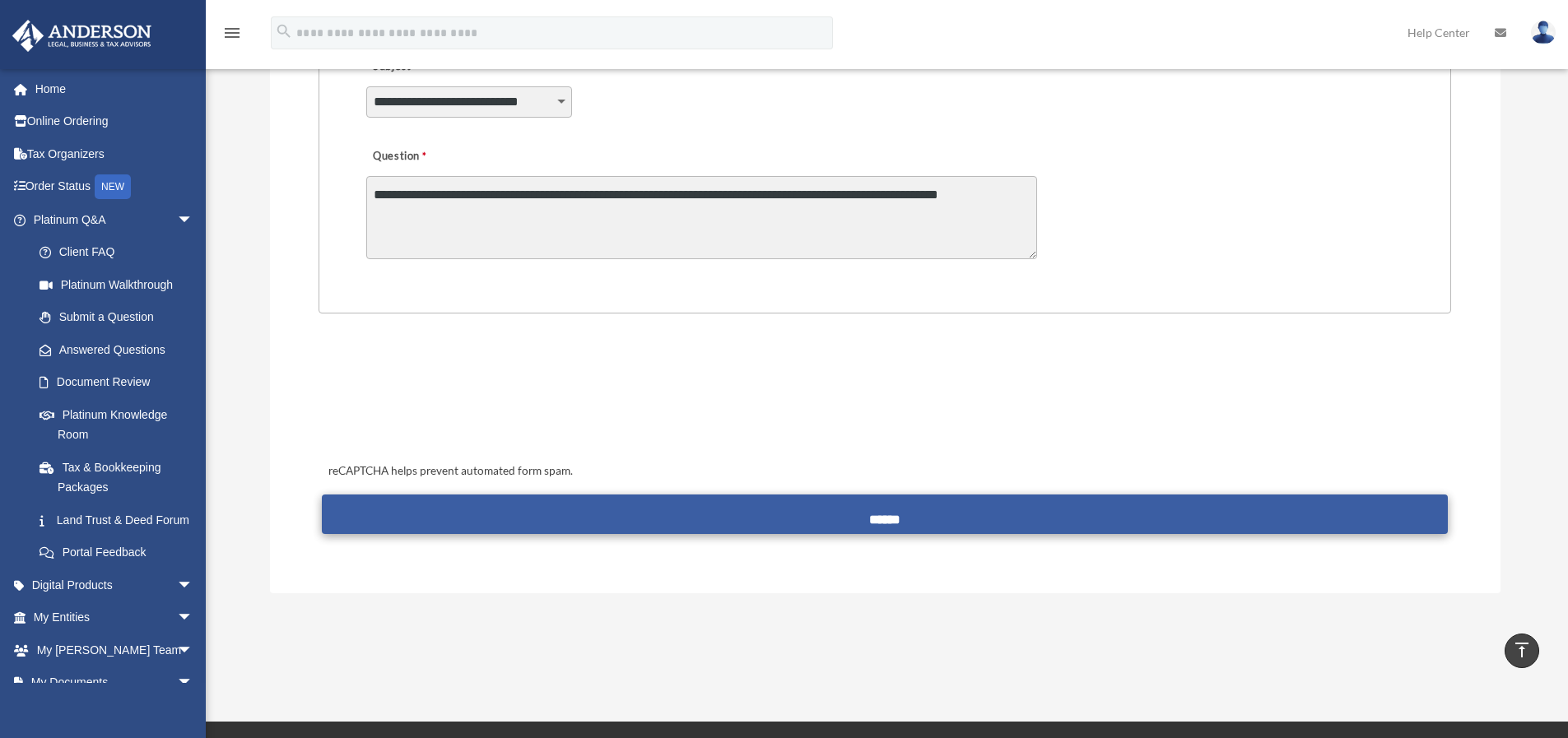
click at [831, 505] on input "******" at bounding box center [884, 513] width 1125 height 39
